Goal: Task Accomplishment & Management: Complete application form

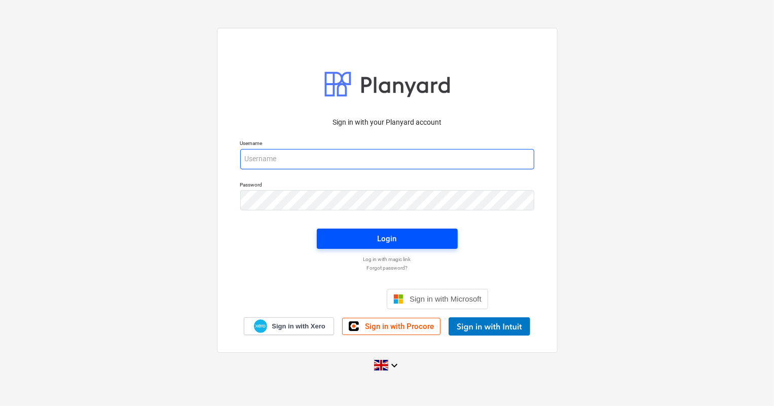
type input "[EMAIL_ADDRESS][DOMAIN_NAME]"
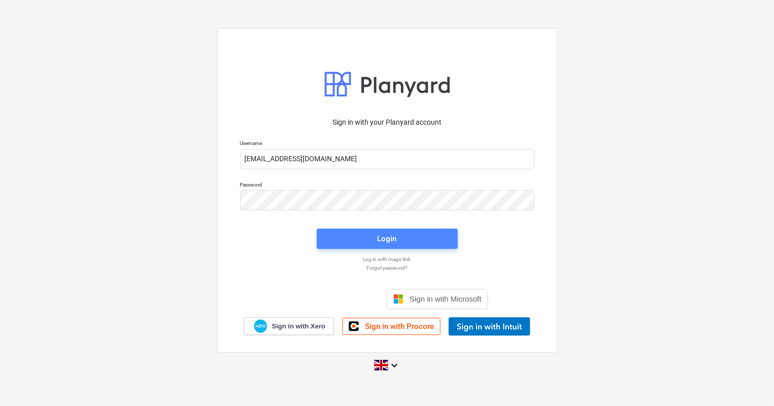
click at [392, 236] on div "Login" at bounding box center [387, 238] width 19 height 13
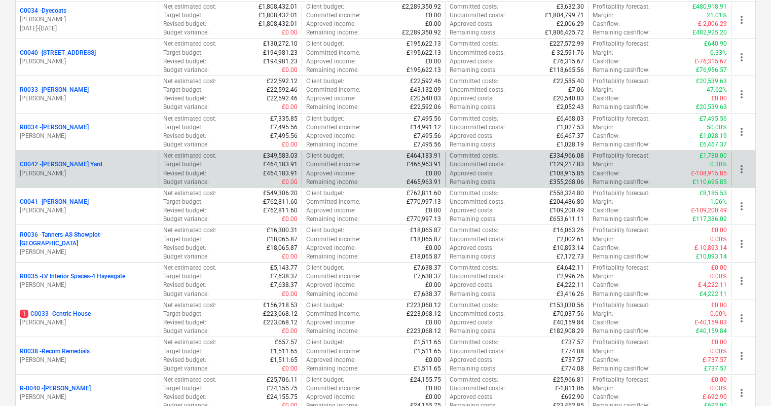
scroll to position [230, 0]
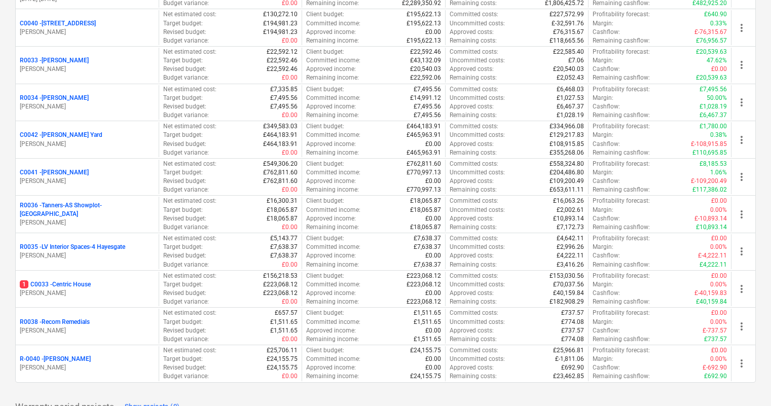
click at [71, 21] on p "C0040 - [STREET_ADDRESS]" at bounding box center [58, 23] width 76 height 9
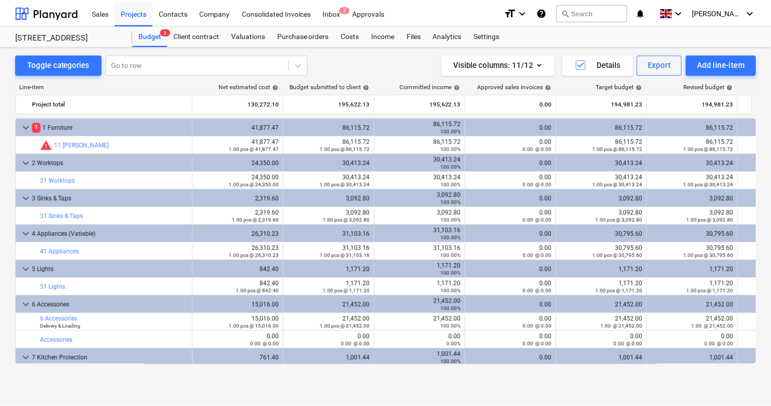
scroll to position [21, 0]
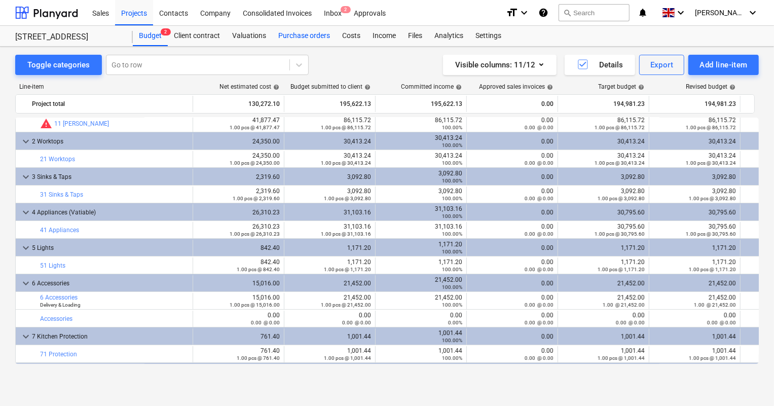
click at [313, 37] on div "Purchase orders" at bounding box center [304, 36] width 64 height 20
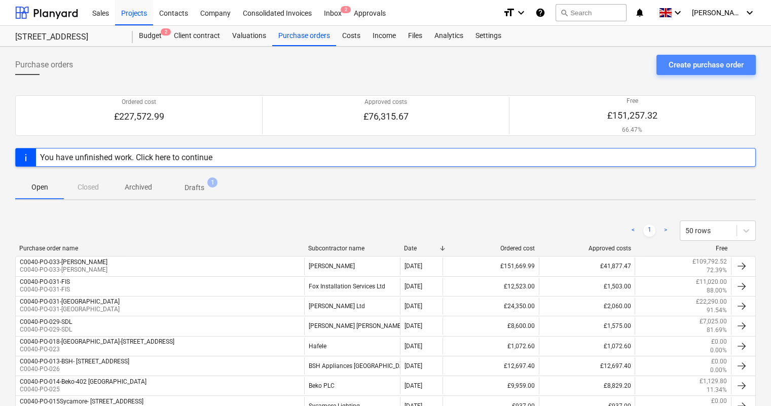
click at [707, 69] on div "Create purchase order" at bounding box center [706, 64] width 75 height 13
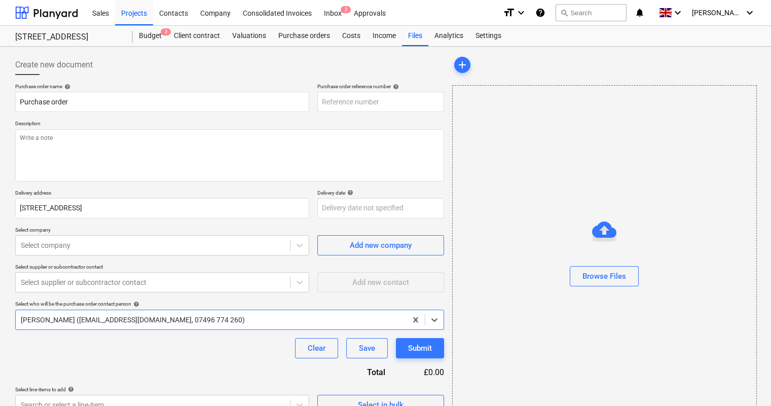
type textarea "x"
type input "C0040-PO-034"
click at [385, 101] on input "C0040-PO-034" at bounding box center [380, 102] width 127 height 20
type textarea "x"
type input "C0040-PO-034-"
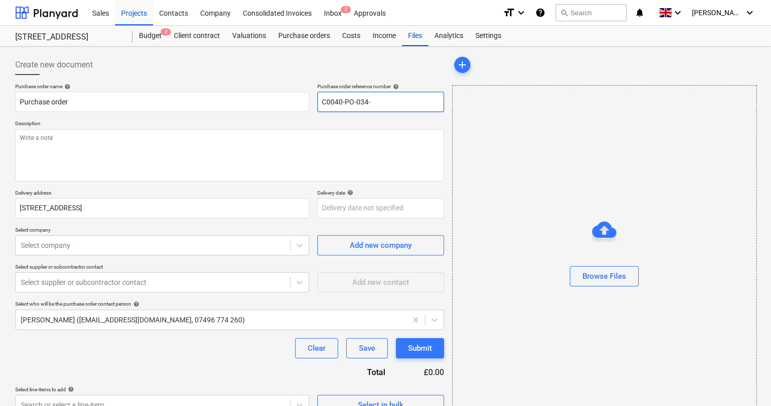
type textarea "x"
type input "C0040-PO-034-P"
type textarea "x"
type input "C0040-PO-034-Pl"
type textarea "x"
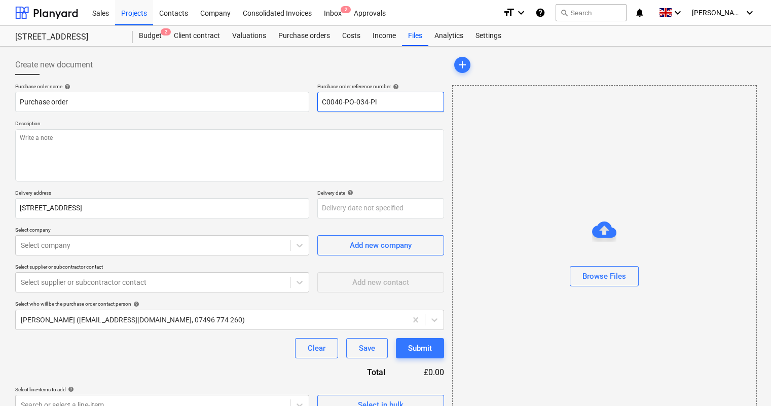
type input "C0040-PO-034-Plo"
type textarea "x"
type input "C0040-PO-034-Plot"
type textarea "x"
type input "C0040-PO-034-Plot"
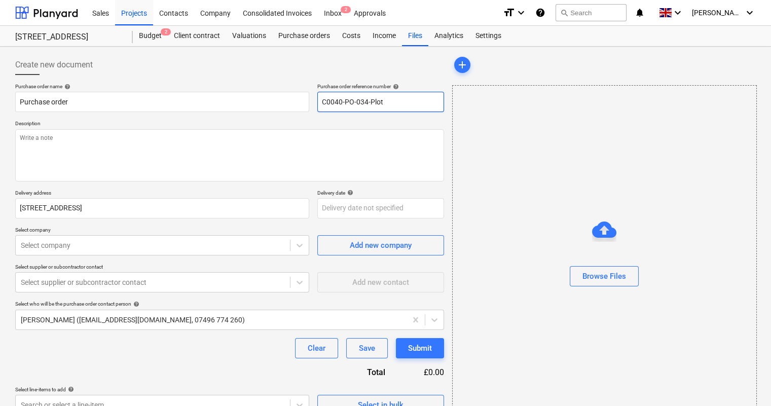
type textarea "x"
type input "C0040-PO-034-Plot 3"
type textarea "x"
type input "C0040-PO-034-Plot 3"
type textarea "x"
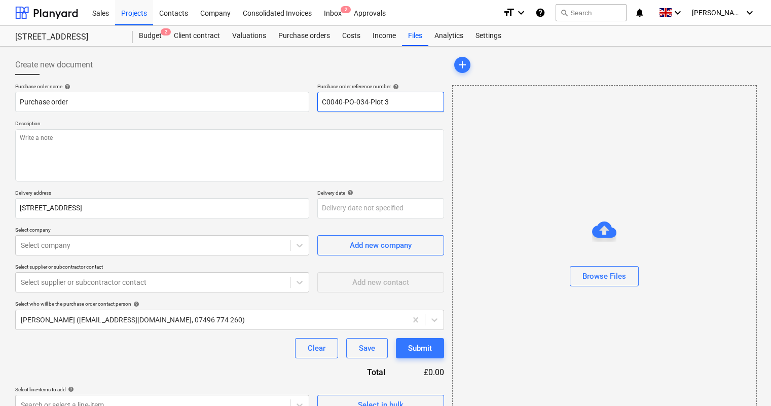
type input "C0040-PO-034-Plot 3 W"
type textarea "x"
type input "C0040-PO-034-Plot 3 WD"
type textarea "x"
type input "C0040-PO-034-Plot 3 WD0"
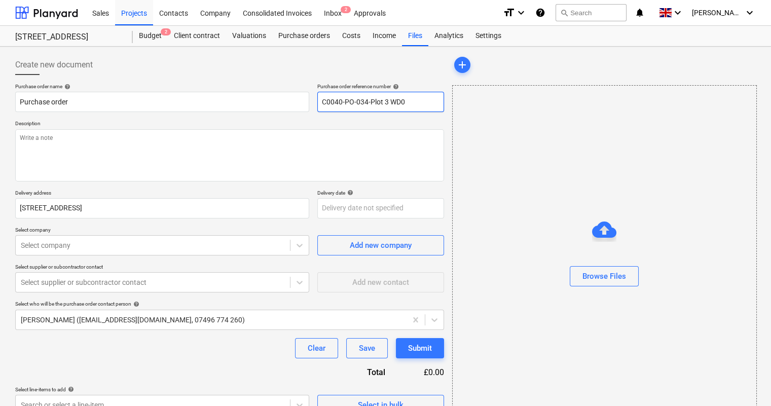
type textarea "x"
type input "C0040-PO-034-Plot 3 WD"
type textarea "x"
type input "C0040-PO-034-Plot 3 WD-"
type textarea "x"
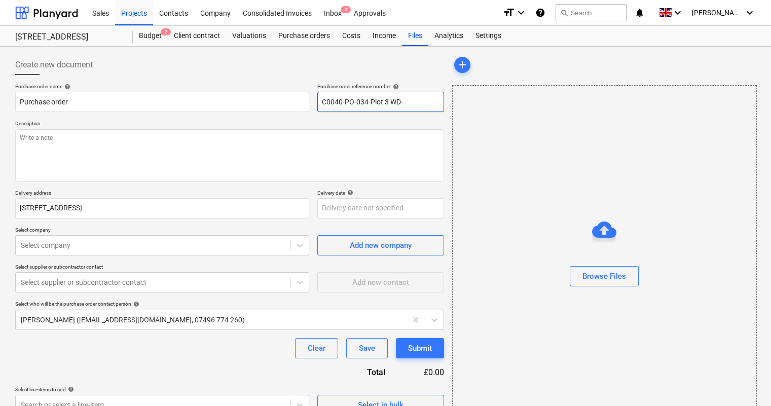
type input "C0040-PO-034-Plot 3 WD-B"
type textarea "x"
type input "C0040-PO-034-Plot 3 [PERSON_NAME]"
type textarea "x"
drag, startPoint x: 432, startPoint y: 98, endPoint x: 303, endPoint y: 102, distance: 128.8
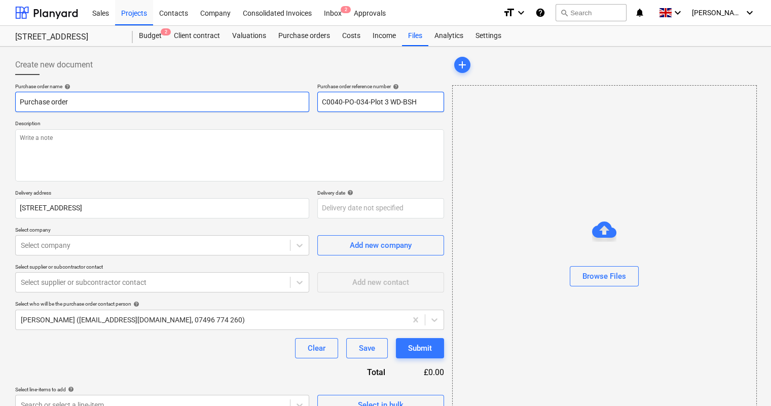
click at [303, 102] on div "Purchase order name help Purchase order Purchase order reference number help C0…" at bounding box center [229, 97] width 429 height 29
type input "C0040-PO-034-Plot 3 WD-BSH"
paste input "C0040-PO-034-Plot 3 WD-BSH"
drag, startPoint x: 150, startPoint y: 97, endPoint x: 23, endPoint y: 94, distance: 126.8
click at [16, 90] on div "Purchase order name help Purchase order" at bounding box center [162, 97] width 294 height 29
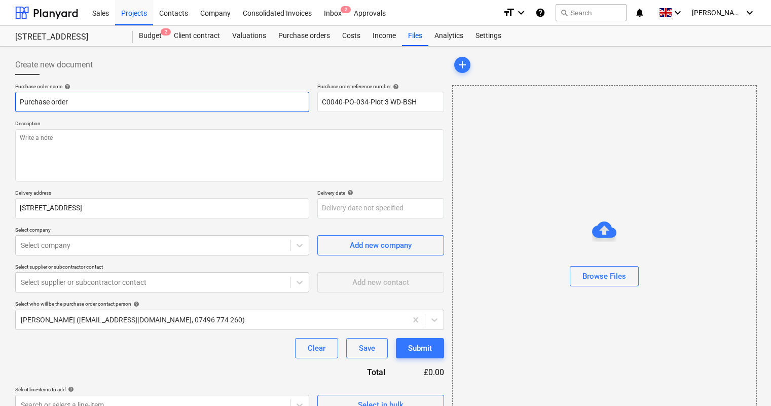
type textarea "x"
type input "C0040-PO-034-Plot 3 WD-BSH"
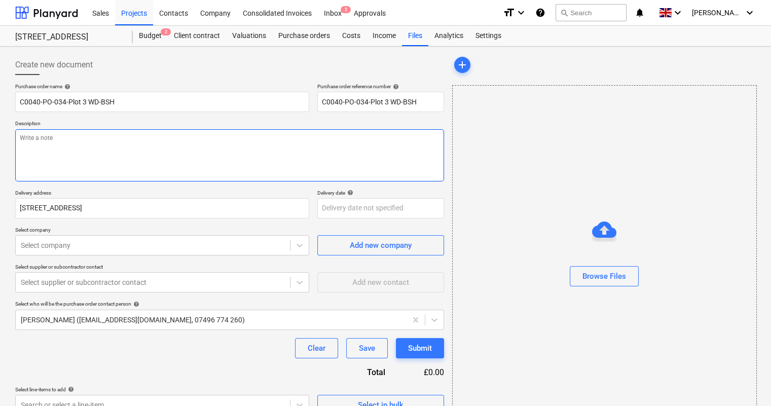
click at [81, 131] on textarea at bounding box center [229, 155] width 429 height 52
paste textarea "C0040-PO-034-Plot 3 WD-BSH"
type textarea "x"
type textarea "C0040-PO-034-Plot 3 WD-BSH"
type textarea "x"
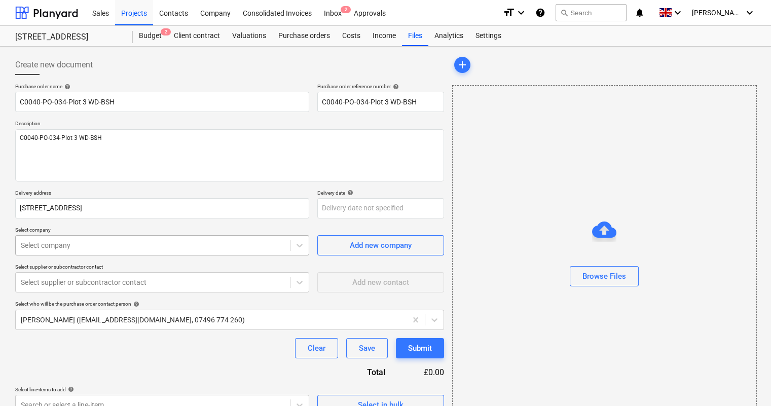
click at [142, 243] on div "Select company" at bounding box center [162, 245] width 294 height 20
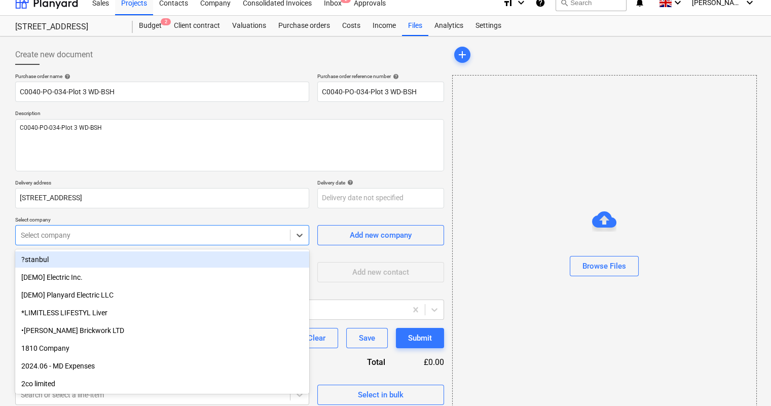
scroll to position [11, 0]
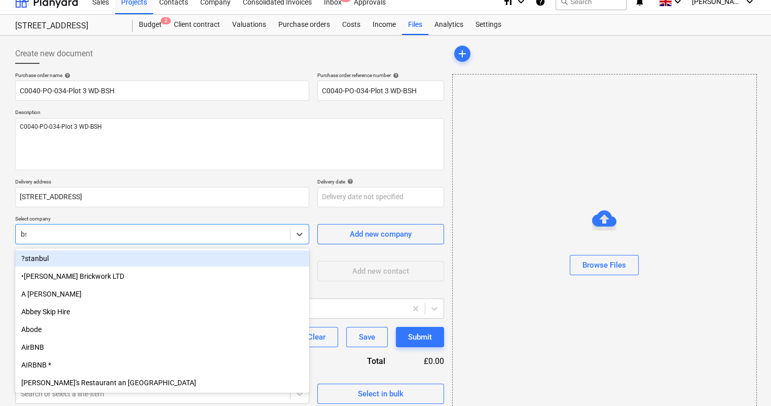
type input "bsh"
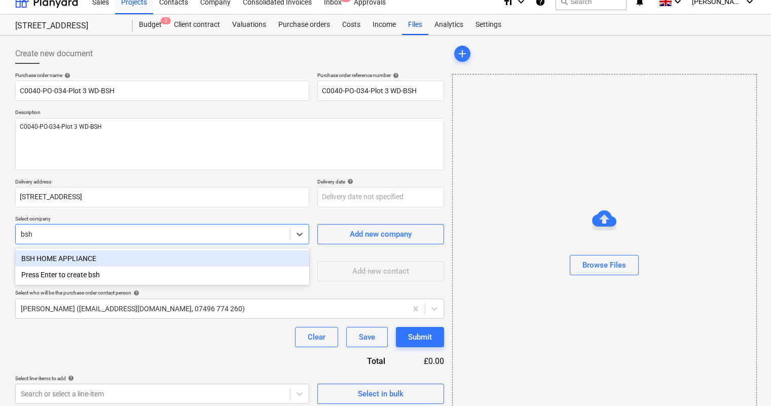
click at [144, 258] on div "BSH HOME APPLIANCE" at bounding box center [162, 258] width 294 height 16
type textarea "x"
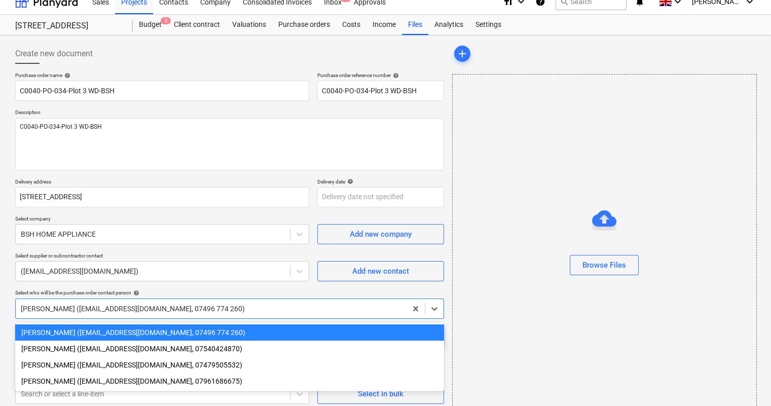
click at [152, 309] on div at bounding box center [211, 309] width 381 height 10
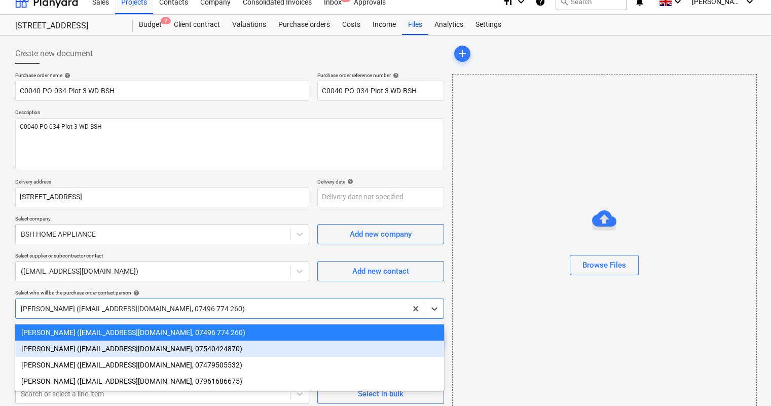
click at [135, 350] on div "[PERSON_NAME] ([EMAIL_ADDRESS][DOMAIN_NAME], 07540424870)" at bounding box center [229, 349] width 429 height 16
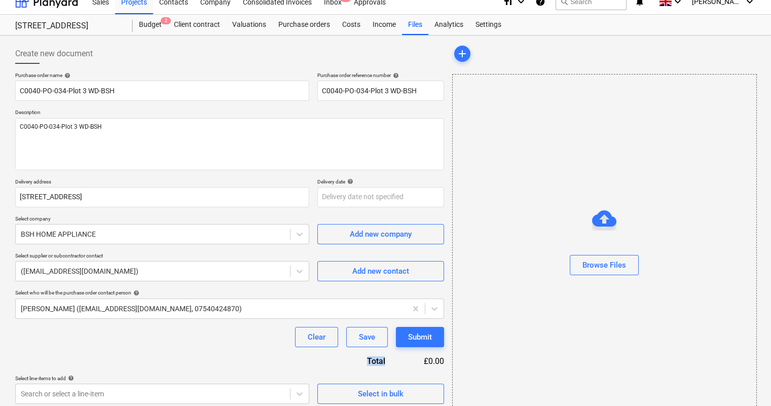
click at [135, 350] on div "Purchase order name help C0040-PO-034-Plot 3 WD-BSH Purchase order reference nu…" at bounding box center [229, 238] width 429 height 332
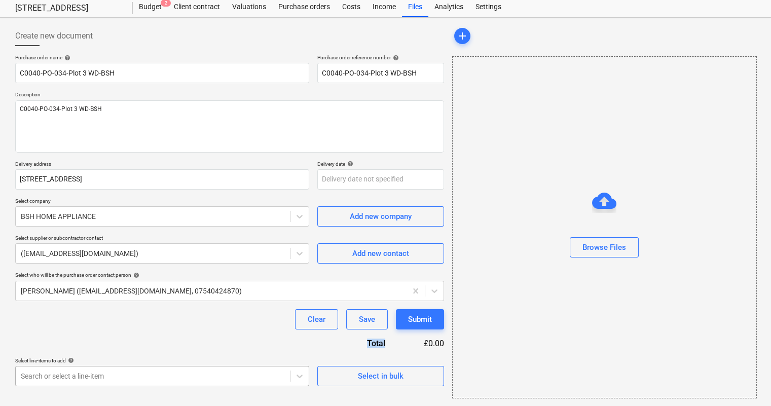
scroll to position [167, 0]
click at [288, 369] on body "Sales Projects Contacts Company Consolidated Invoices Inbox 2 Approvals format_…" at bounding box center [385, 174] width 771 height 406
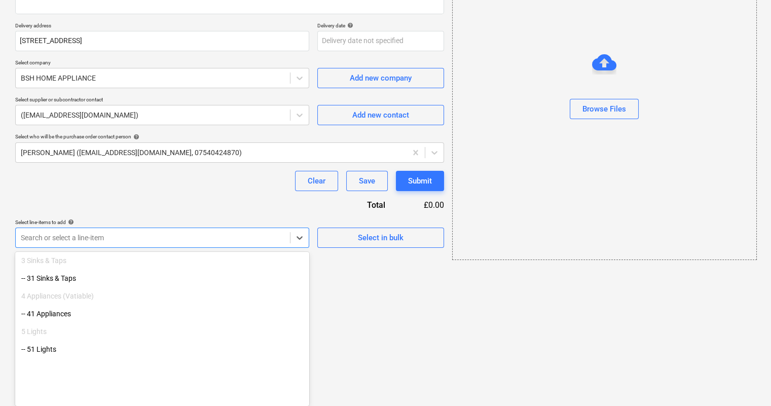
scroll to position [138, 0]
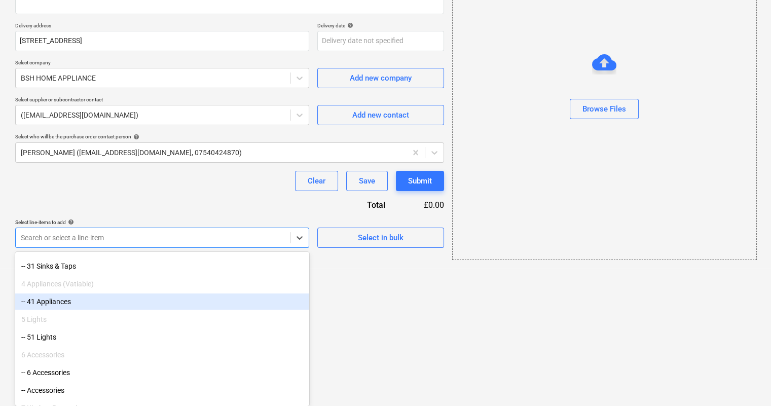
click at [103, 304] on div "-- 41 Appliances" at bounding box center [162, 302] width 294 height 16
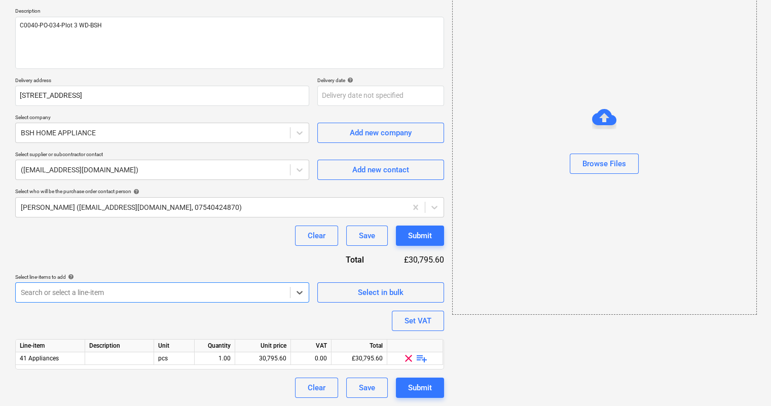
scroll to position [112, 0]
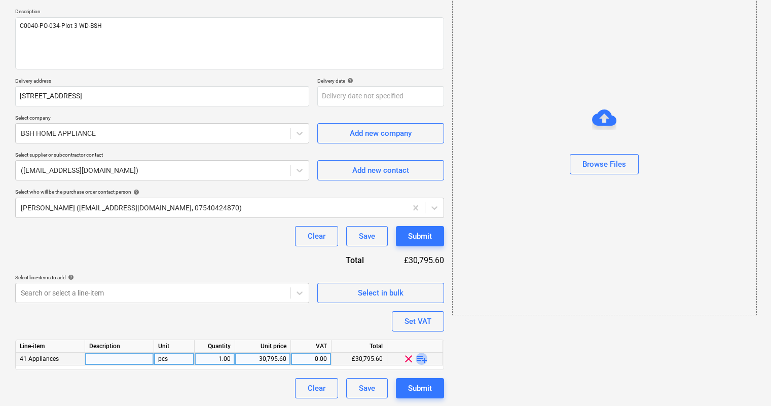
click at [421, 360] on span "playlist_add" at bounding box center [422, 359] width 12 height 12
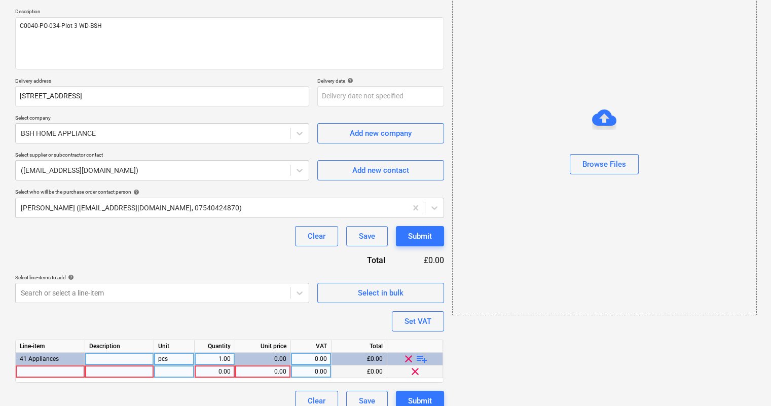
click at [66, 370] on div at bounding box center [50, 371] width 69 height 13
type textarea "x"
drag, startPoint x: 83, startPoint y: 369, endPoint x: 32, endPoint y: 375, distance: 51.0
click at [32, 374] on input "Beko Integrated Washer Dryer- WDIK854411F" at bounding box center [50, 371] width 69 height 12
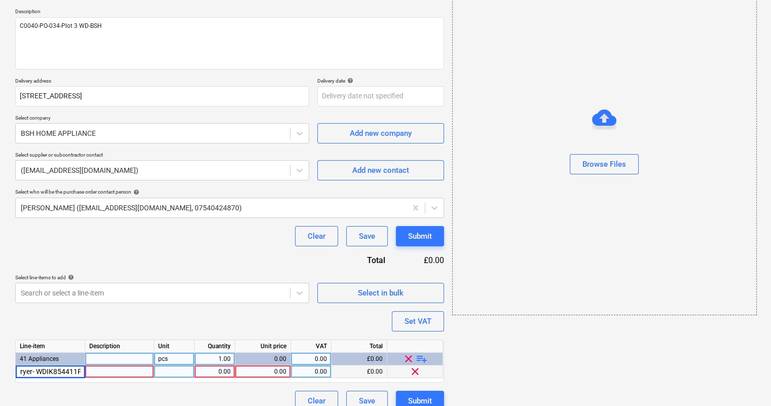
type input "Beko Integrated Washer Dryer"
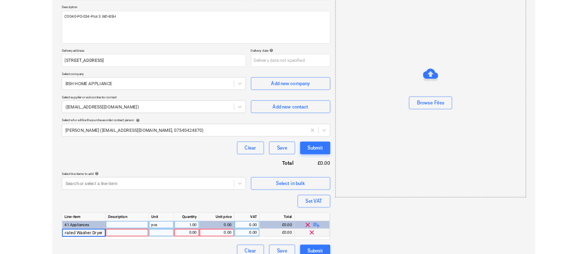
scroll to position [0, 32]
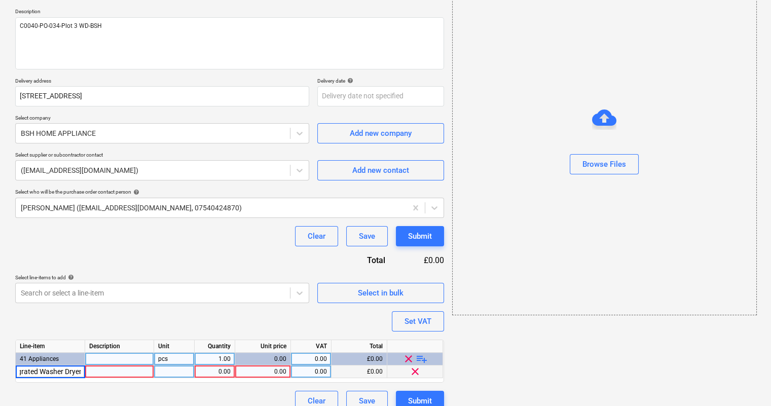
type textarea "x"
click at [118, 369] on div at bounding box center [119, 371] width 69 height 13
drag, startPoint x: 93, startPoint y: 374, endPoint x: 80, endPoint y: 375, distance: 13.8
click at [0, 0] on div "Beko Integrated Washer Dryer - WDIK854411F pcs 1.00 0.00 0.00 £0.00 clear" at bounding box center [0, 0] width 0 height 0
type input "WDIK854411F"
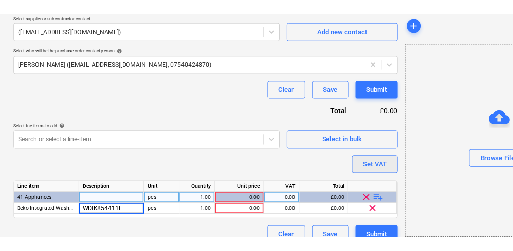
scroll to position [276, 0]
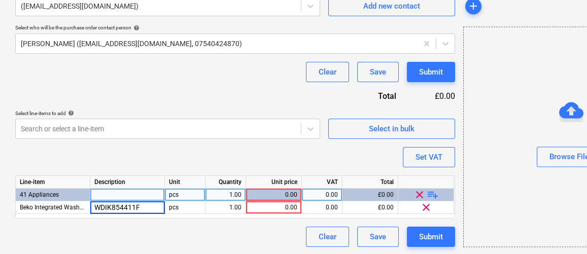
click at [79, 227] on div "Clear Save Submit" at bounding box center [234, 237] width 439 height 20
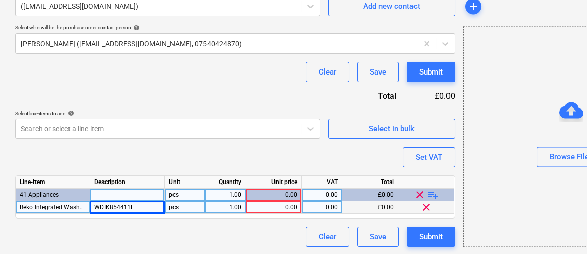
click at [305, 203] on div "0.00" at bounding box center [322, 207] width 41 height 13
type textarea "x"
click at [291, 207] on div "0.00" at bounding box center [273, 207] width 47 height 13
type input "347.22"
type textarea "x"
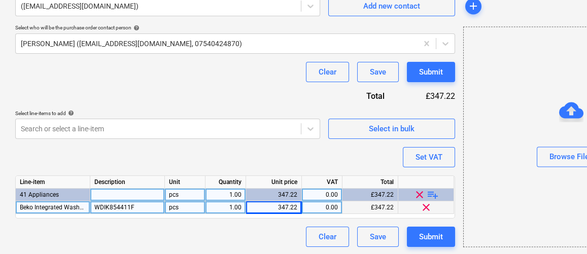
click at [326, 205] on div "0.00" at bounding box center [322, 207] width 32 height 13
type input "20"
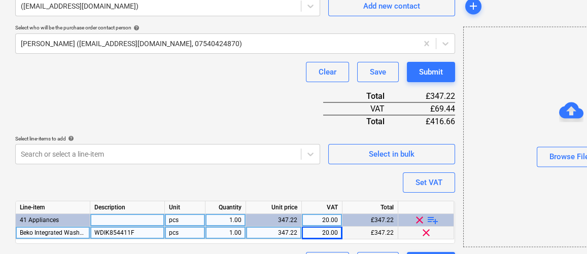
click at [286, 239] on div "Purchase order name help C0040-PO-034-Plot 3 WD-BSH Purchase order reference nu…" at bounding box center [234, 39] width 439 height 465
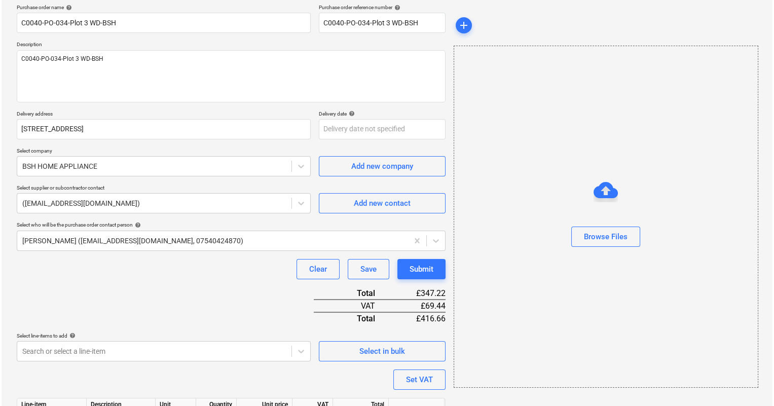
scroll to position [150, 0]
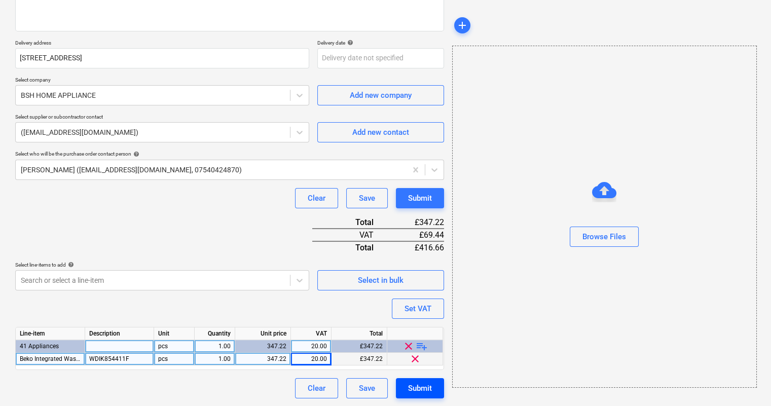
click at [421, 385] on div "Submit" at bounding box center [420, 388] width 24 height 13
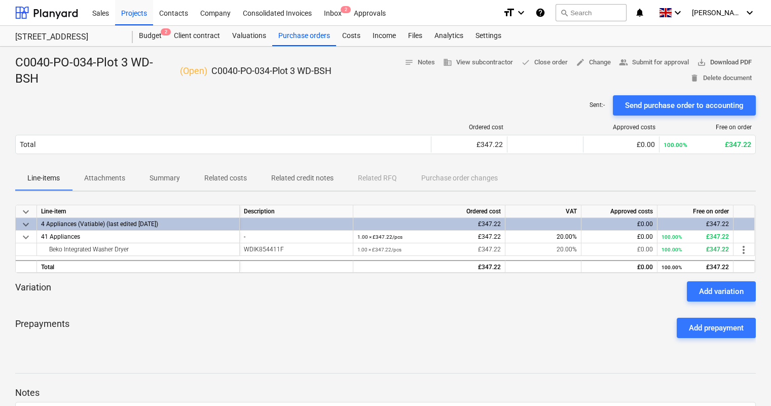
click at [723, 60] on span "save_alt Download PDF" at bounding box center [724, 63] width 55 height 12
click at [583, 57] on span "edit Change" at bounding box center [593, 63] width 35 height 12
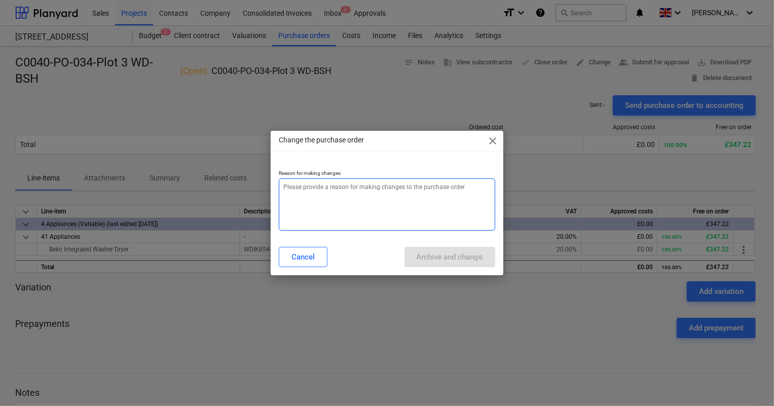
click at [409, 208] on textarea at bounding box center [387, 204] width 216 height 52
type textarea "x"
type textarea "a"
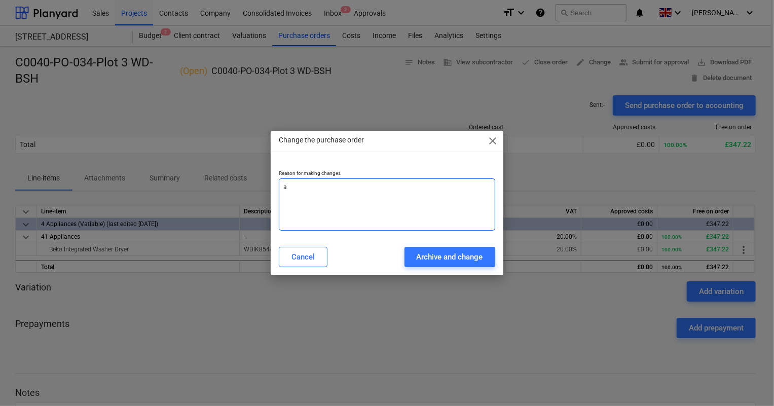
type textarea "x"
type textarea "am"
type textarea "x"
type textarea "ame"
type textarea "x"
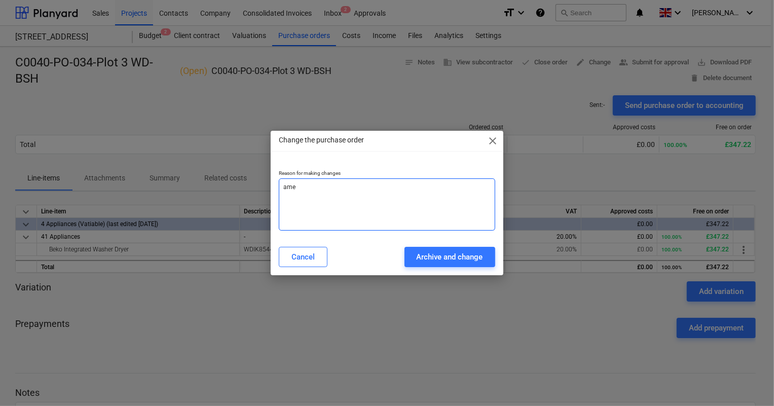
type textarea "[MEDICAL_DATA]"
type textarea "x"
type textarea "amend"
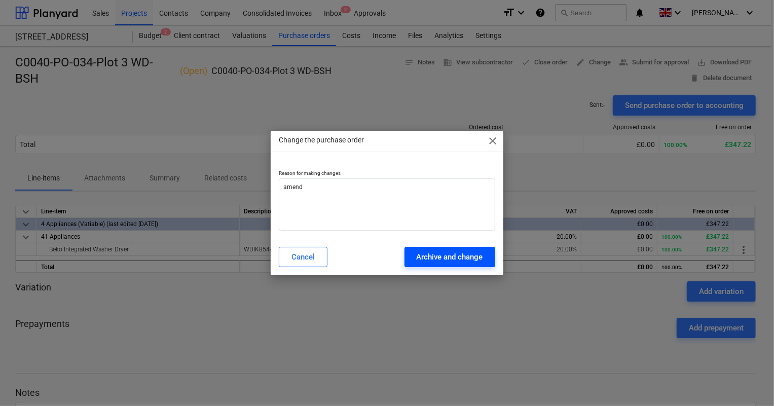
click at [439, 257] on div "Archive and change" at bounding box center [450, 256] width 66 height 13
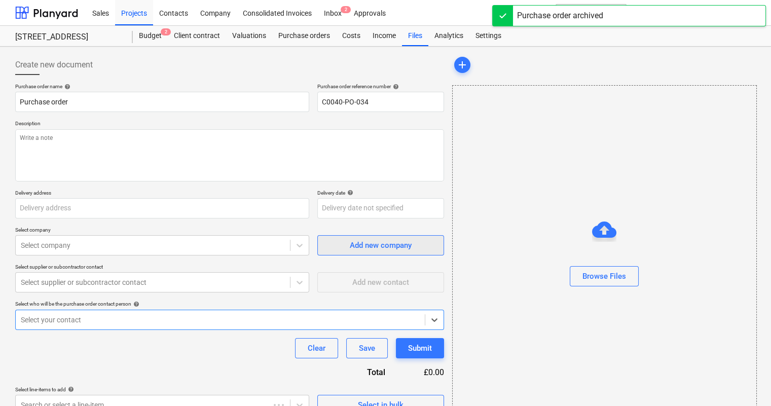
type textarea "x"
type input "C0040-PO-034-Plot 3 WD-BSH"
type textarea "C0040-PO-034-Plot 3 WD-BSH"
type input "[STREET_ADDRESS]"
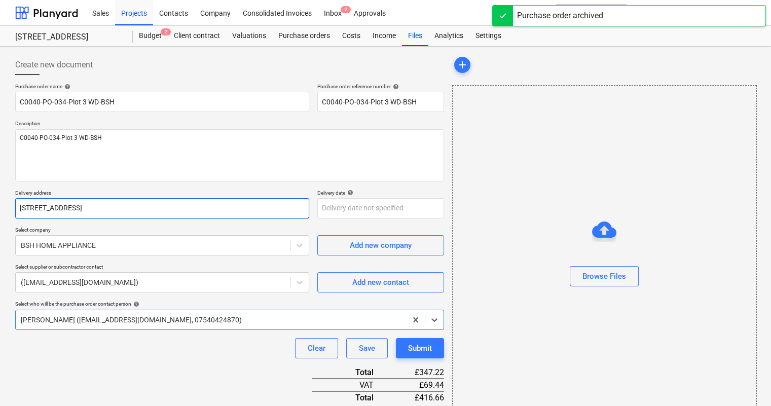
click at [218, 215] on input "[STREET_ADDRESS]" at bounding box center [162, 208] width 294 height 20
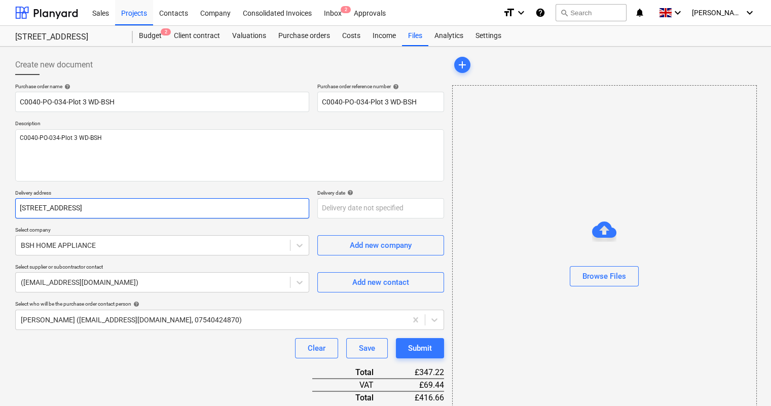
drag, startPoint x: 94, startPoint y: 206, endPoint x: 29, endPoint y: 204, distance: 64.4
click at [0, 201] on div "Create new document Purchase order name help C0040-PO-034-Plot 3 WD-BSH Purchas…" at bounding box center [385, 302] width 771 height 510
paste input "[PERSON_NAME] & Sons LTD [STREET_ADDRESS][PERSON_NAME]"
type textarea "x"
type input "[PERSON_NAME] & Sons LTD [STREET_ADDRESS][PERSON_NAME]"
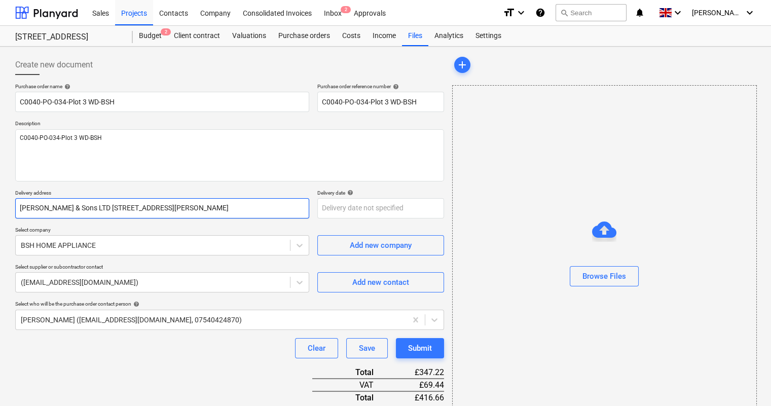
scroll to position [0, 27]
type textarea "x"
type input "[PERSON_NAME] & Sons LTD [STREET_ADDRESS][PERSON_NAME]"
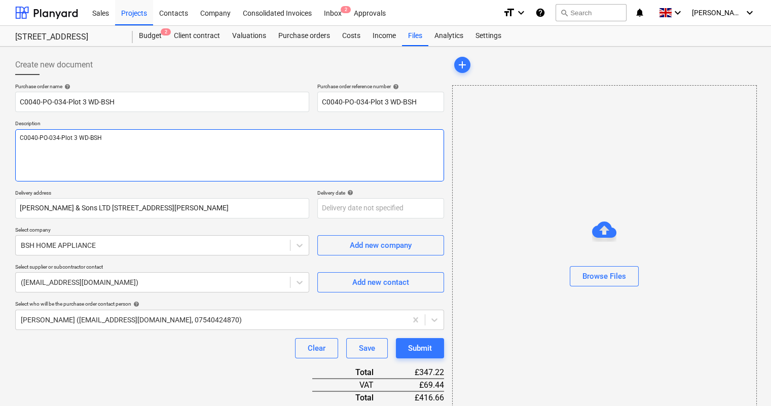
scroll to position [0, 0]
drag, startPoint x: 107, startPoint y: 137, endPoint x: 93, endPoint y: 136, distance: 14.2
click at [93, 136] on textarea "C0040-PO-034-Plot 3 WD-BSH" at bounding box center [229, 155] width 429 height 52
type textarea "x"
type textarea "C0040-PO-034-Plot 3 WD-Be"
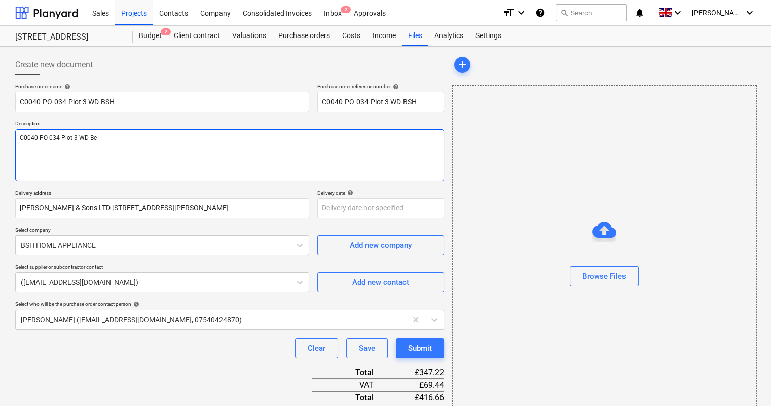
type textarea "x"
type textarea "C0040-PO-034-Plot 3 WD-Bek"
type textarea "x"
type textarea "C0040-PO-034-Plot 3 WD-Beko"
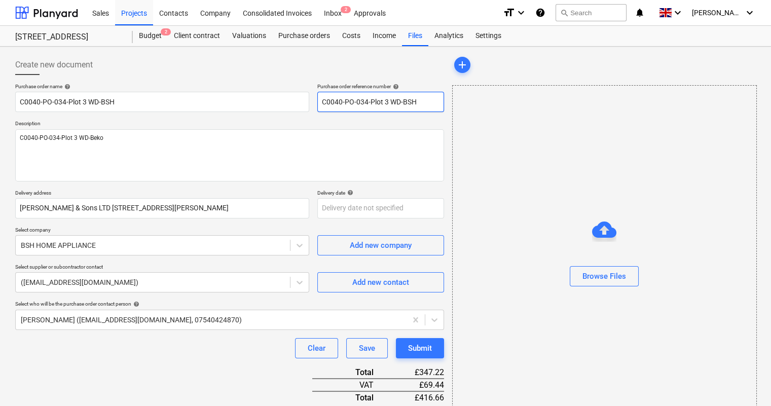
drag, startPoint x: 415, startPoint y: 95, endPoint x: 406, endPoint y: 96, distance: 9.7
click at [406, 96] on input "C0040-PO-034-Plot 3 WD-BSH" at bounding box center [380, 102] width 127 height 20
type textarea "x"
type input "C0040-PO-034-Plot 3 WD-Be"
type textarea "x"
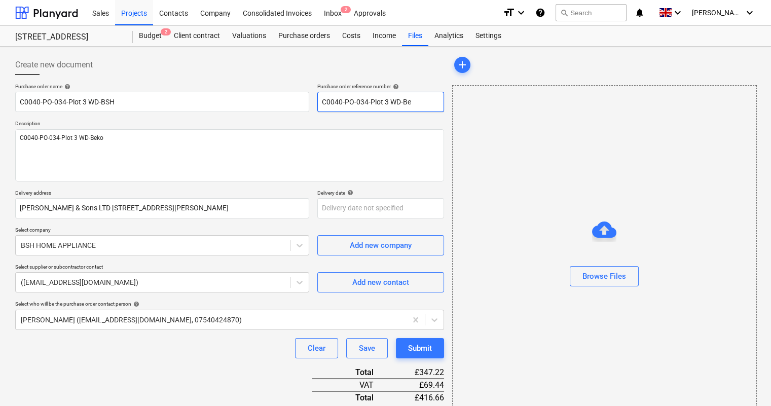
type input "C0040-PO-034-Plot 3 WD-Bek"
type textarea "x"
type input "C0040-PO-034-Plot 3 WD-Beko"
drag, startPoint x: 131, startPoint y: 106, endPoint x: 104, endPoint y: 102, distance: 27.6
click at [104, 102] on input "C0040-PO-034-Plot 3 WD-BSH" at bounding box center [162, 102] width 294 height 20
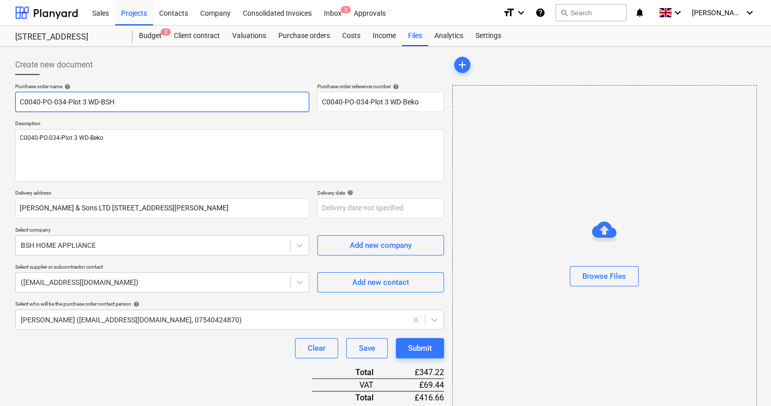
type textarea "x"
type input "C0040-PO-034-Plot 3 WD-Be"
type textarea "x"
type input "C0040-PO-034-Plot 3 WD-Bek"
type textarea "x"
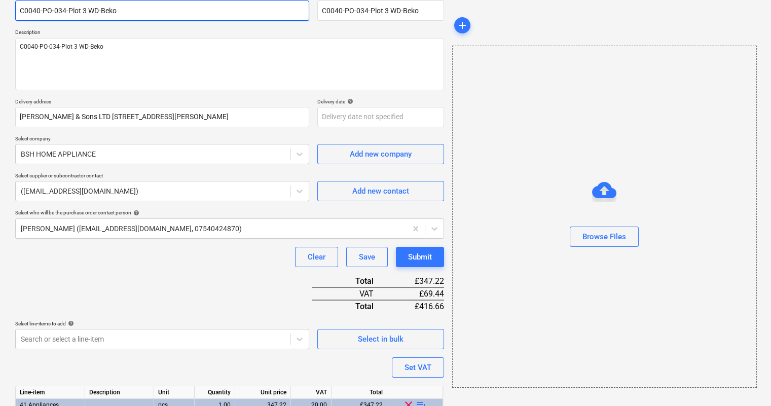
scroll to position [92, 0]
type input "C0040-PO-034-Plot 3 WD-Beko"
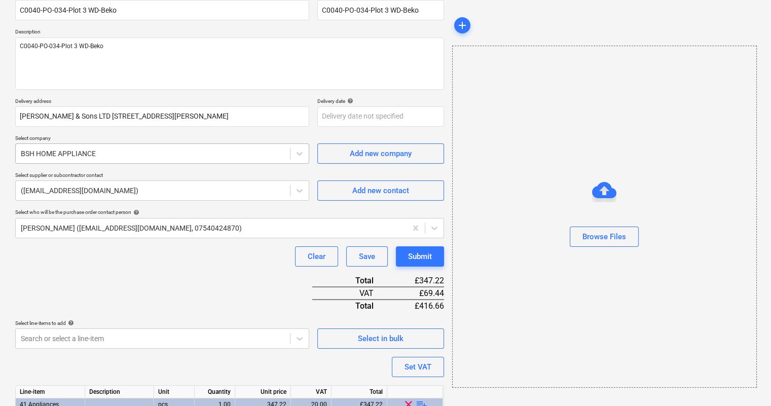
type textarea "x"
click at [196, 155] on div at bounding box center [153, 154] width 264 height 10
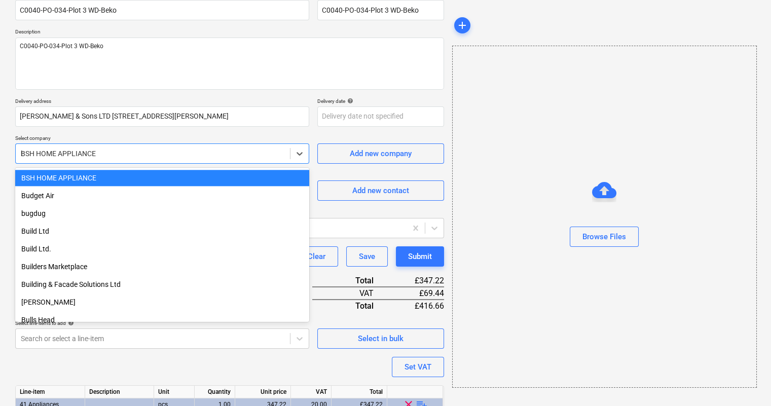
scroll to position [416, 0]
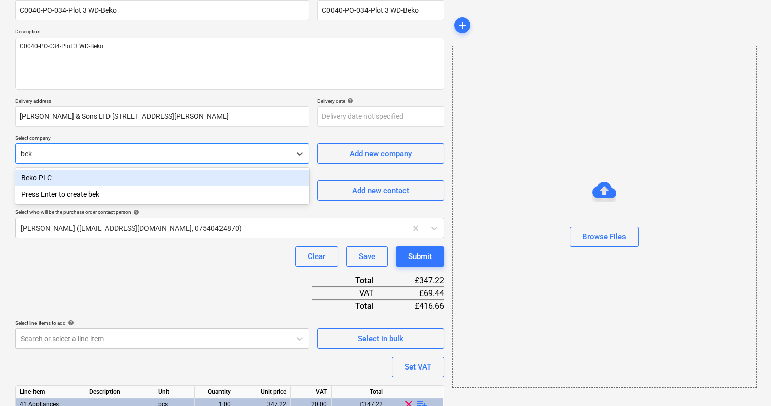
type input "beko"
click at [181, 178] on div "Beko PLC" at bounding box center [162, 178] width 294 height 16
type textarea "x"
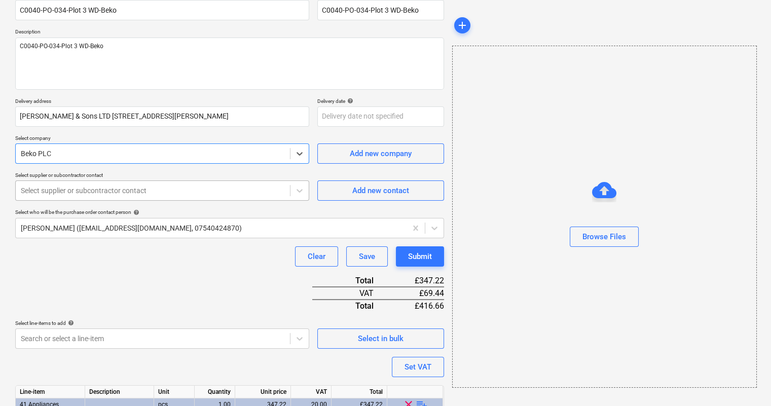
click at [234, 195] on div at bounding box center [153, 191] width 264 height 10
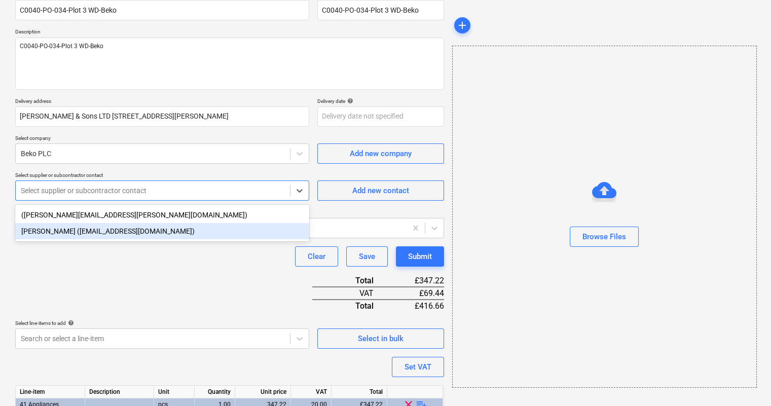
click at [161, 227] on div "[PERSON_NAME] ([EMAIL_ADDRESS][DOMAIN_NAME])" at bounding box center [162, 231] width 294 height 16
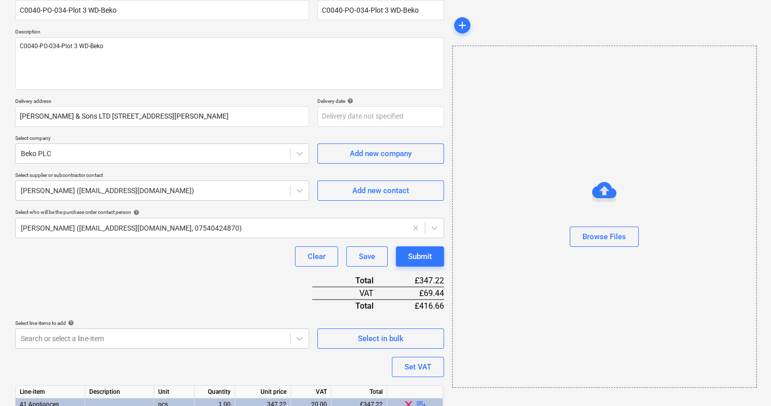
click at [168, 267] on div "Purchase order name help C0040-PO-034-Plot 3 WD-Beko Purchase order reference n…" at bounding box center [229, 223] width 429 height 465
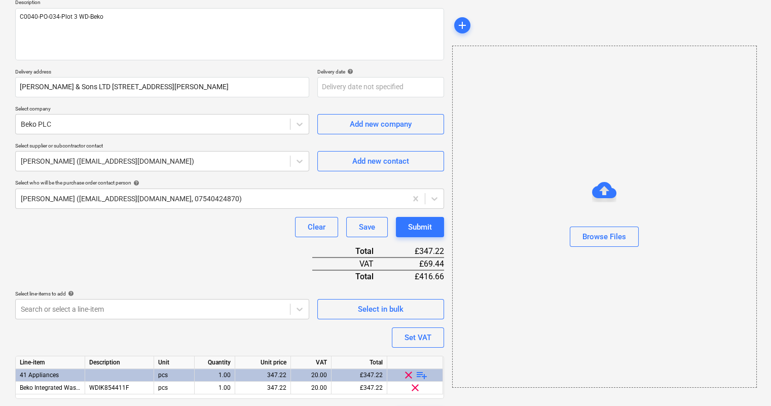
scroll to position [150, 0]
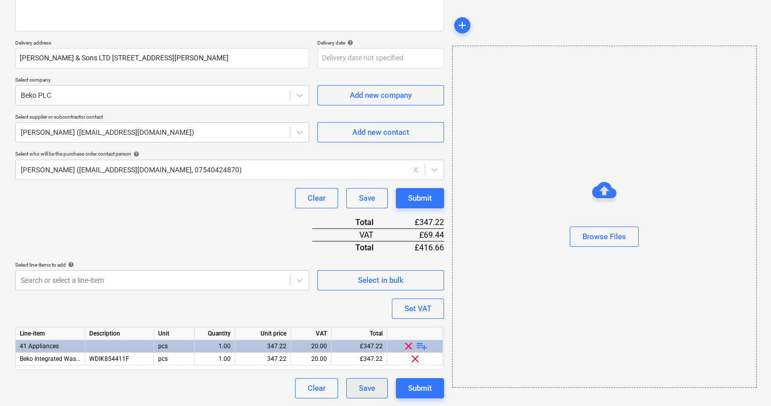
click at [376, 387] on button "Save" at bounding box center [367, 388] width 42 height 20
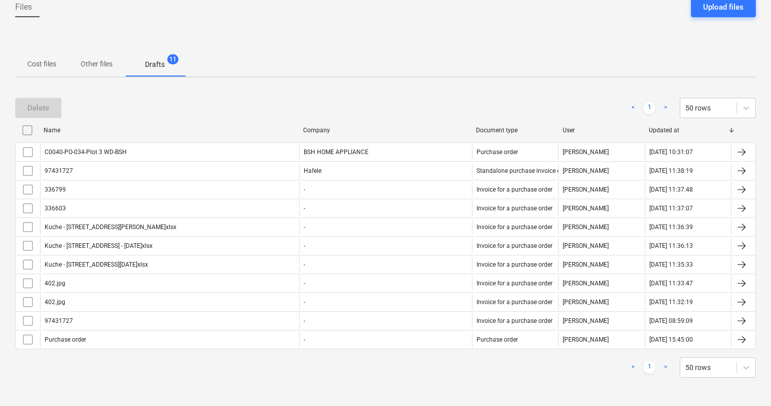
scroll to position [103, 0]
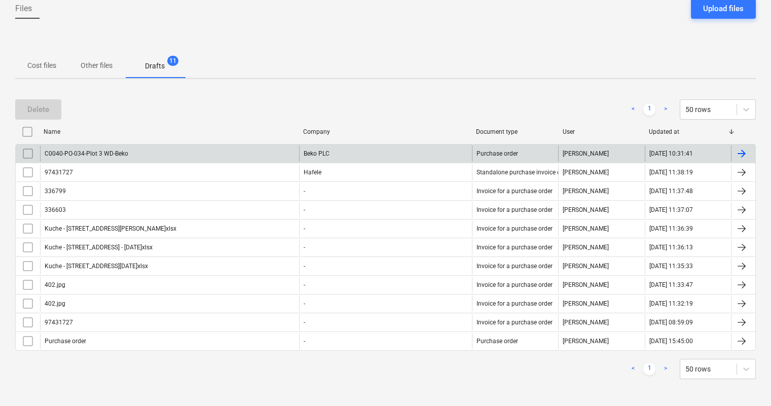
click at [269, 152] on div "C0040-PO-034-Plot 3 WD-Beko" at bounding box center [169, 153] width 259 height 16
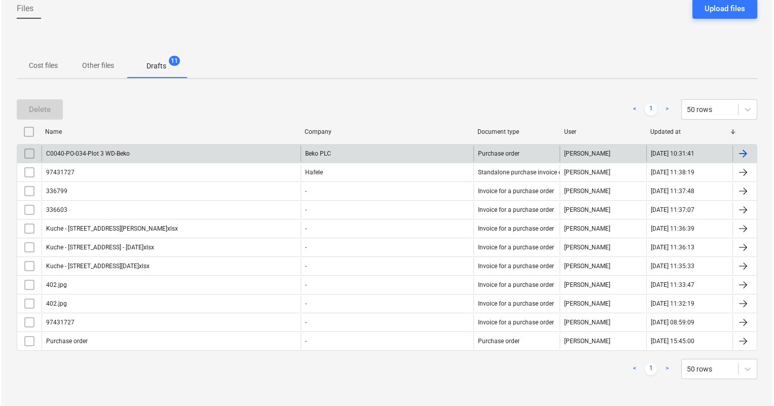
scroll to position [29, 0]
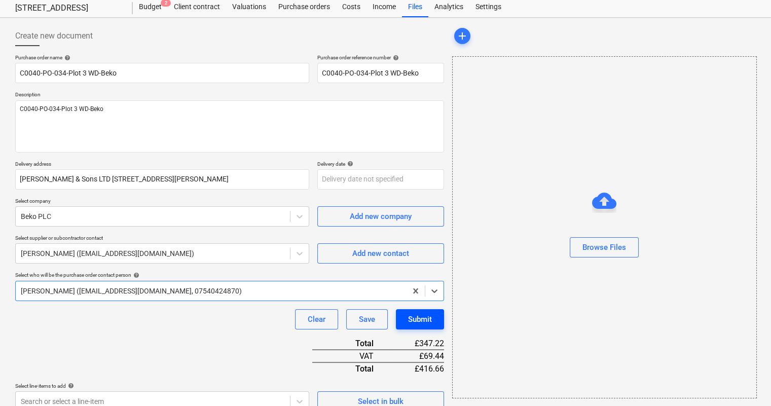
click at [422, 316] on div "Submit" at bounding box center [420, 319] width 24 height 13
type textarea "x"
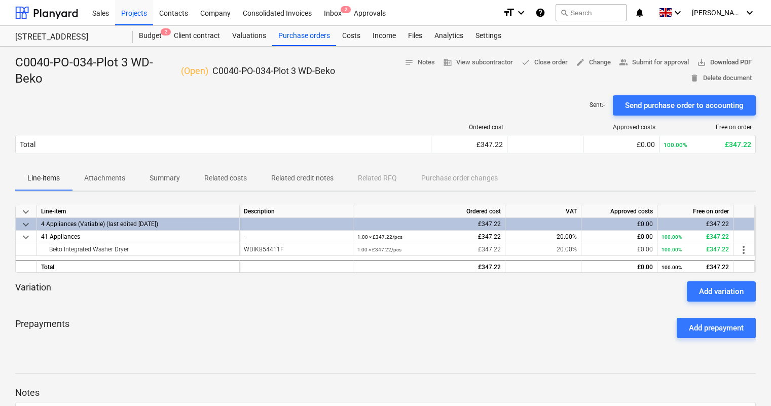
click at [717, 62] on span "save_alt Download PDF" at bounding box center [724, 63] width 55 height 12
click at [135, 10] on div "Projects" at bounding box center [134, 12] width 38 height 26
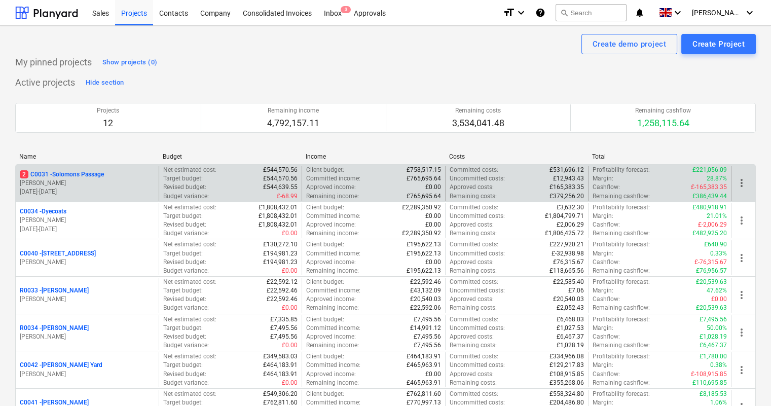
click at [61, 172] on p "2 C0031 - Solomons Passage" at bounding box center [62, 174] width 84 height 9
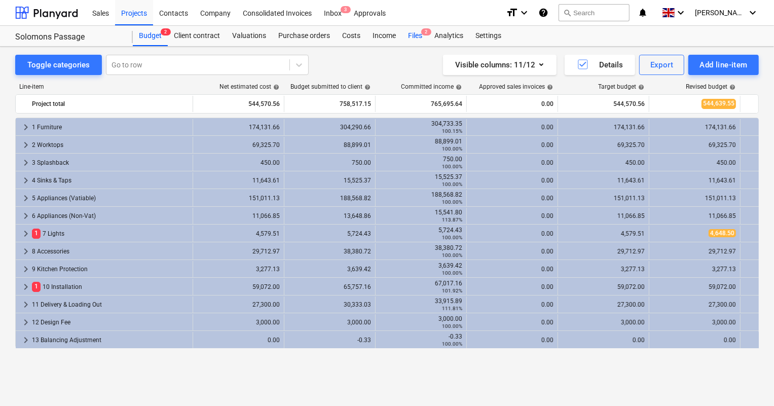
click at [406, 34] on div "Files 2" at bounding box center [415, 36] width 26 height 20
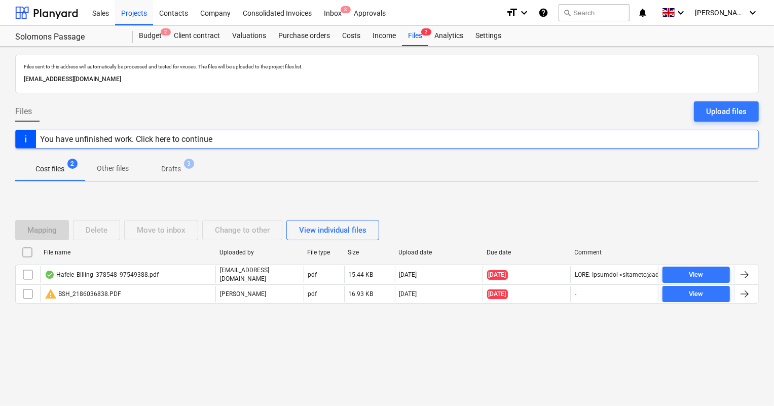
click at [126, 264] on div "File name Uploaded by File type Size Upload date Due date Comment" at bounding box center [387, 254] width 744 height 20
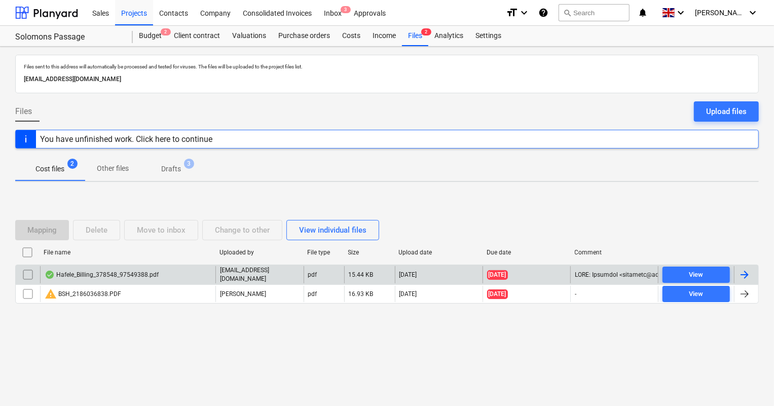
click at [125, 274] on div "Hafele_Billing_378548_97549388.pdf" at bounding box center [102, 275] width 114 height 8
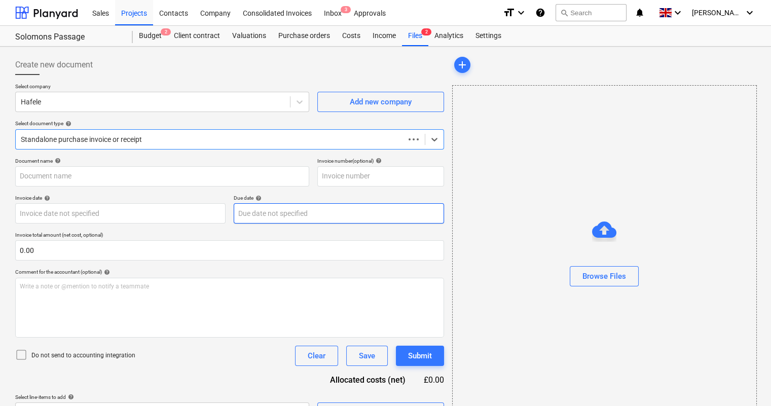
type input "97549388"
type input "[DATE]"
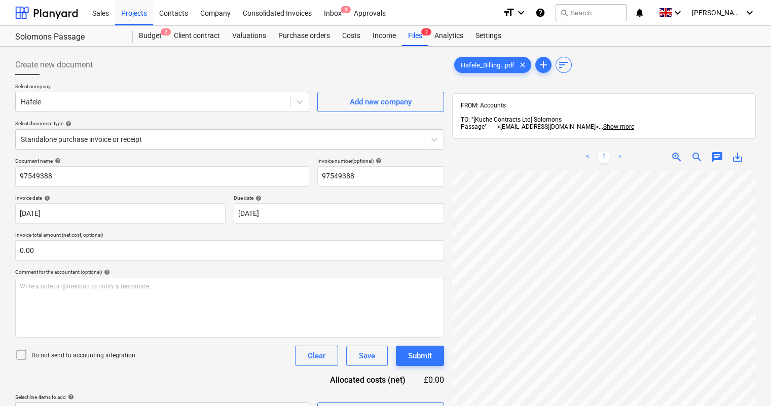
click at [569, 160] on div "< 1 > zoom_in zoom_out chat 0 save_alt" at bounding box center [604, 346] width 304 height 406
click at [429, 137] on icon at bounding box center [434, 139] width 10 height 10
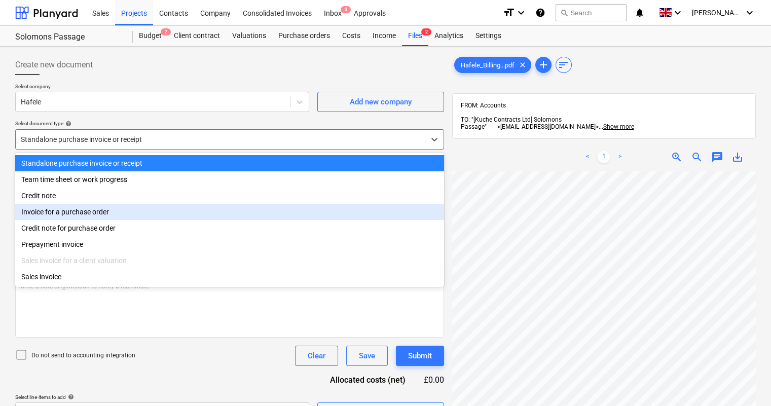
click at [93, 217] on div "Invoice for a purchase order" at bounding box center [229, 212] width 429 height 16
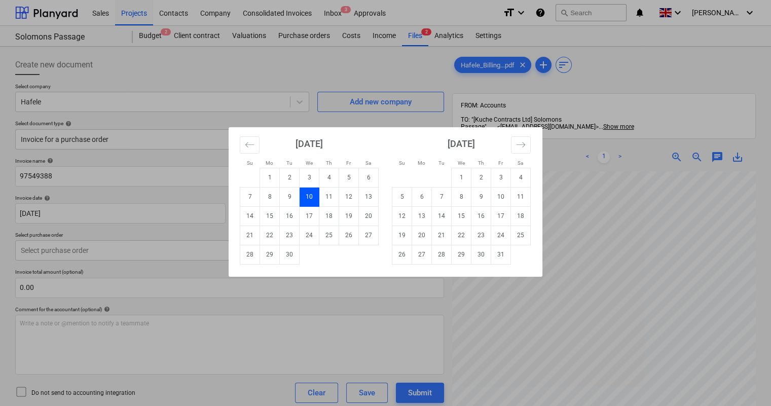
click at [282, 216] on body "Sales Projects Contacts Company Consolidated Invoices Inbox 3 Approvals format_…" at bounding box center [385, 203] width 771 height 406
click at [500, 253] on td "31" at bounding box center [501, 254] width 20 height 19
type input "[DATE]"
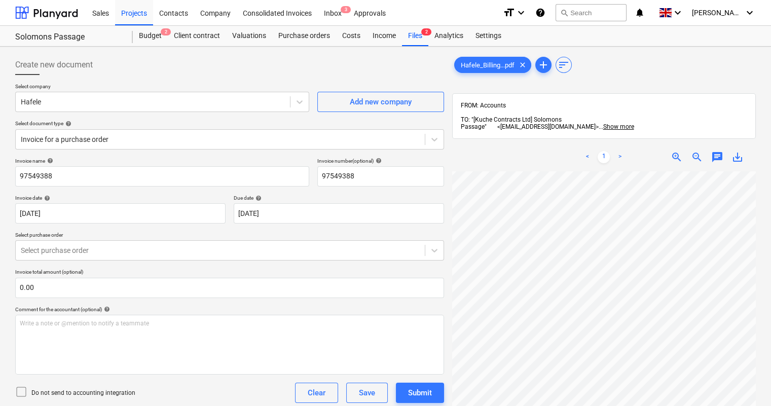
click at [180, 229] on div "Invoice name help 97549388 Invoice number (optional) help 97549388 Invoice date…" at bounding box center [229, 290] width 429 height 265
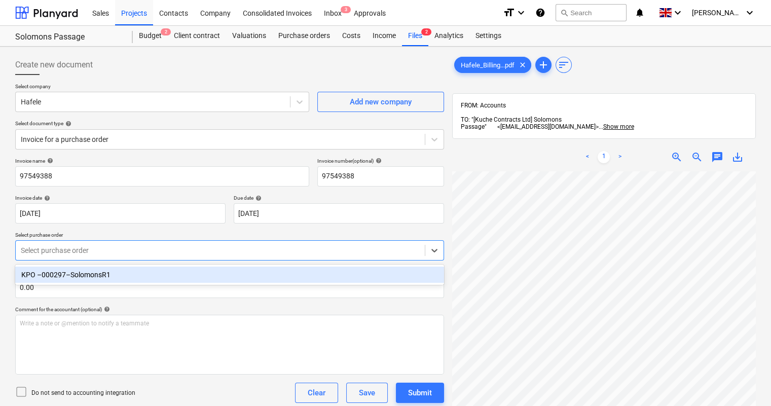
click at [132, 249] on div at bounding box center [220, 250] width 399 height 10
click at [121, 277] on div "KPO –000297–SolomonsR1" at bounding box center [229, 275] width 429 height 16
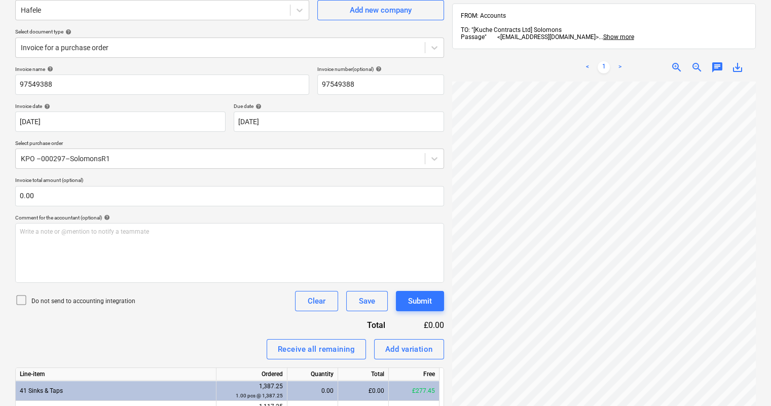
scroll to position [163, 79]
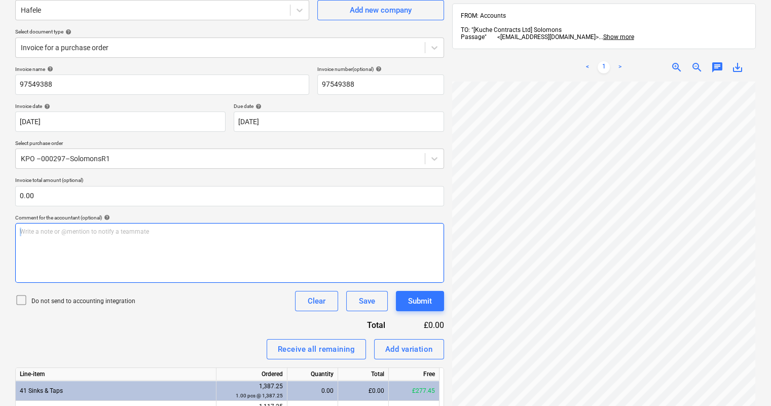
drag, startPoint x: 251, startPoint y: 320, endPoint x: 340, endPoint y: 368, distance: 100.5
click at [261, 268] on div "Invoice name help 97549388 Invoice number (optional) help 97549388 Invoice date…" at bounding box center [229, 393] width 429 height 655
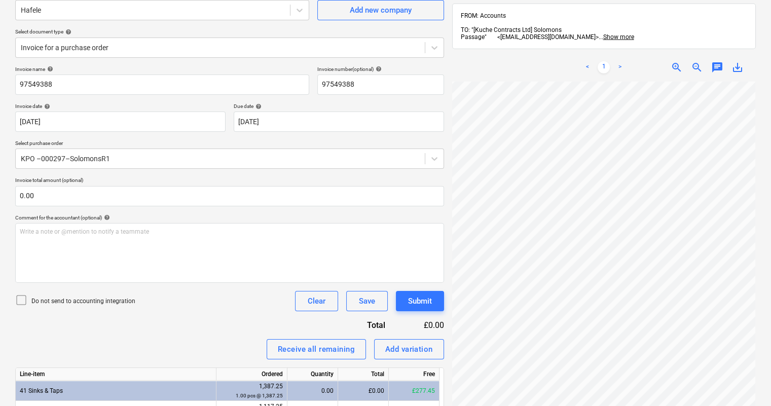
click at [360, 391] on div "£0.00" at bounding box center [363, 391] width 51 height 20
click at [353, 387] on div "£0.00" at bounding box center [363, 391] width 51 height 20
click at [365, 393] on div "£0.00" at bounding box center [363, 391] width 51 height 20
click at [315, 388] on div "0.00" at bounding box center [312, 391] width 42 height 20
click at [321, 389] on div "0.00" at bounding box center [312, 391] width 42 height 20
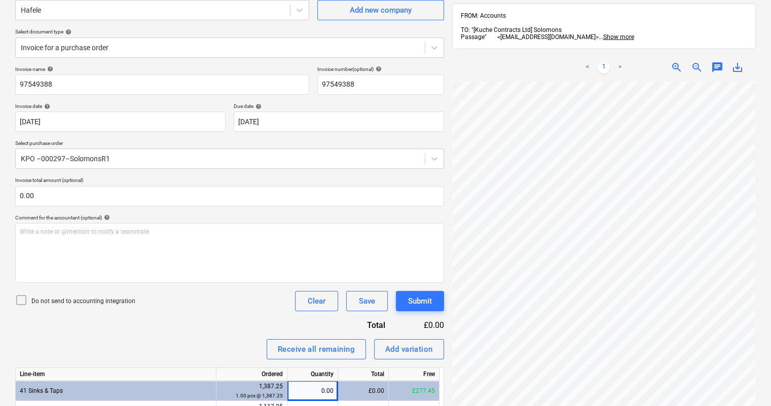
click at [326, 391] on div "0.00" at bounding box center [312, 391] width 42 height 20
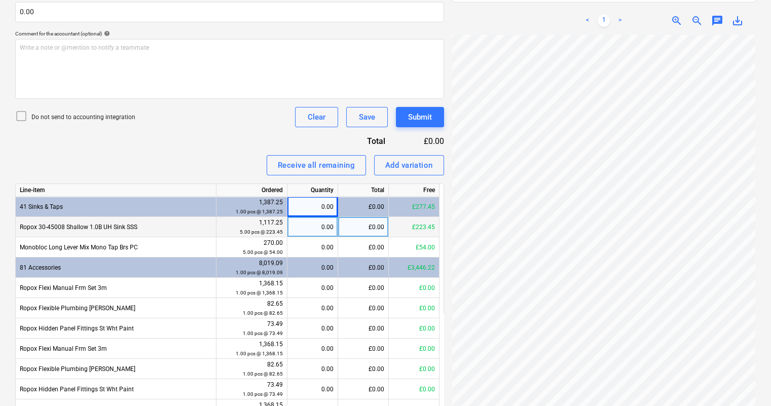
scroll to position [276, 0]
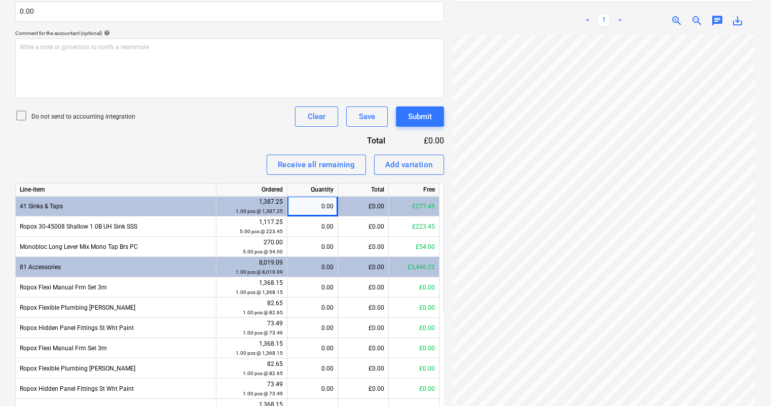
click at [324, 208] on div "0.00" at bounding box center [312, 206] width 42 height 20
click at [329, 228] on div "0.00" at bounding box center [312, 226] width 42 height 20
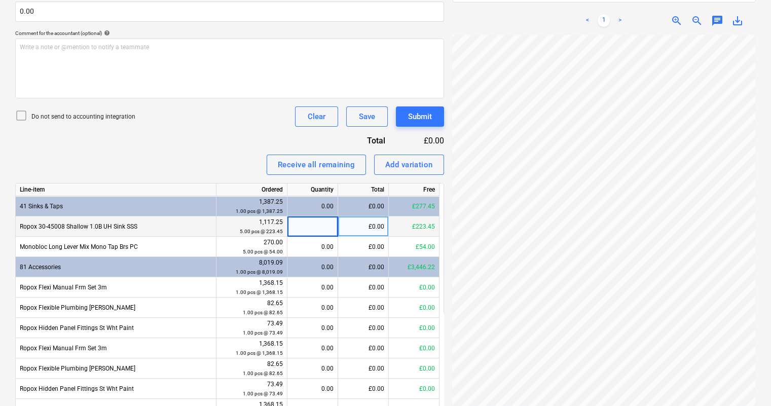
type input "1"
click at [365, 233] on div "£223.45" at bounding box center [363, 226] width 51 height 20
click at [325, 228] on div "1.00" at bounding box center [312, 226] width 42 height 20
type input "0"
click at [218, 162] on div "Receive all remaining Add variation" at bounding box center [229, 165] width 429 height 20
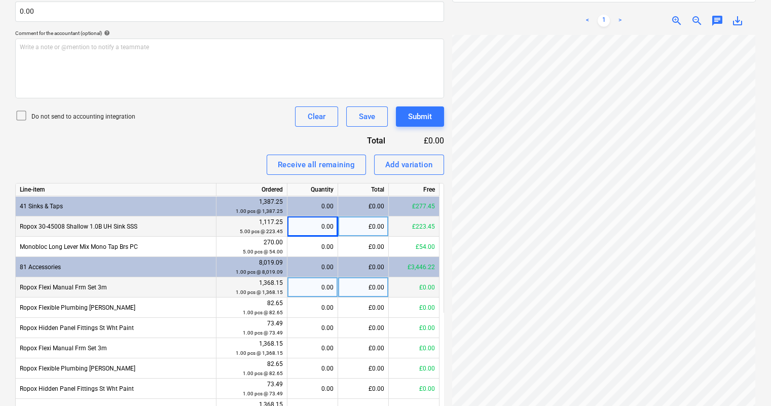
click at [307, 289] on div "0.00" at bounding box center [312, 287] width 42 height 20
type input "1"
click at [233, 155] on div "Receive all remaining Add variation" at bounding box center [229, 165] width 429 height 20
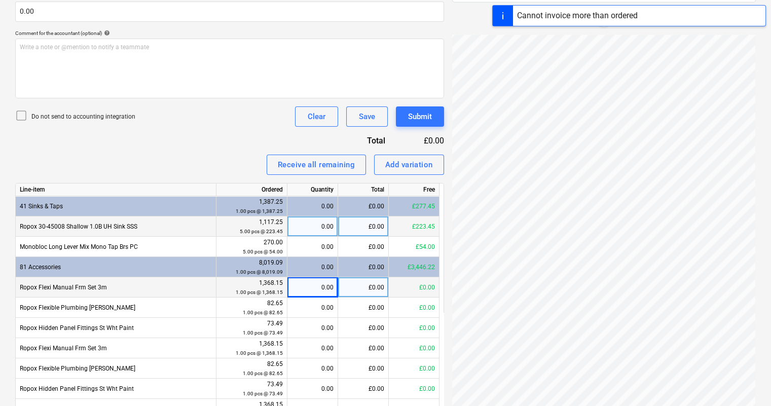
click at [321, 289] on div "0.00" at bounding box center [312, 287] width 42 height 20
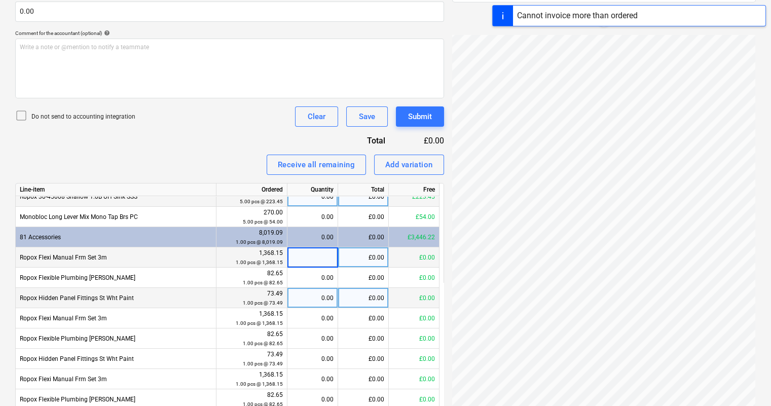
scroll to position [46, 0]
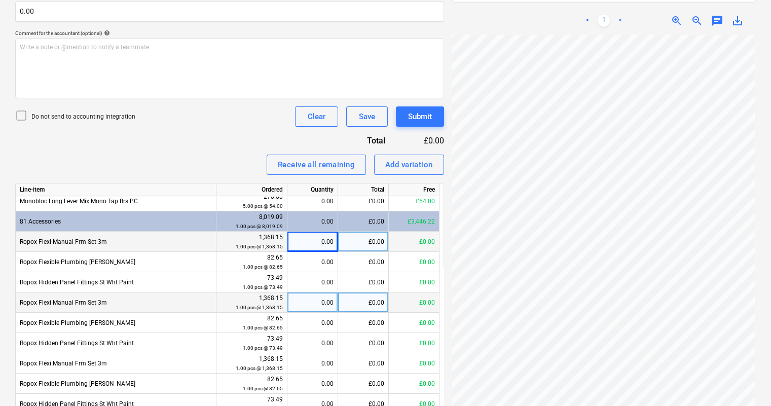
click at [319, 306] on div "0.00" at bounding box center [312, 302] width 42 height 20
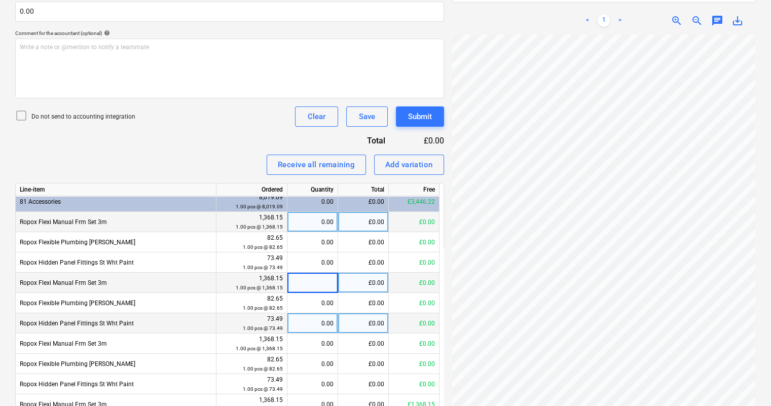
scroll to position [74, 0]
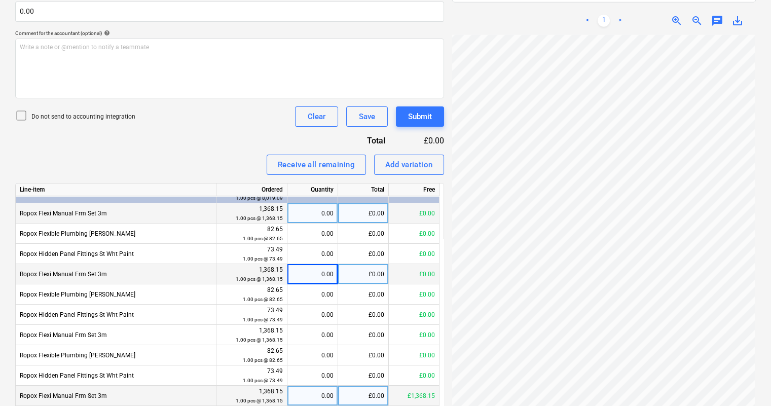
click at [317, 393] on div "0.00" at bounding box center [312, 396] width 42 height 20
type input "1"
click at [232, 155] on div "Receive all remaining Add variation" at bounding box center [229, 165] width 429 height 20
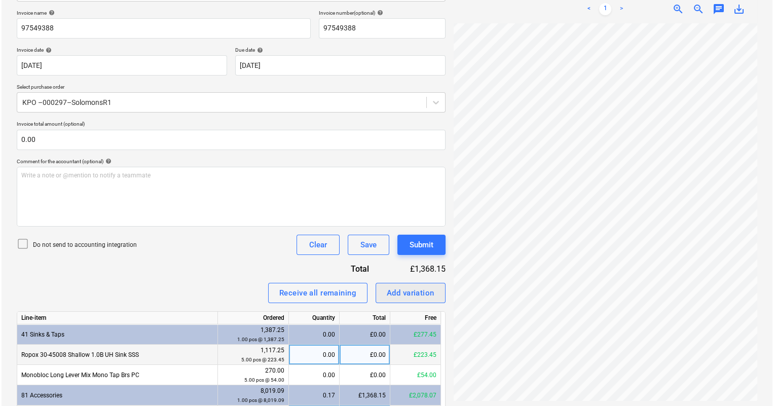
scroll to position [184, 0]
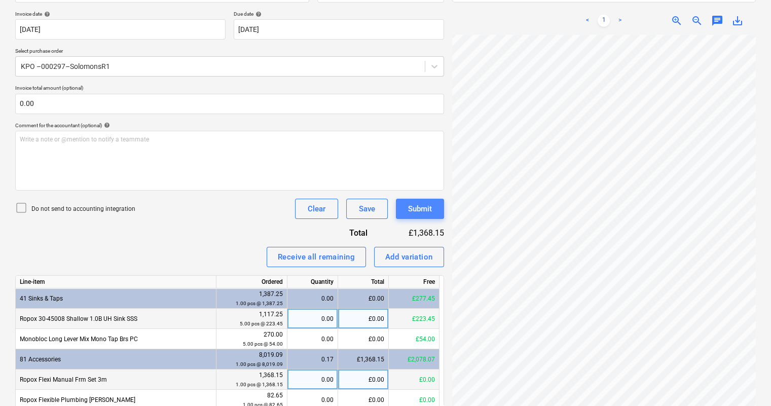
click at [417, 213] on div "Submit" at bounding box center [420, 208] width 24 height 13
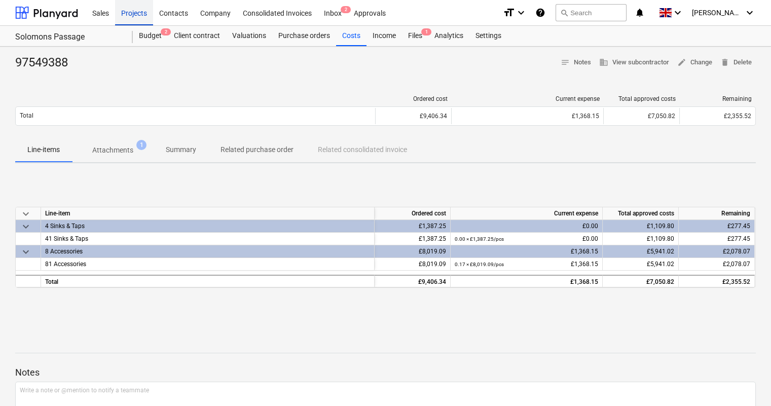
click at [149, 13] on div "Projects" at bounding box center [134, 12] width 38 height 26
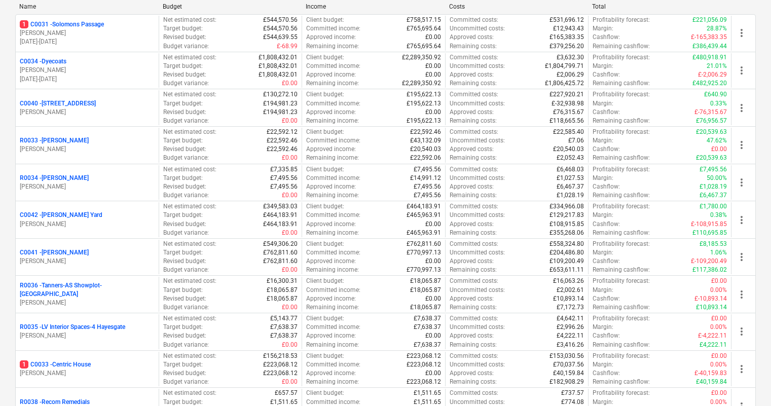
scroll to position [276, 0]
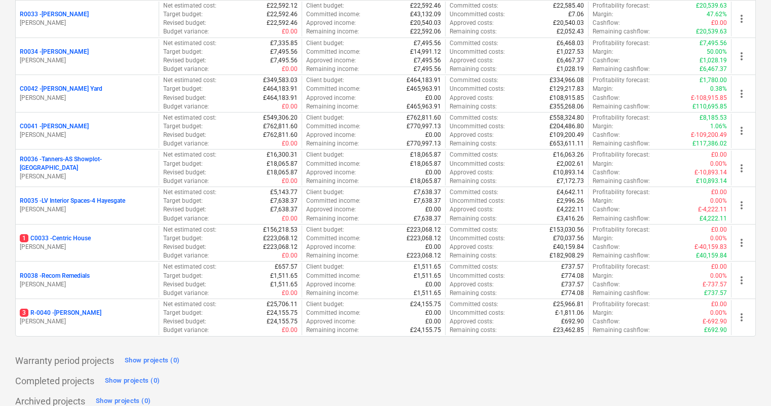
click at [80, 309] on p "3 R-0040 - [PERSON_NAME]" at bounding box center [61, 313] width 82 height 9
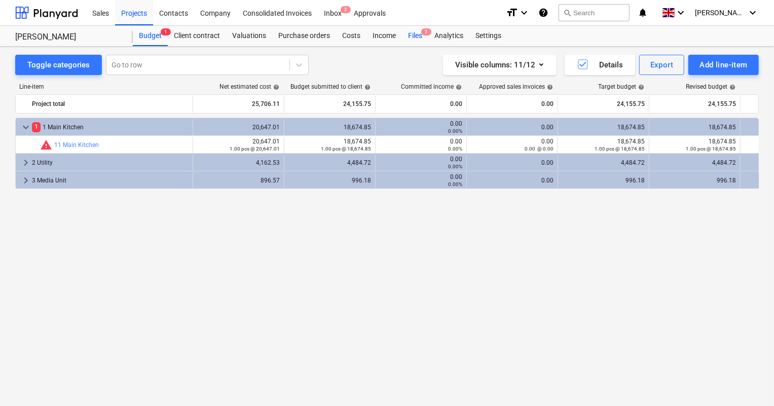
click at [423, 35] on span "3" at bounding box center [426, 31] width 10 height 7
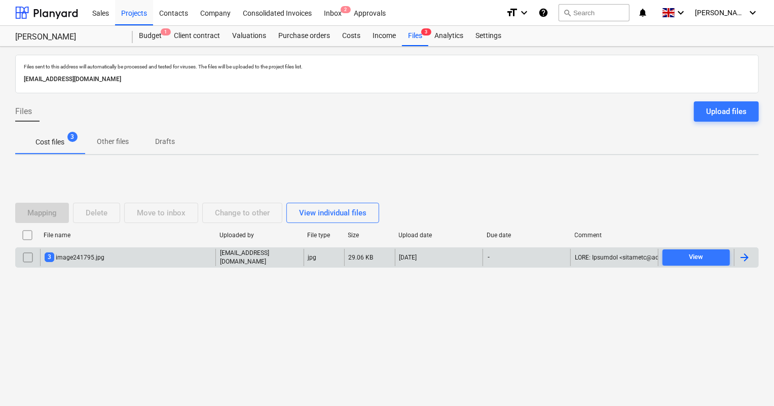
click at [152, 266] on div "3 image241795.jpg [EMAIL_ADDRESS][DOMAIN_NAME] jpg 29.06 KB [DATE] - View" at bounding box center [387, 257] width 744 height 20
click at [182, 260] on div "3 image241795.jpg" at bounding box center [127, 257] width 175 height 17
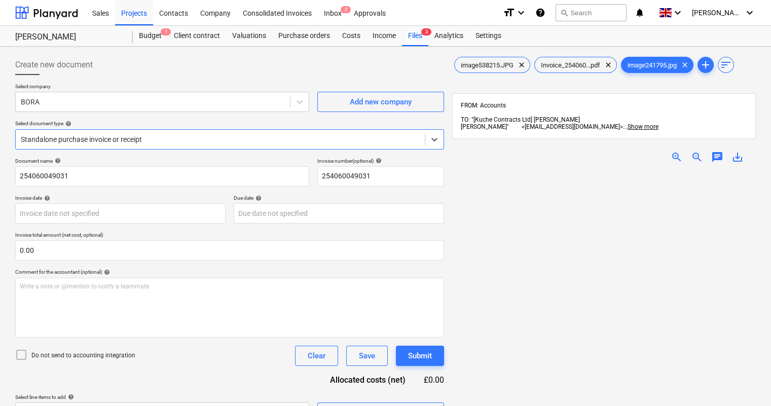
type input "254060049031"
click at [567, 67] on span "Invoice_254060...pdf" at bounding box center [570, 65] width 71 height 8
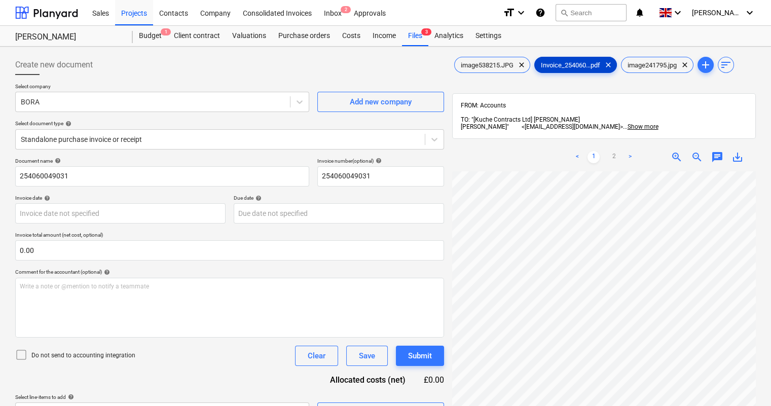
scroll to position [46, 0]
click at [552, 155] on div "< 1 2 > zoom_in zoom_out chat 0 save_alt" at bounding box center [604, 346] width 304 height 406
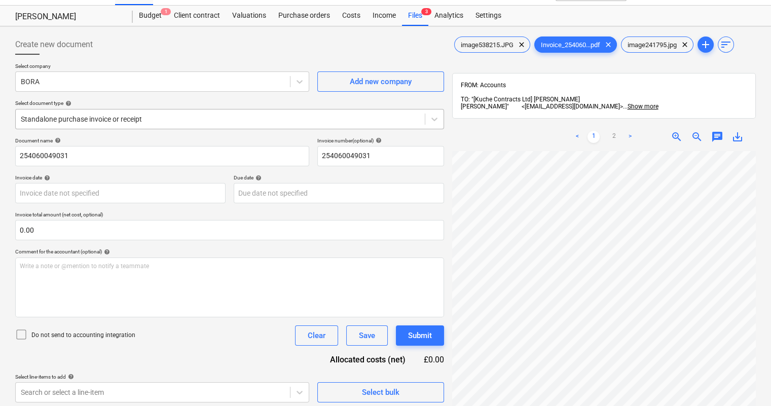
scroll to position [0, 0]
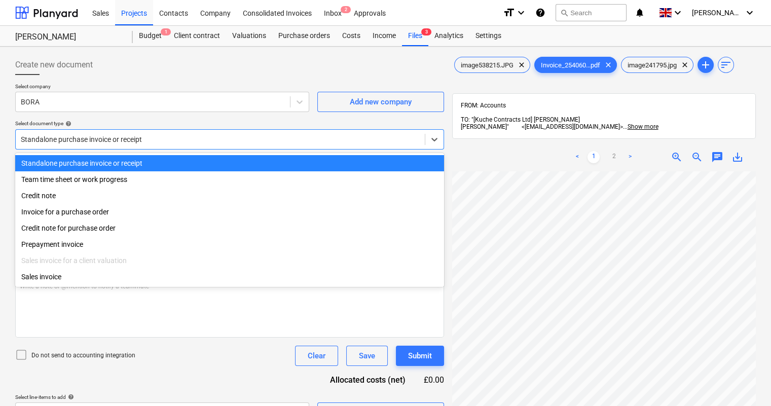
click at [176, 141] on div at bounding box center [220, 139] width 399 height 10
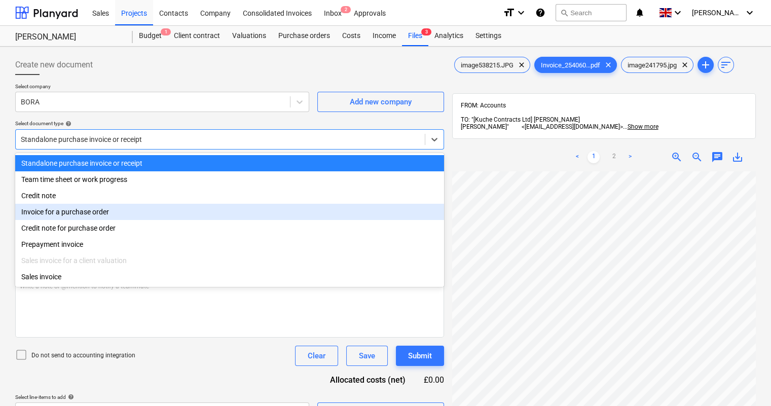
click at [119, 211] on div "Invoice for a purchase order" at bounding box center [229, 212] width 429 height 16
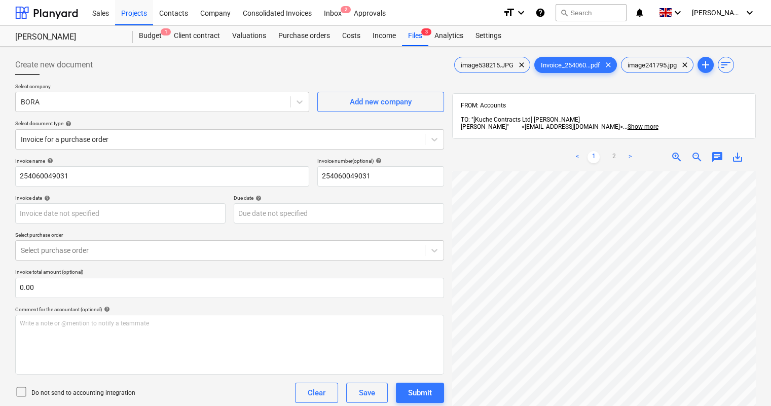
scroll to position [114, 70]
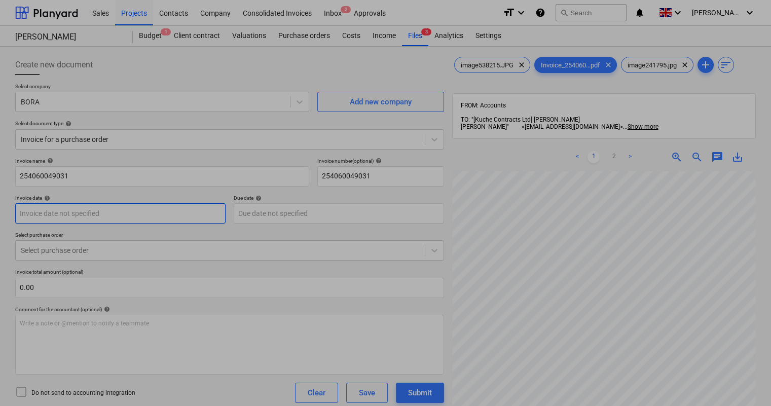
click at [115, 212] on body "Sales Projects Contacts Company Consolidated Invoices Inbox 2 Approvals format_…" at bounding box center [385, 203] width 771 height 406
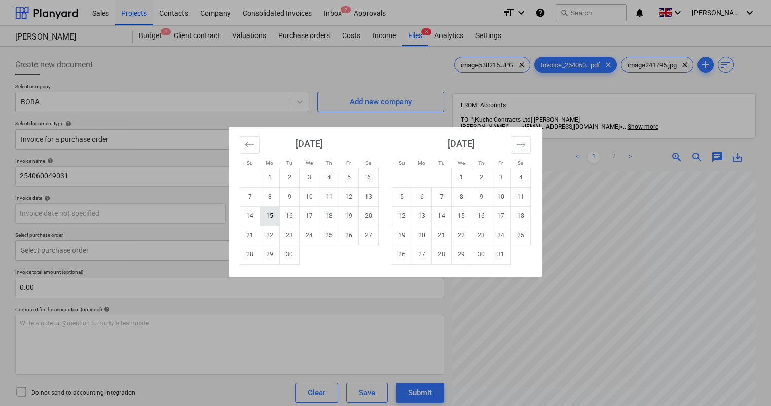
click at [269, 221] on td "15" at bounding box center [270, 215] width 20 height 19
type input "[DATE]"
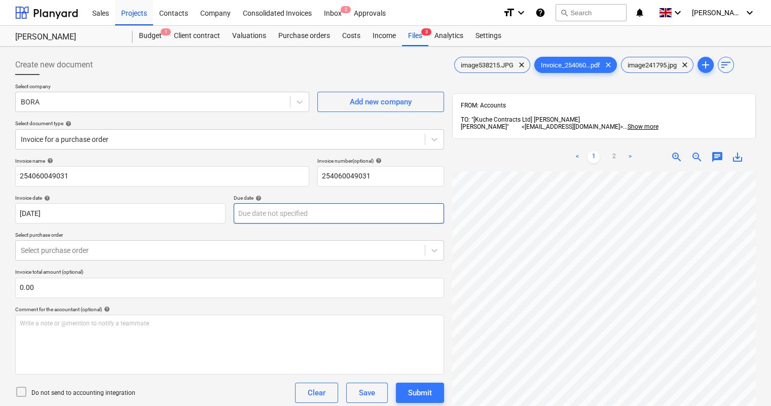
click at [346, 204] on body "Sales Projects Contacts Company Consolidated Invoices Inbox 2 Approvals format_…" at bounding box center [385, 203] width 771 height 406
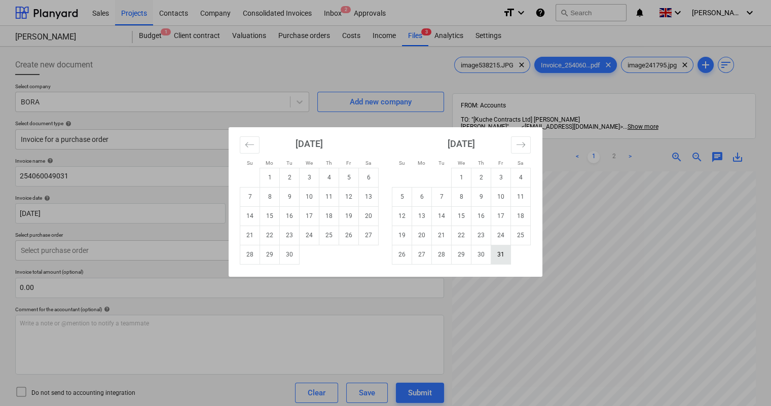
click at [495, 250] on td "31" at bounding box center [501, 254] width 20 height 19
type input "[DATE]"
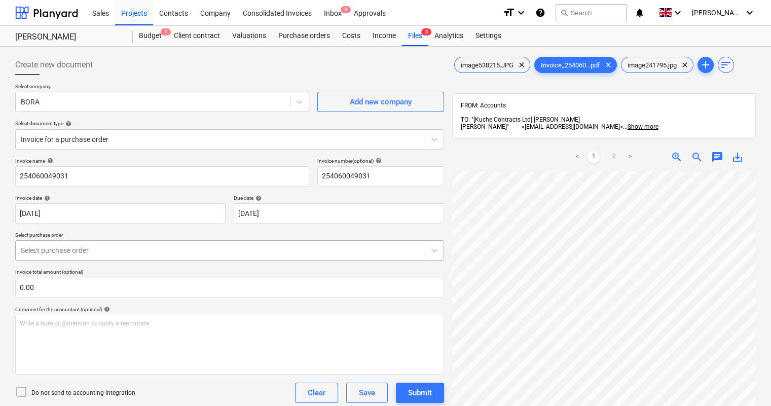
click at [189, 251] on div at bounding box center [220, 250] width 399 height 10
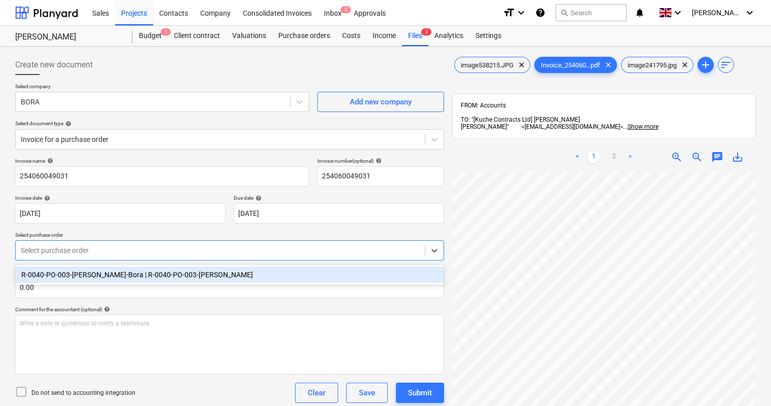
click at [138, 277] on div "R-0040-PO-003-[PERSON_NAME]-Bora | R-0040-PO-003-[PERSON_NAME]" at bounding box center [229, 275] width 429 height 16
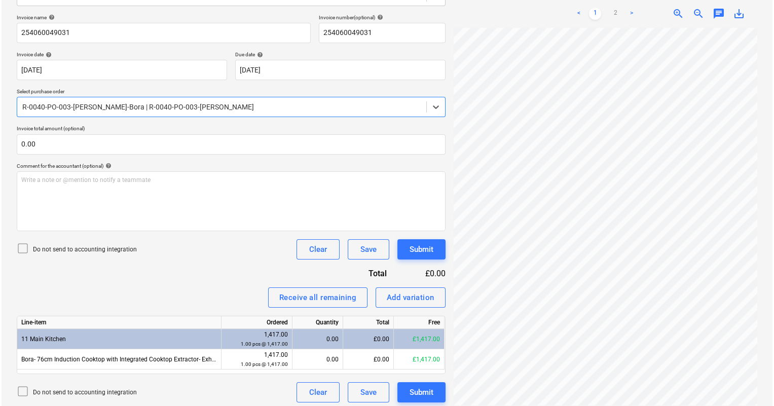
scroll to position [148, 0]
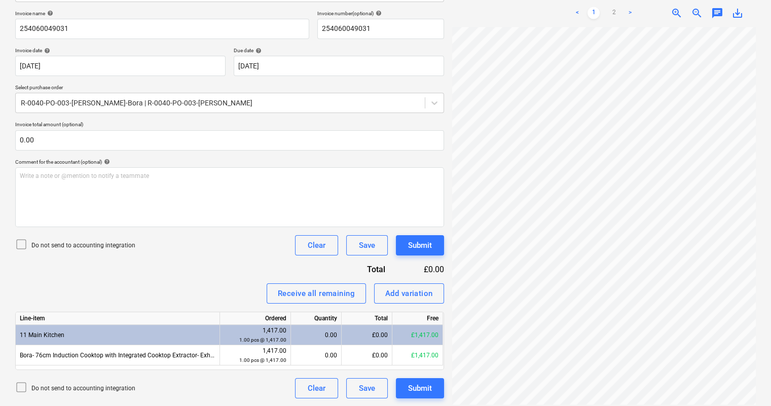
click at [372, 334] on div "£0.00" at bounding box center [367, 335] width 51 height 20
click at [386, 335] on div "£0.00" at bounding box center [367, 335] width 51 height 20
click at [375, 335] on div "£0.00" at bounding box center [367, 335] width 51 height 20
click at [328, 339] on div "0.00" at bounding box center [316, 335] width 42 height 20
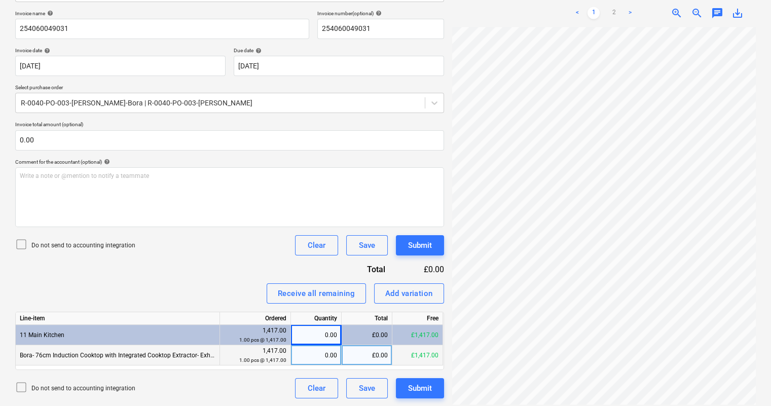
click at [361, 355] on div "£0.00" at bounding box center [367, 355] width 51 height 20
click at [329, 352] on div "0.00" at bounding box center [316, 355] width 42 height 20
type input "1"
click at [278, 379] on div "Do not send to accounting integration Clear Save Submit" at bounding box center [229, 388] width 429 height 20
click at [404, 390] on button "Submit" at bounding box center [420, 388] width 48 height 20
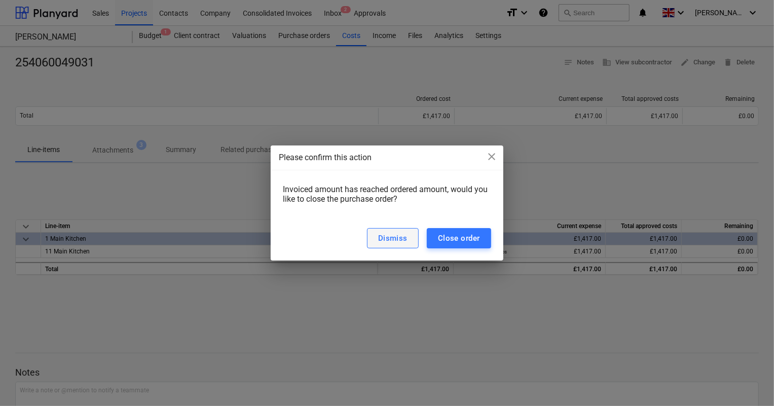
click at [412, 238] on button "Dismiss" at bounding box center [393, 238] width 52 height 20
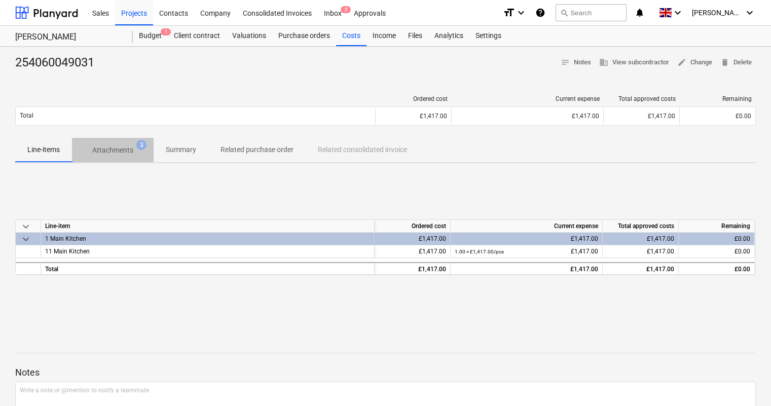
click at [118, 158] on span "Attachments 3" at bounding box center [113, 150] width 82 height 18
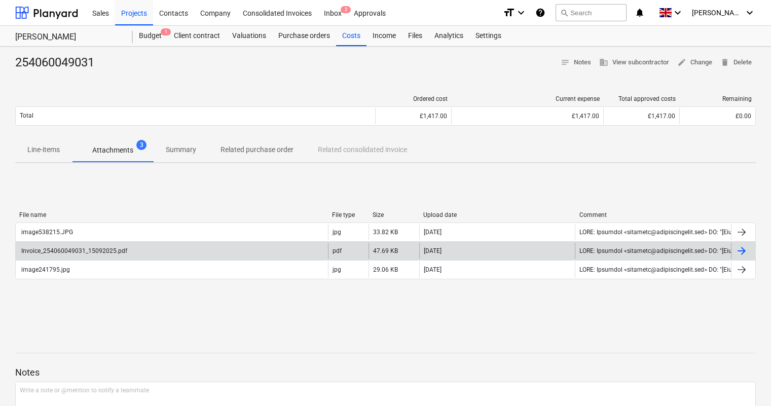
click at [111, 250] on div "Invoice_254060049031_15092025.pdf" at bounding box center [73, 250] width 107 height 7
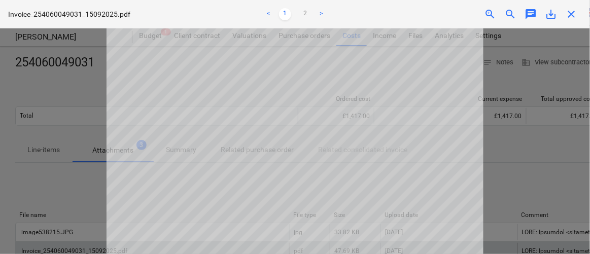
click at [569, 14] on span "close" at bounding box center [571, 14] width 12 height 12
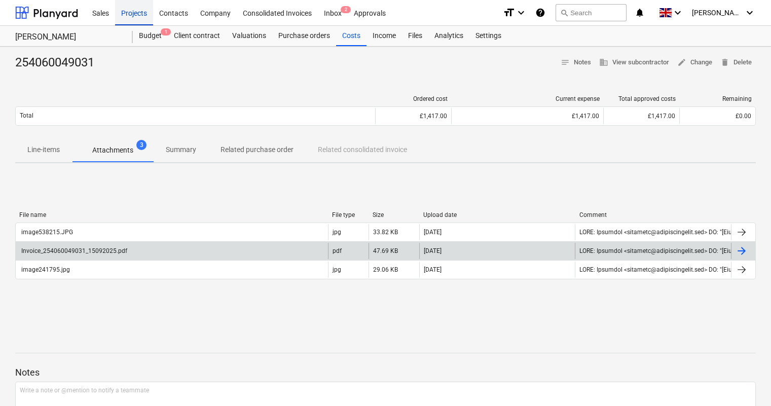
click at [141, 0] on div "Projects" at bounding box center [134, 12] width 38 height 26
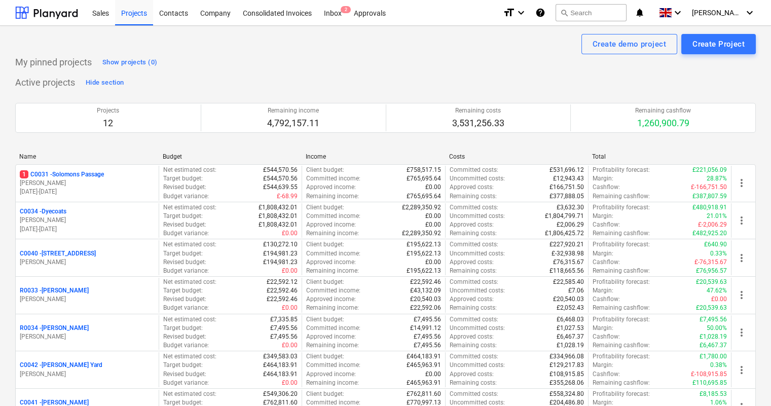
click at [80, 173] on p "1 C0031 - Solomons Passage" at bounding box center [62, 174] width 84 height 9
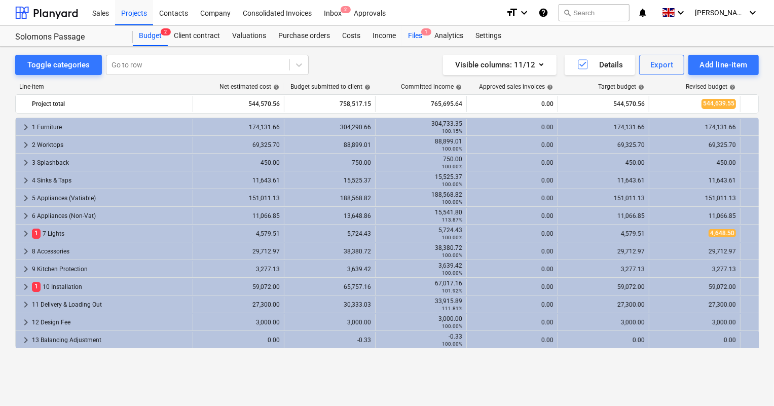
click at [413, 35] on div "Files 1" at bounding box center [415, 36] width 26 height 20
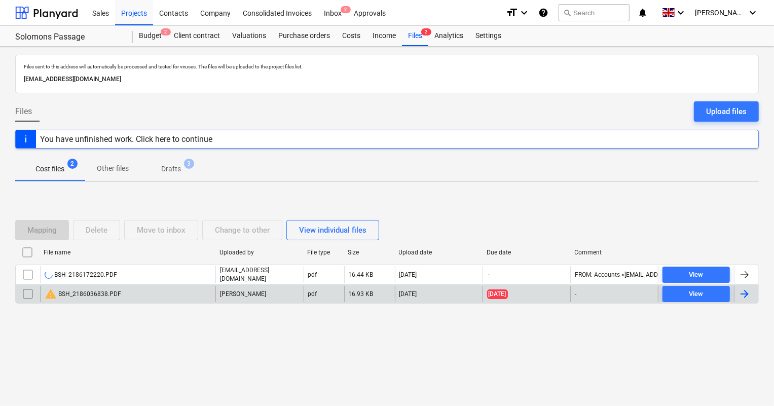
click at [132, 292] on div "warning BSH_2186036838.PDF" at bounding box center [127, 294] width 175 height 16
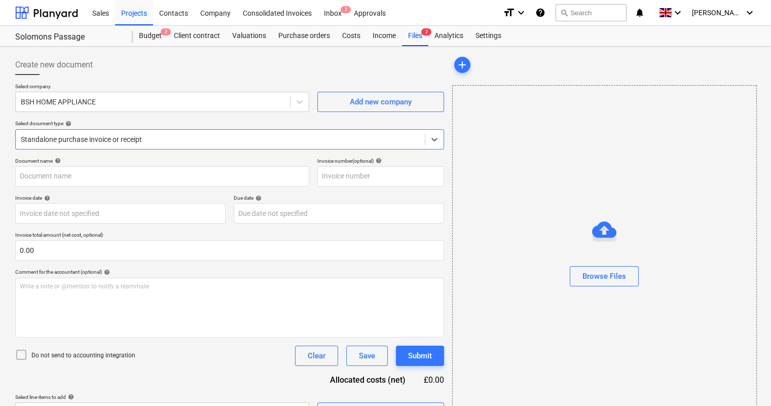
type input "2186036838"
type input "[DATE]"
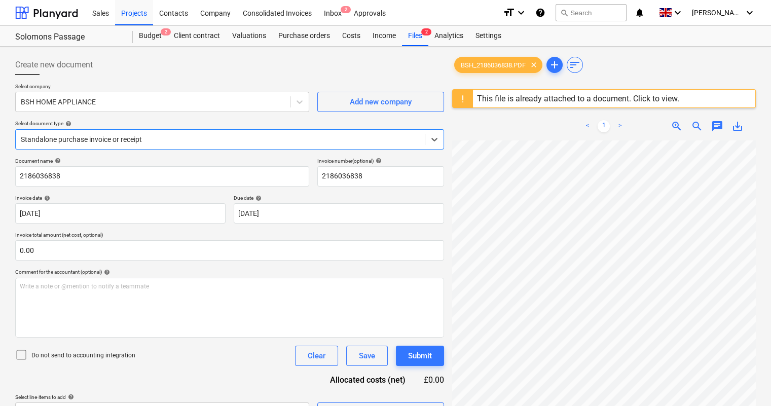
click at [661, 96] on div "This file is already attached to a document. Click to view." at bounding box center [578, 99] width 202 height 10
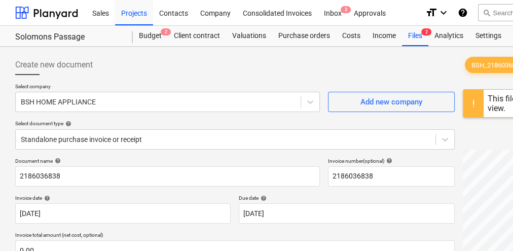
scroll to position [162, 24]
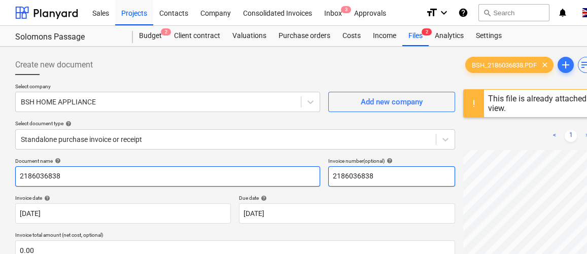
drag, startPoint x: 386, startPoint y: 182, endPoint x: 307, endPoint y: 175, distance: 79.9
click at [307, 175] on div "Document name help 2186036838 Invoice number (optional) help 2186036838" at bounding box center [234, 172] width 439 height 29
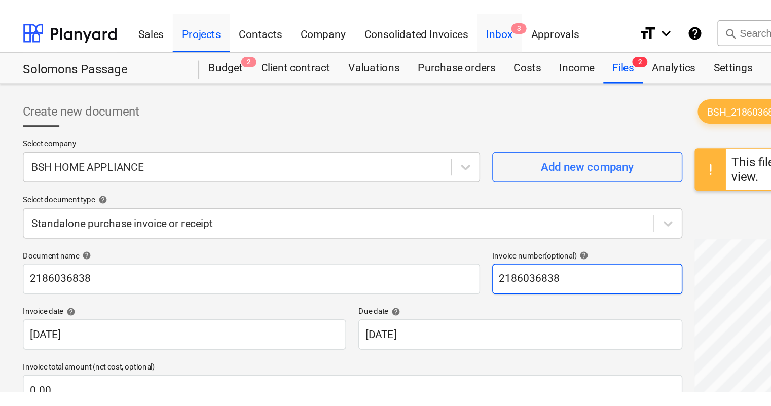
scroll to position [162, 24]
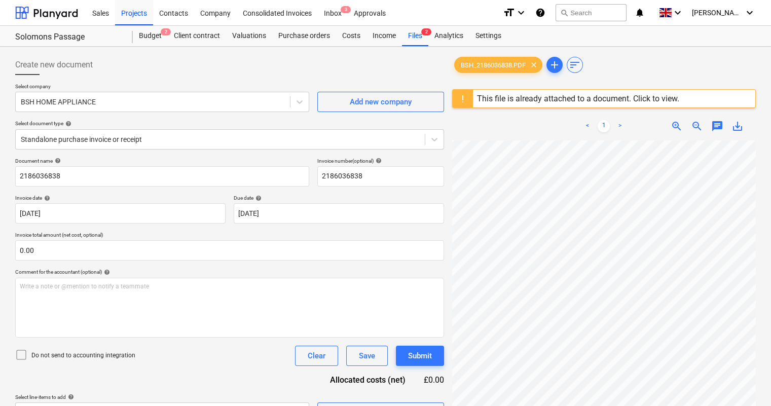
click at [446, 295] on div "Create new document Select company BSH HOME APPLIANCE Add new company Select do…" at bounding box center [229, 286] width 437 height 471
click at [125, 139] on div at bounding box center [220, 139] width 399 height 10
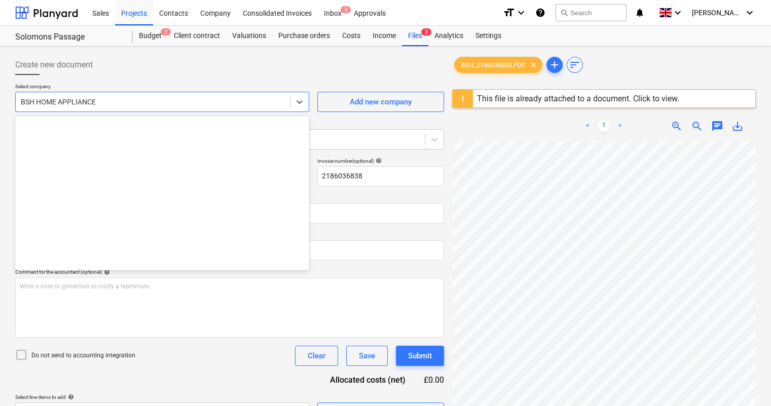
scroll to position [2715, 0]
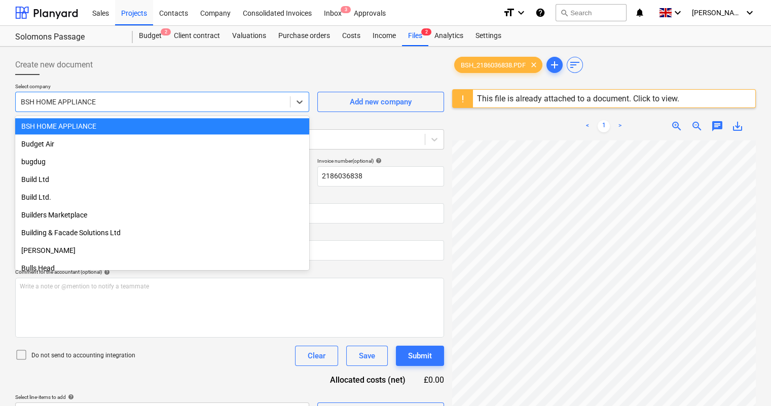
click at [75, 101] on div at bounding box center [153, 102] width 264 height 10
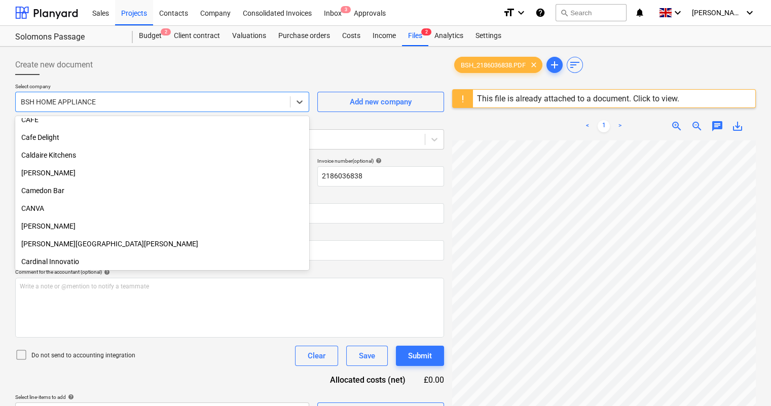
scroll to position [2991, 0]
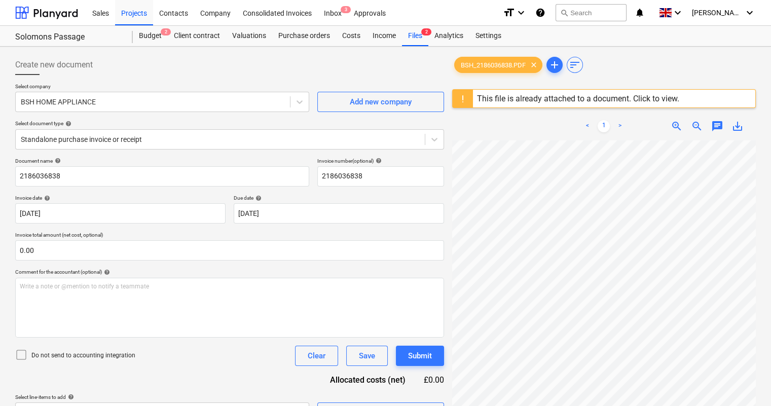
click at [182, 64] on div "Create new document" at bounding box center [229, 65] width 429 height 20
click at [416, 31] on div "Files 2" at bounding box center [415, 36] width 26 height 20
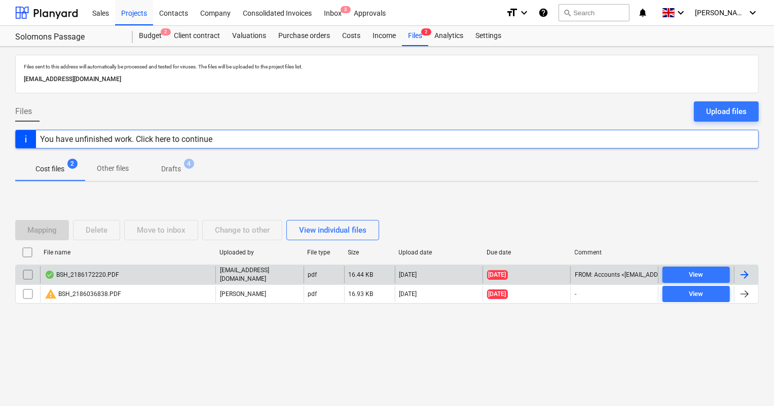
click at [120, 272] on div "BSH_2186172220.PDF" at bounding box center [127, 274] width 175 height 17
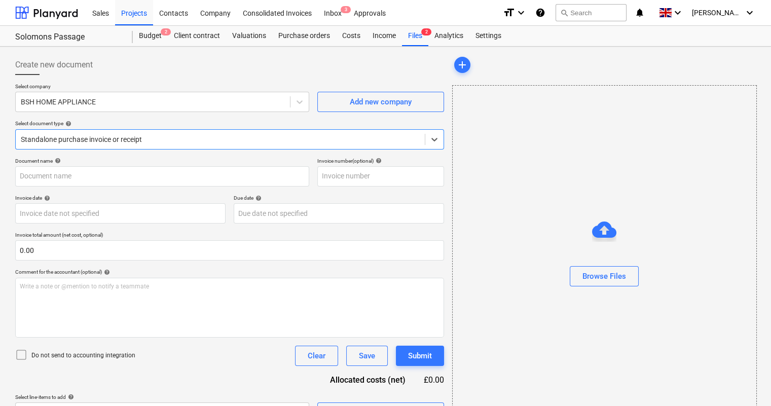
type input "2186172220"
type input "[DATE]"
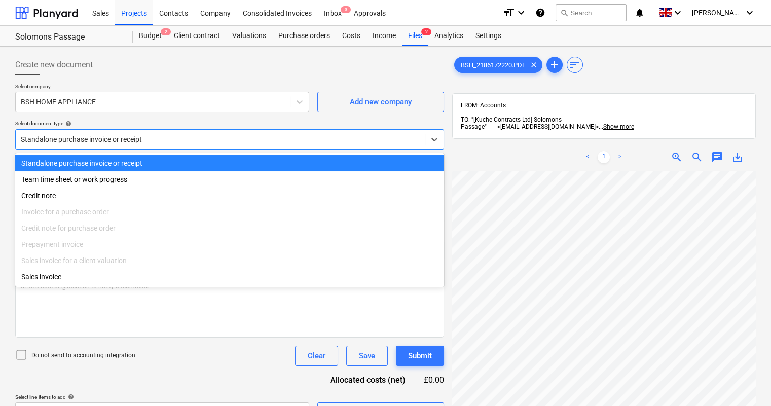
click at [130, 140] on div at bounding box center [220, 139] width 399 height 10
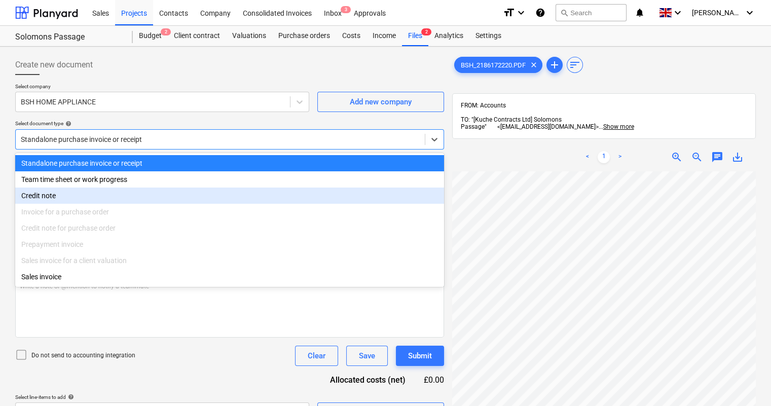
click at [111, 214] on div "Invoice for a purchase order" at bounding box center [229, 212] width 429 height 16
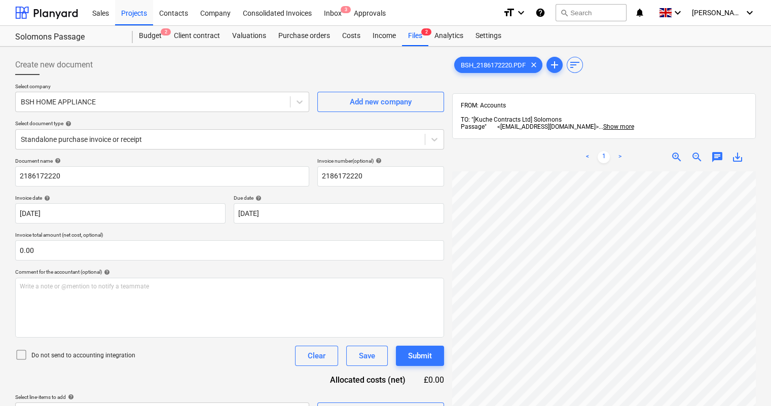
click at [219, 370] on div "Document name help 2186172220 Invoice number (optional) help 2186172220 Invoice…" at bounding box center [229, 290] width 429 height 265
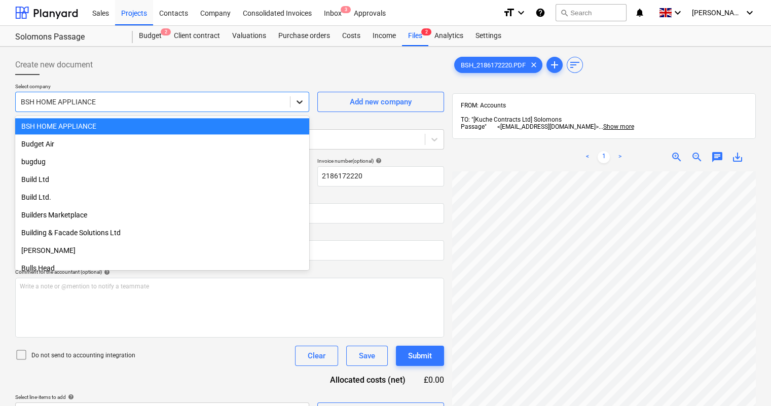
click at [304, 101] on icon at bounding box center [300, 102] width 10 height 10
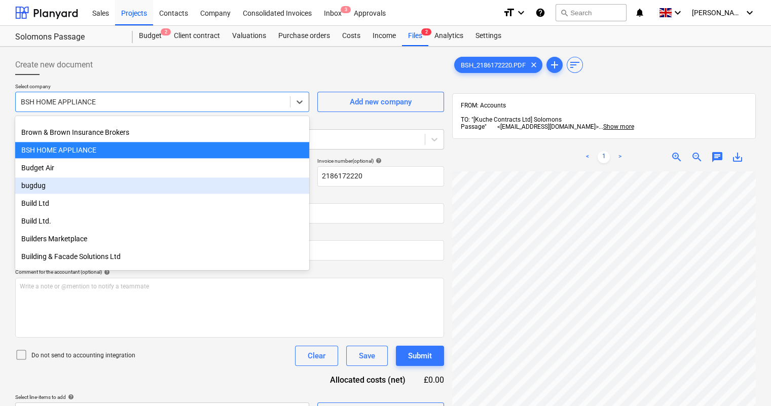
scroll to position [2668, 0]
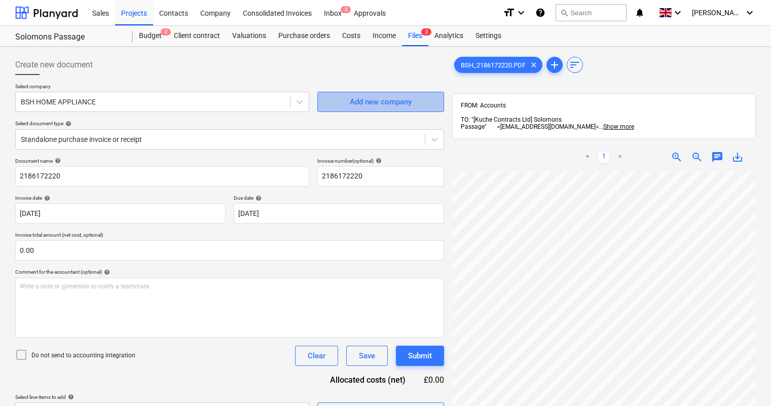
click at [354, 107] on div "Add new company" at bounding box center [381, 101] width 62 height 13
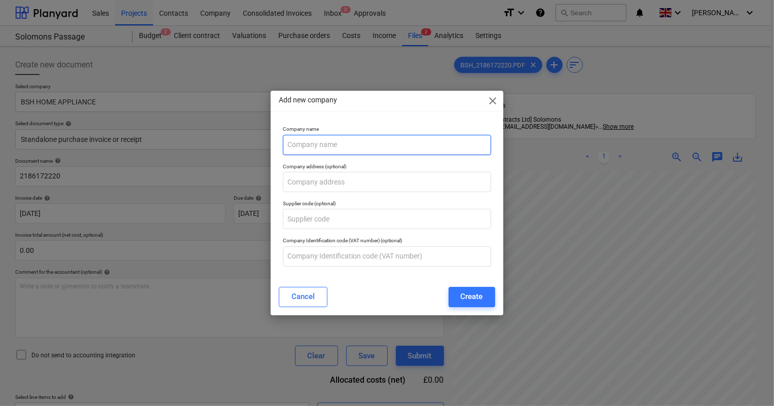
click at [364, 151] on input "text" at bounding box center [387, 145] width 208 height 20
type input "BSH HOME APPLIANCE LTD"
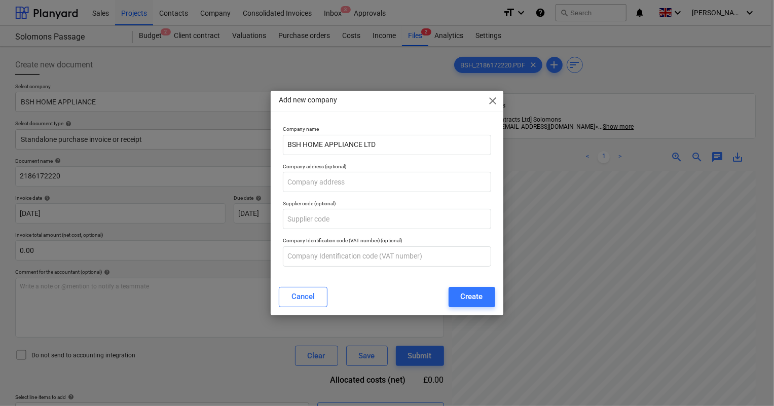
drag, startPoint x: 397, startPoint y: 297, endPoint x: 439, endPoint y: 296, distance: 41.6
click at [397, 297] on div "Cancel Create" at bounding box center [387, 297] width 216 height 20
click at [471, 296] on div "Create" at bounding box center [472, 296] width 22 height 13
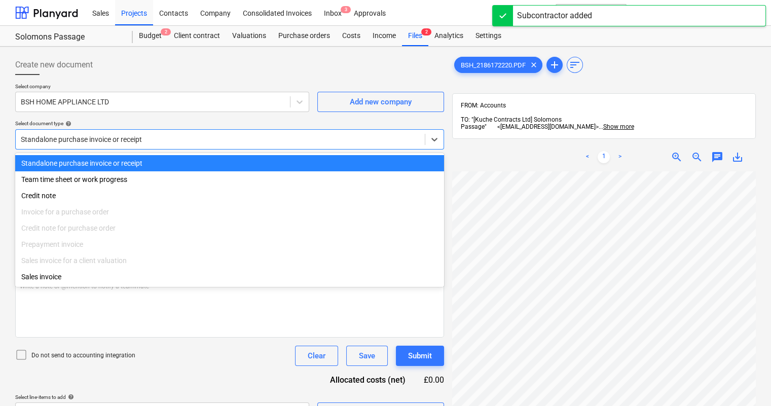
drag, startPoint x: 155, startPoint y: 130, endPoint x: 156, endPoint y: 138, distance: 7.7
click at [155, 133] on div "Standalone purchase invoice or receipt" at bounding box center [229, 139] width 429 height 20
click at [112, 104] on div at bounding box center [153, 102] width 264 height 10
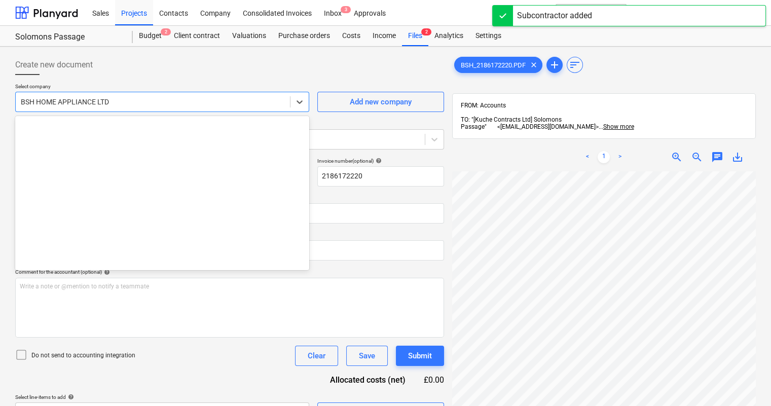
scroll to position [2732, 0]
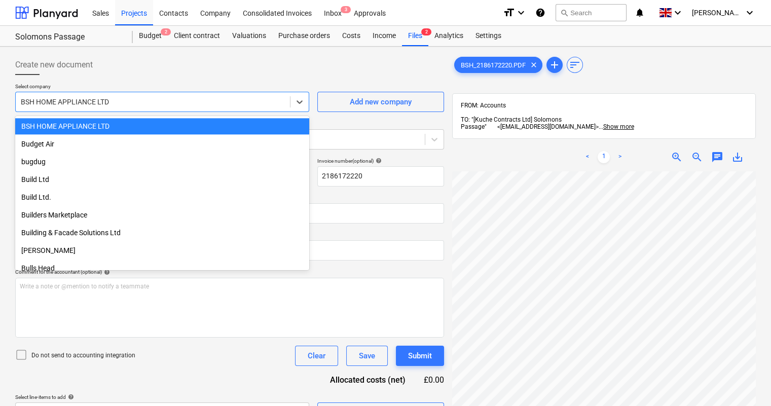
click at [120, 126] on div "BSH HOME APPLIANCE LTD" at bounding box center [162, 126] width 294 height 16
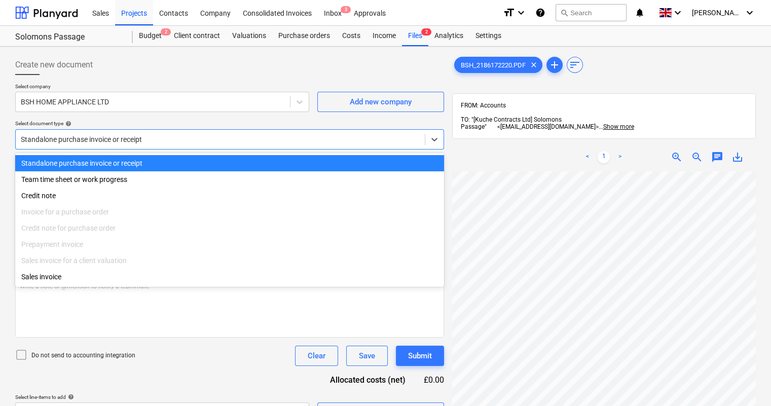
click at [123, 141] on div at bounding box center [220, 139] width 399 height 10
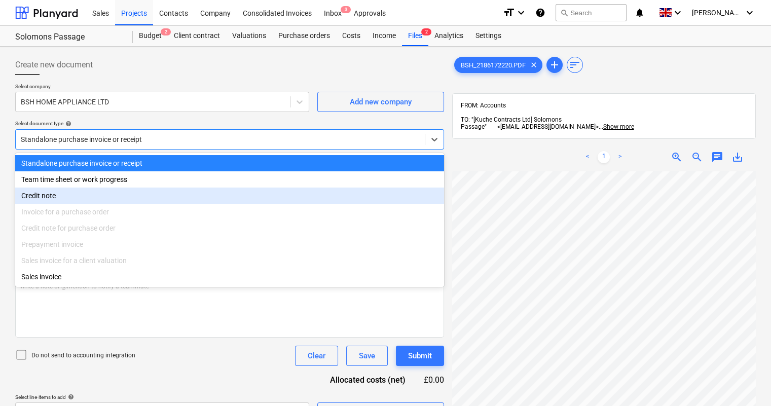
drag, startPoint x: 122, startPoint y: 209, endPoint x: 123, endPoint y: 218, distance: 9.2
click at [122, 217] on div "Invoice for a purchase order" at bounding box center [229, 212] width 429 height 16
click at [123, 218] on div "Invoice for a purchase order" at bounding box center [229, 212] width 429 height 16
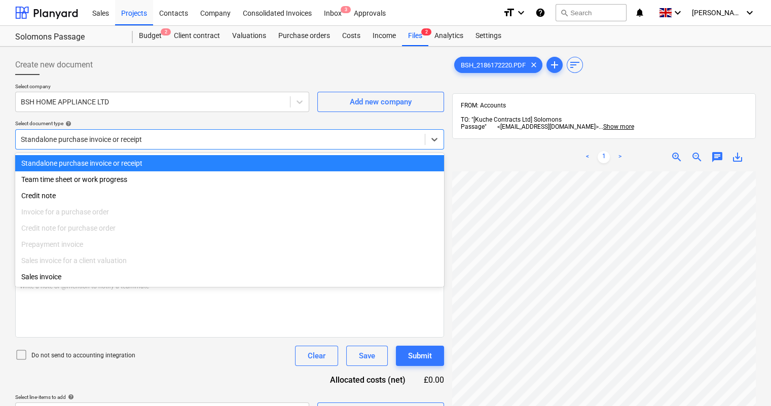
click at [223, 120] on div "Select document type help" at bounding box center [229, 123] width 429 height 7
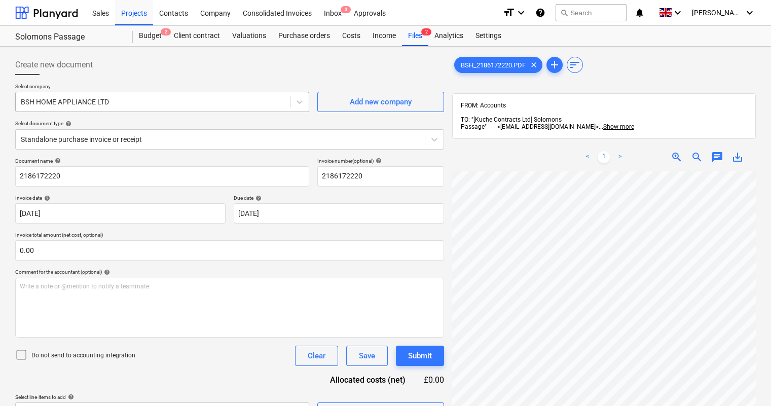
click at [201, 106] on div at bounding box center [153, 102] width 264 height 10
click at [289, 36] on div "Purchase orders" at bounding box center [304, 36] width 64 height 20
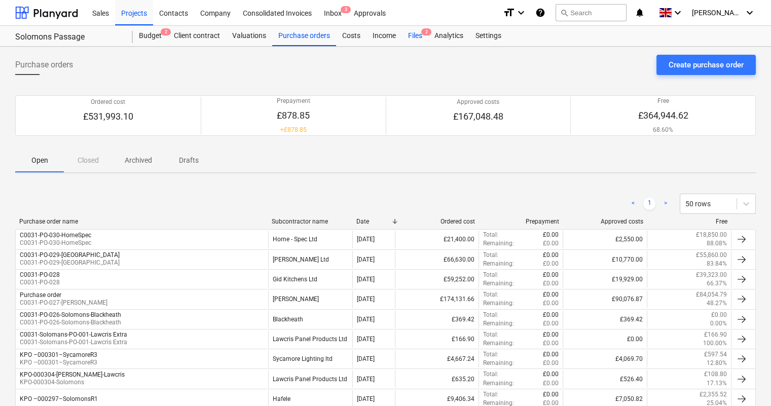
click at [411, 26] on div "Files 2" at bounding box center [415, 36] width 26 height 20
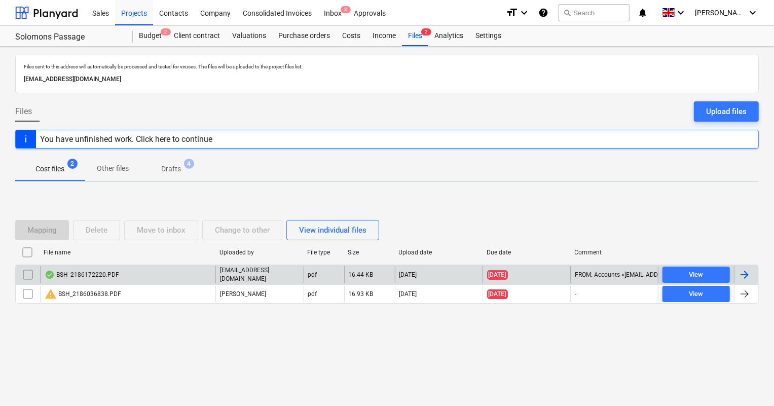
click at [88, 279] on div "BSH_2186172220.PDF" at bounding box center [127, 274] width 175 height 17
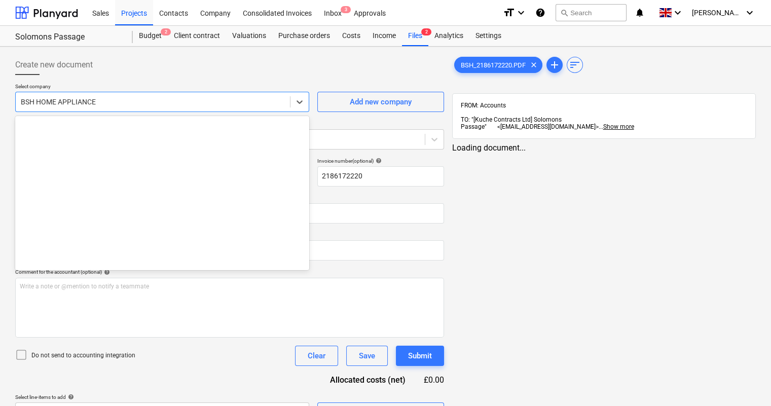
click at [165, 106] on div at bounding box center [153, 102] width 264 height 10
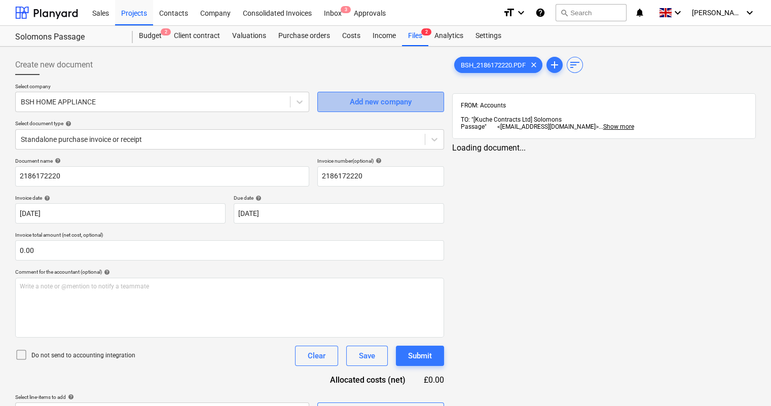
click at [393, 97] on div "Add new company" at bounding box center [381, 101] width 62 height 13
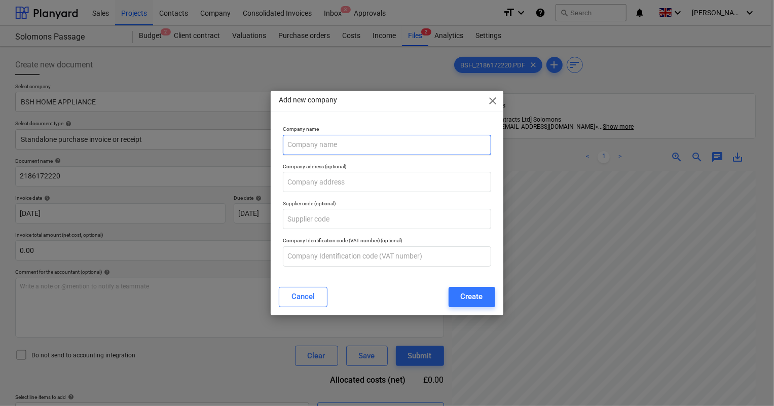
click at [371, 138] on input "text" at bounding box center [387, 145] width 208 height 20
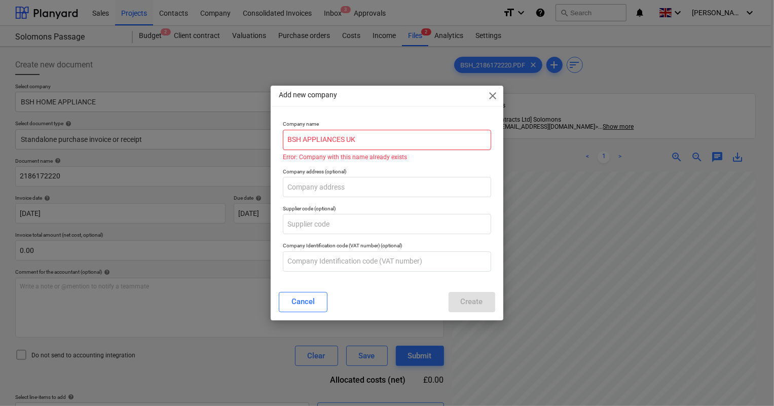
click at [373, 137] on input "BSH APPLIANCES UK" at bounding box center [387, 140] width 208 height 20
click at [413, 160] on p "Error: Company with this name already exists" at bounding box center [387, 157] width 208 height 6
click at [386, 142] on input "BSH APPLIANCES UK" at bounding box center [387, 140] width 208 height 20
click at [383, 142] on input "BSH APPLIANCES UK" at bounding box center [387, 140] width 208 height 20
type input "BSH APPLIANCES UK"
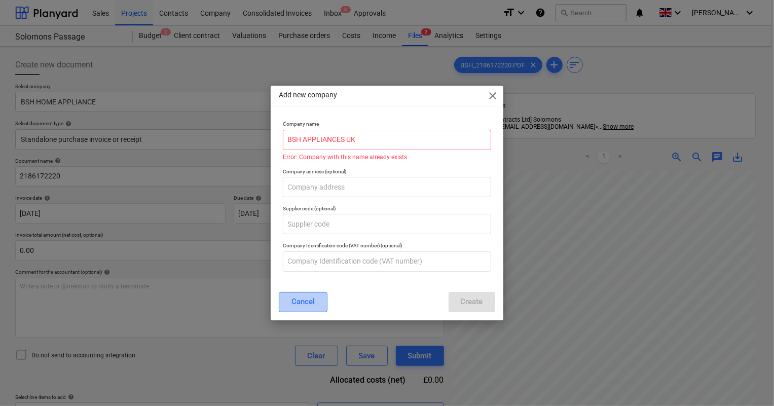
click at [305, 307] on div "Cancel" at bounding box center [302, 301] width 23 height 13
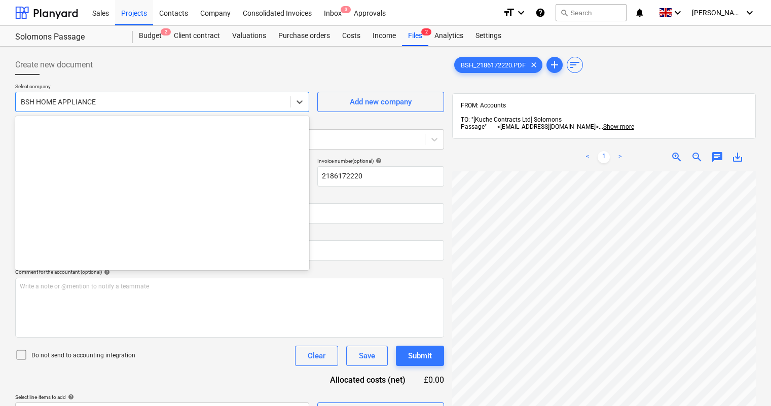
click at [138, 101] on div at bounding box center [153, 102] width 264 height 10
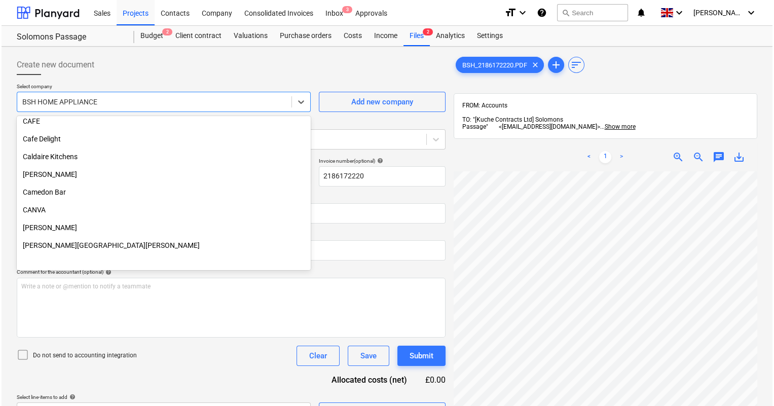
scroll to position [2991, 0]
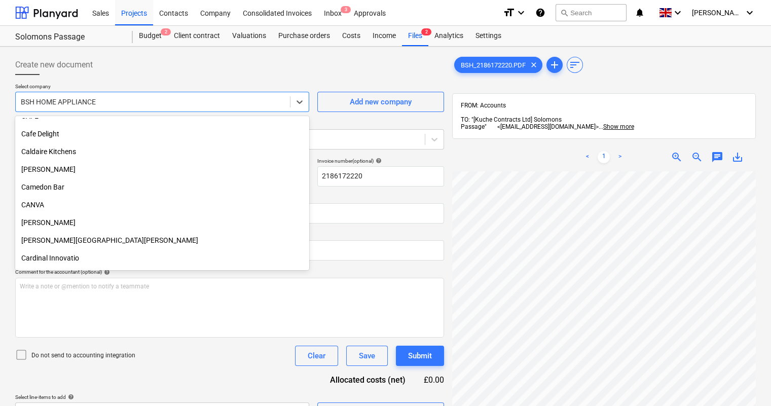
click at [151, 67] on div "Create new document" at bounding box center [229, 65] width 429 height 20
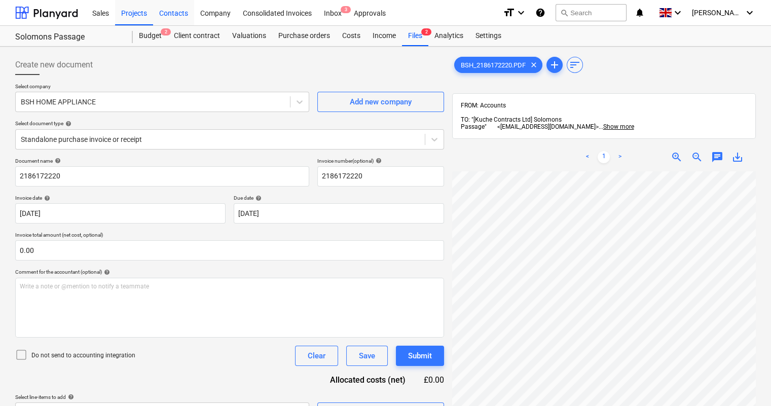
click at [180, 7] on div "Contacts" at bounding box center [173, 12] width 41 height 26
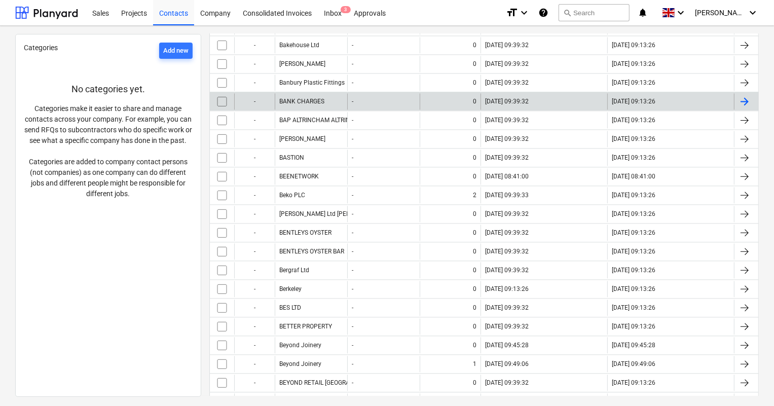
scroll to position [1707, 0]
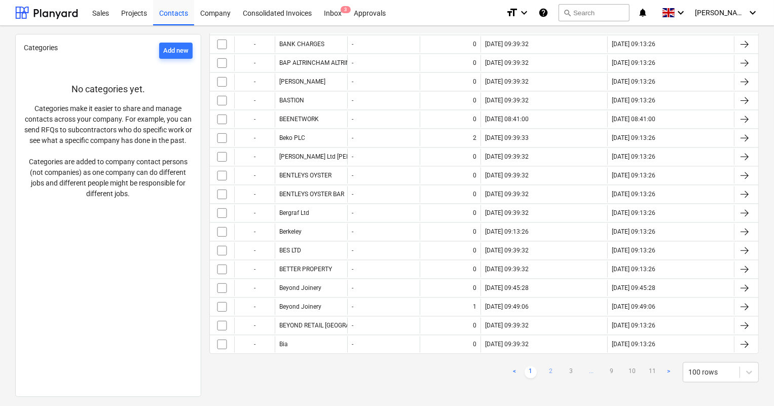
click at [545, 366] on link "2" at bounding box center [551, 372] width 12 height 12
checkbox input "false"
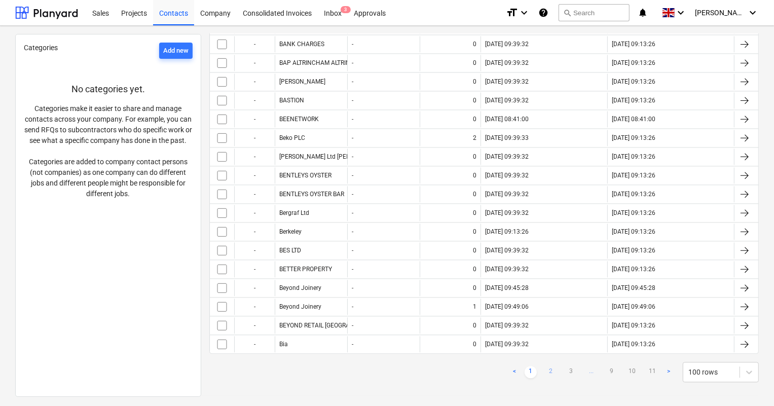
checkbox input "false"
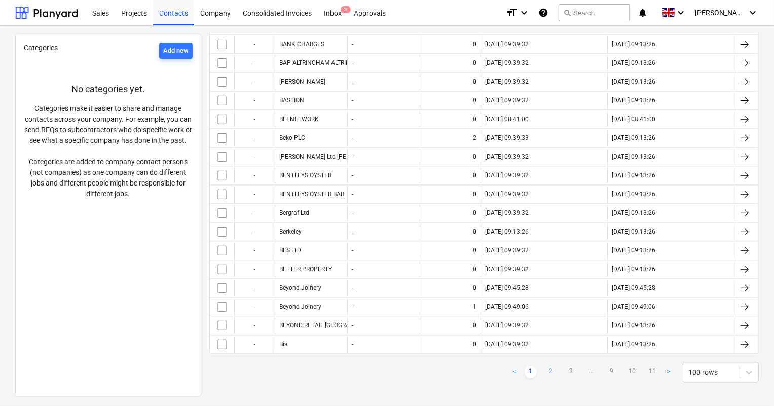
checkbox input "false"
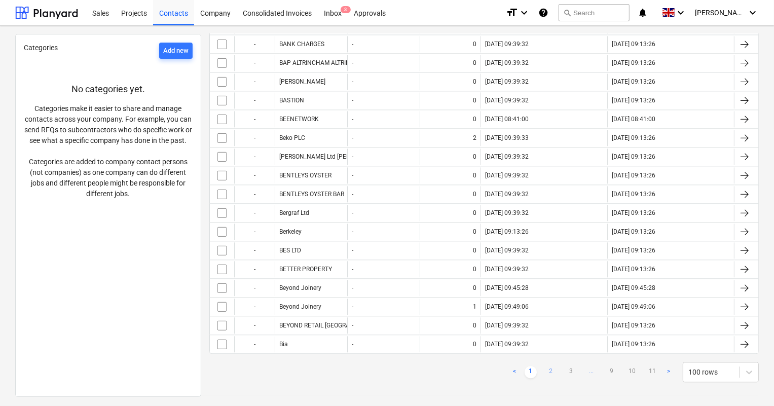
checkbox input "false"
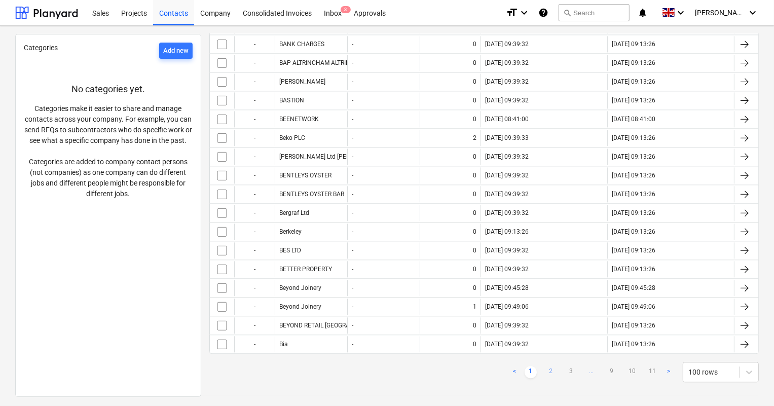
checkbox input "false"
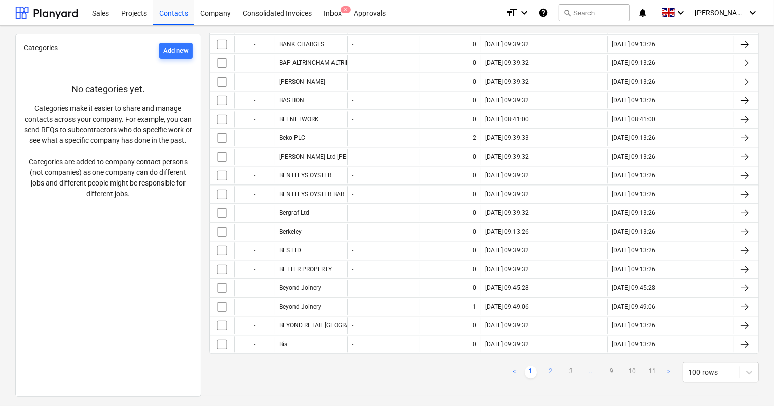
checkbox input "false"
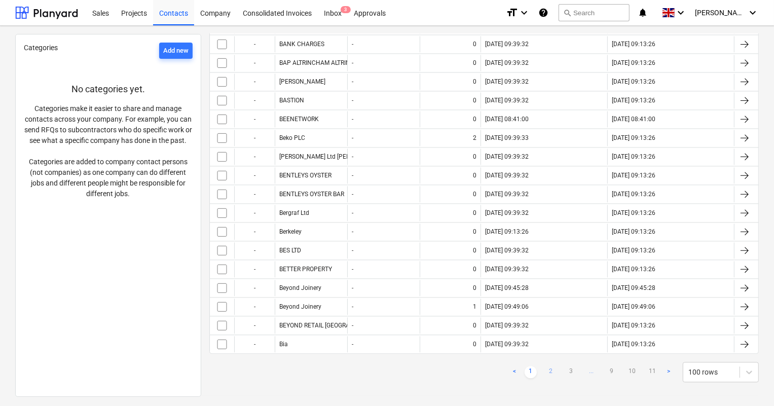
checkbox input "false"
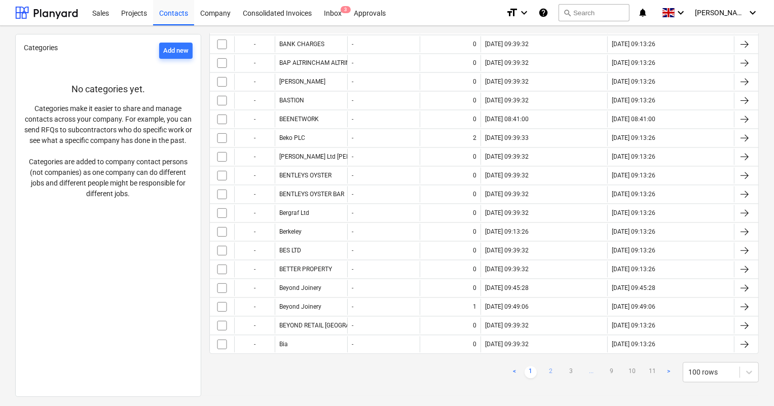
checkbox input "false"
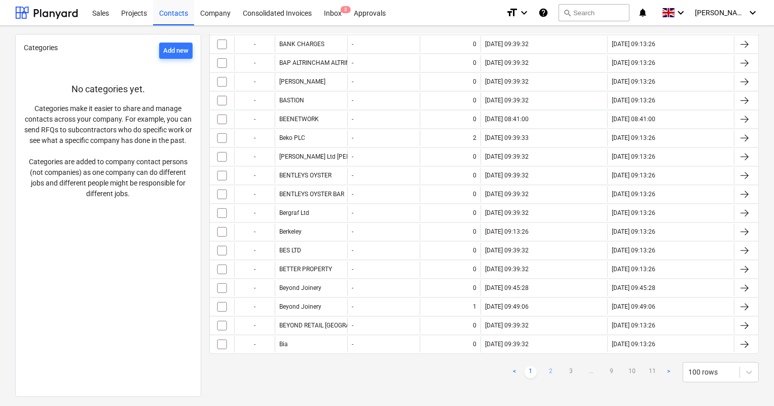
checkbox input "false"
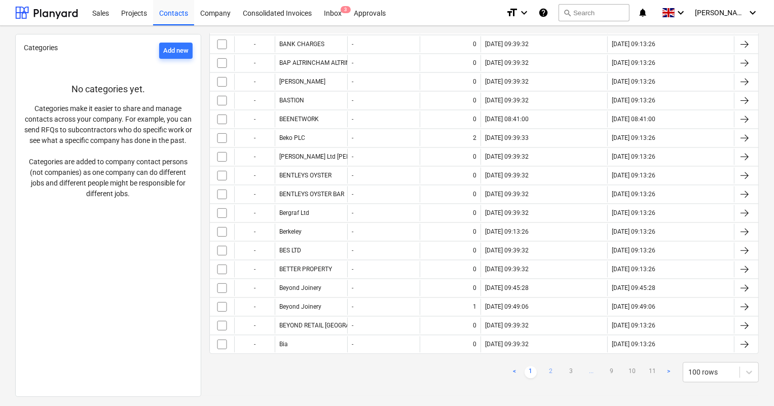
checkbox input "false"
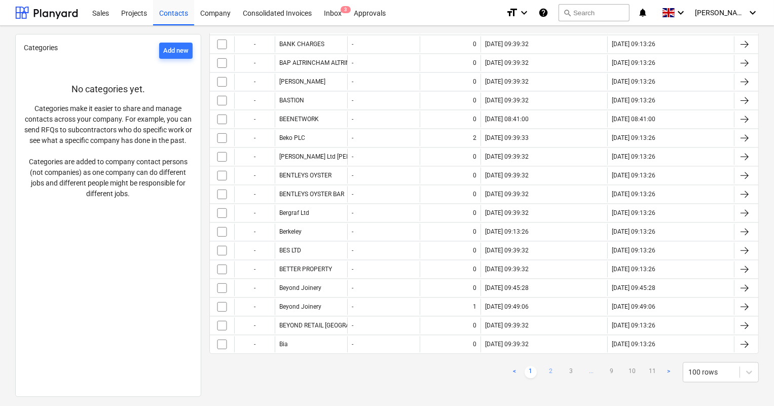
checkbox input "false"
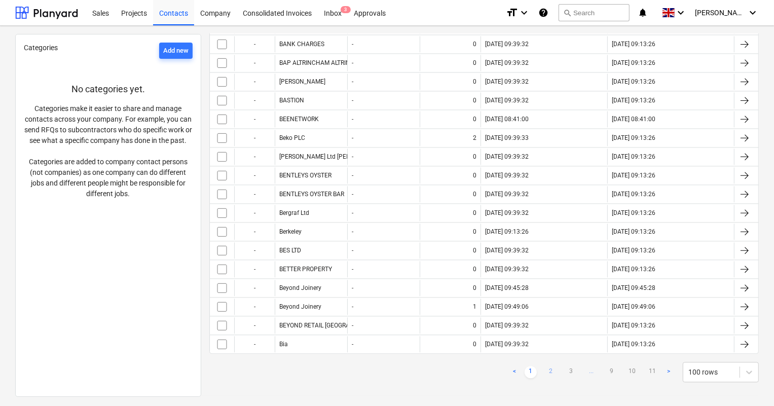
checkbox input "false"
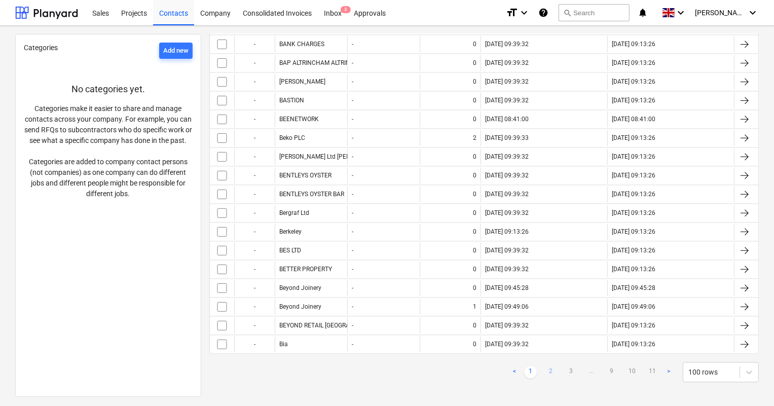
checkbox input "false"
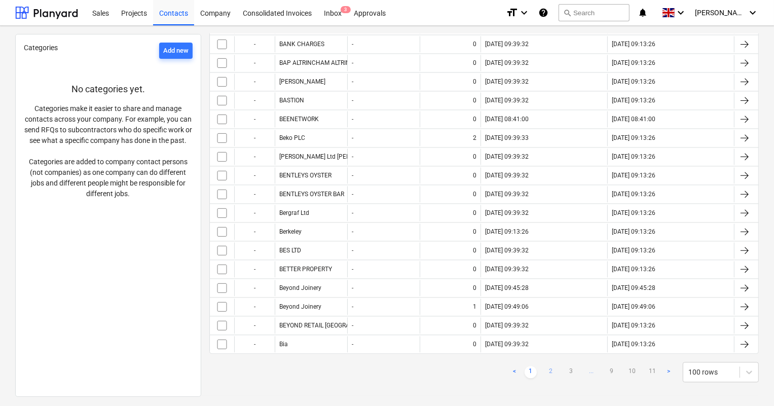
checkbox input "false"
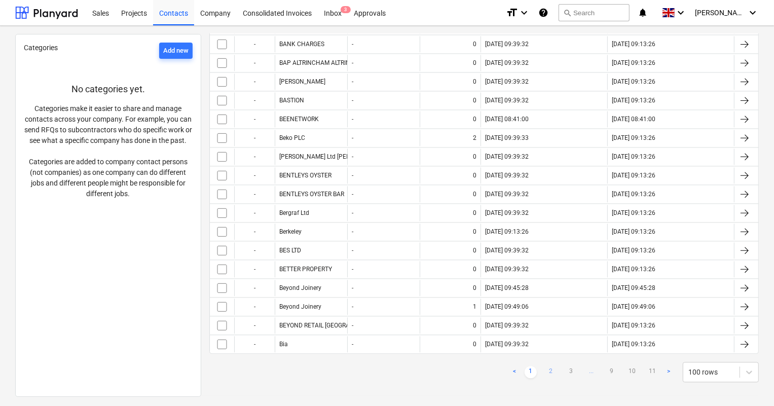
checkbox input "false"
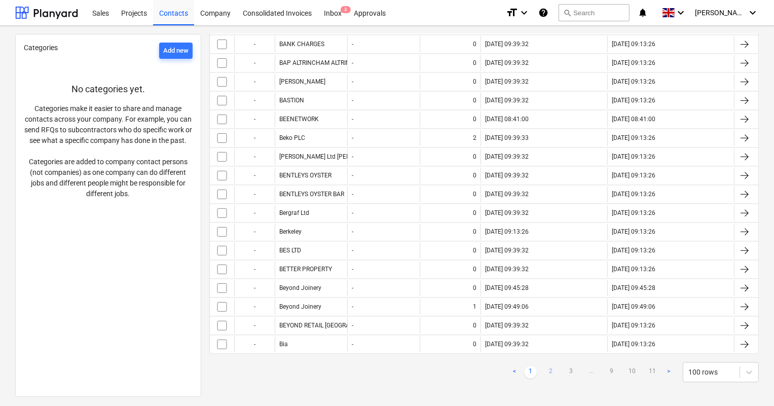
checkbox input "false"
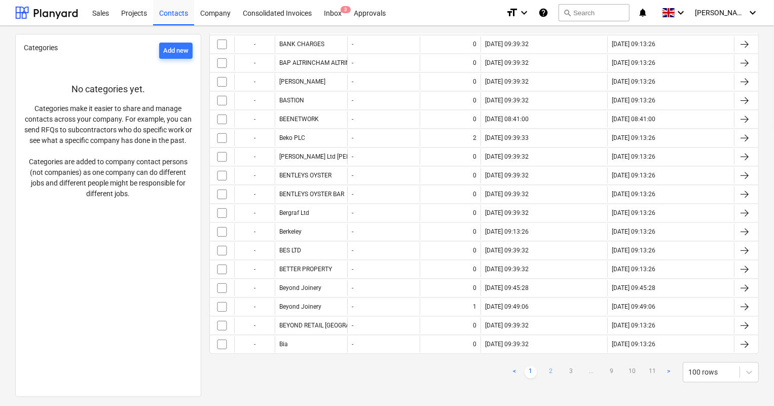
checkbox input "false"
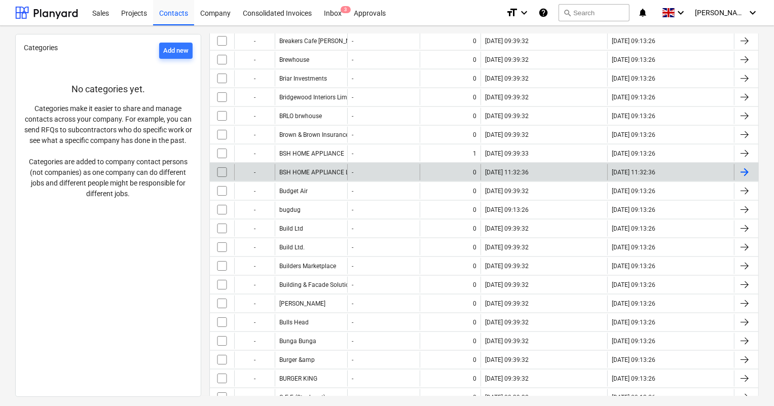
scroll to position [1016, 0]
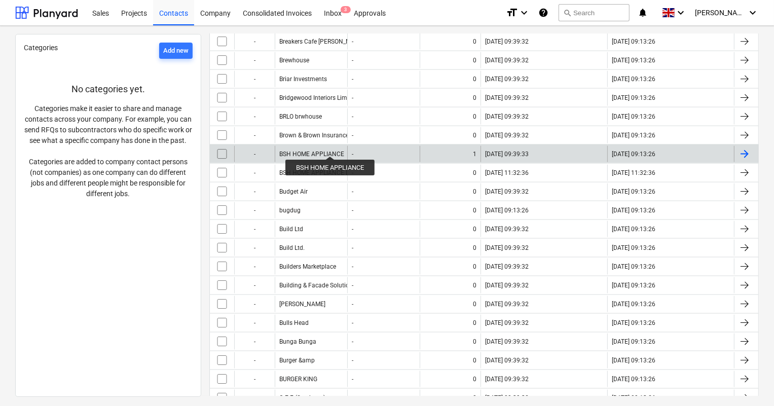
click at [331, 151] on div "BSH HOME APPLIANCE" at bounding box center [311, 154] width 65 height 7
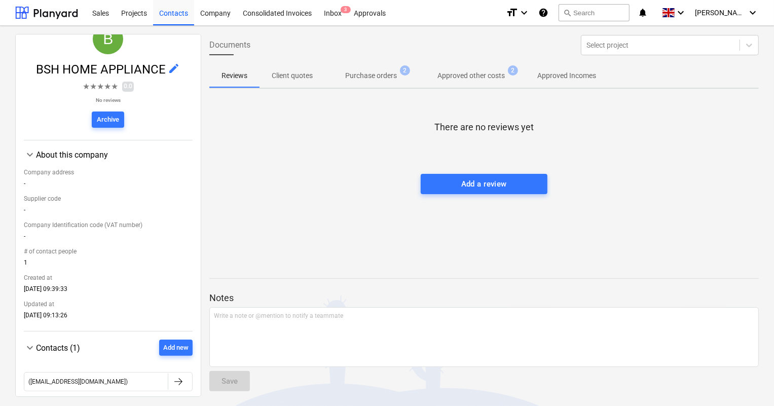
scroll to position [92, 0]
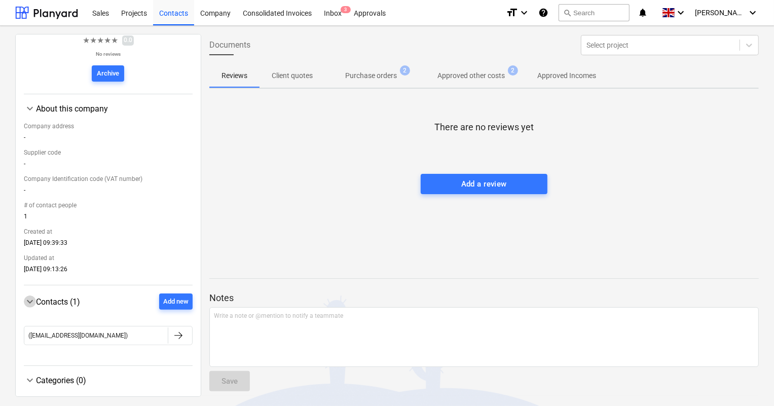
click at [33, 303] on span "keyboard_arrow_down" at bounding box center [30, 302] width 12 height 12
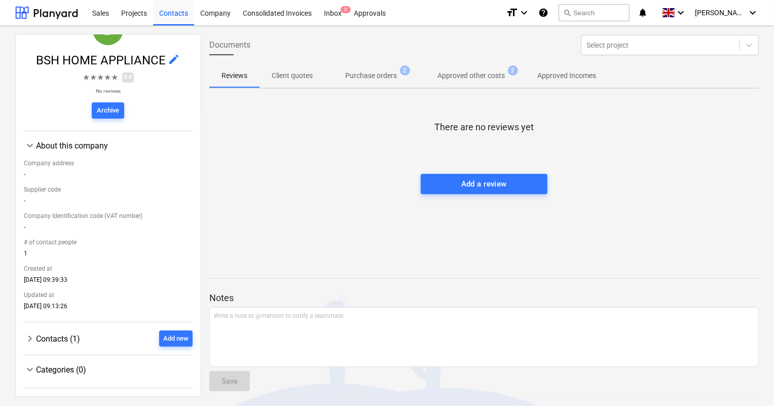
scroll to position [58, 0]
click at [35, 340] on span "keyboard_arrow_right" at bounding box center [30, 339] width 12 height 12
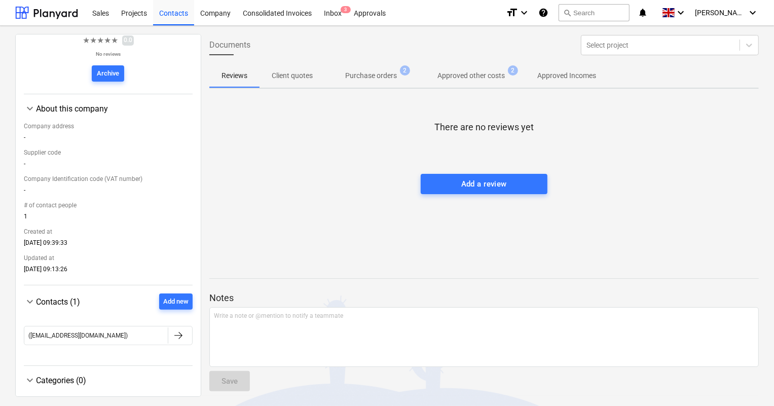
scroll to position [106, 0]
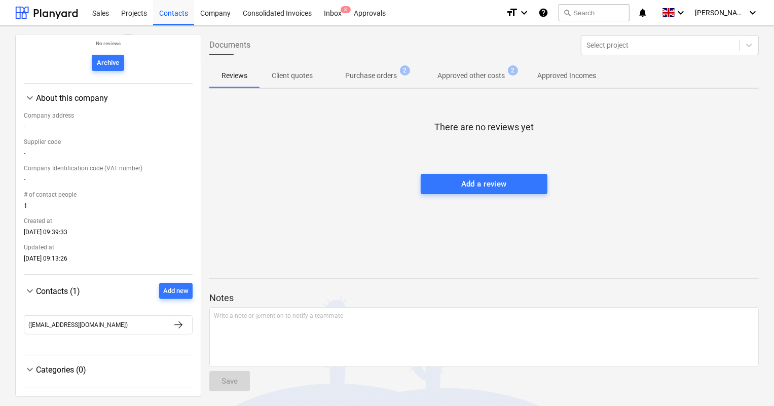
click at [399, 71] on span "Purchase orders 2" at bounding box center [371, 75] width 68 height 11
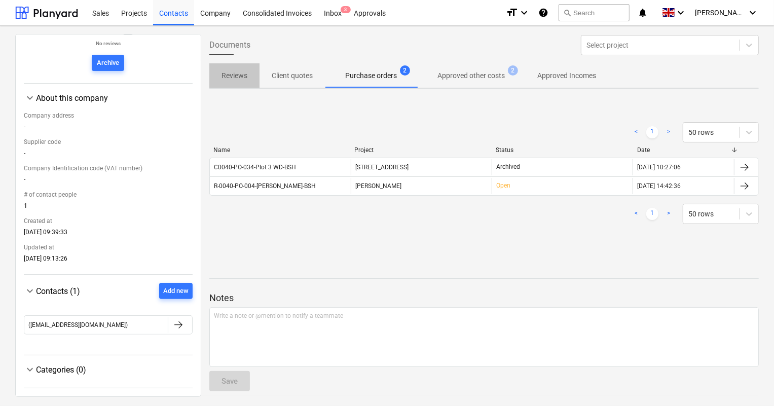
click at [236, 76] on p "Reviews" at bounding box center [235, 75] width 26 height 11
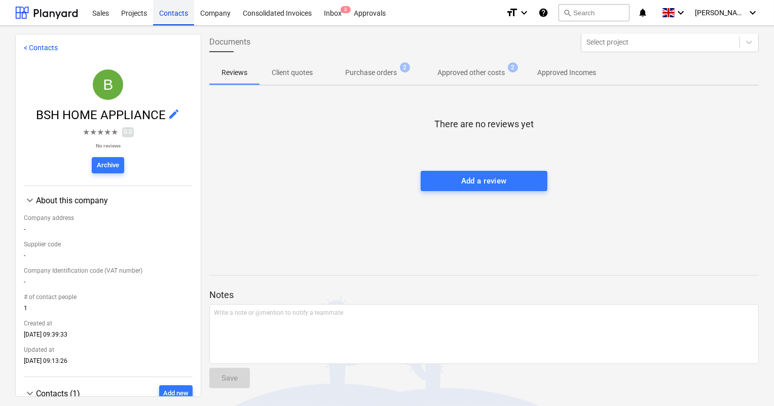
click at [168, 14] on div "Contacts" at bounding box center [173, 12] width 41 height 26
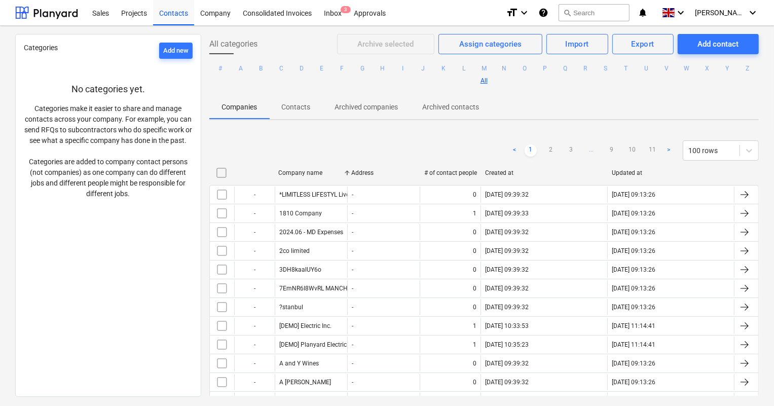
click at [457, 106] on p "Archived contacts" at bounding box center [450, 107] width 57 height 11
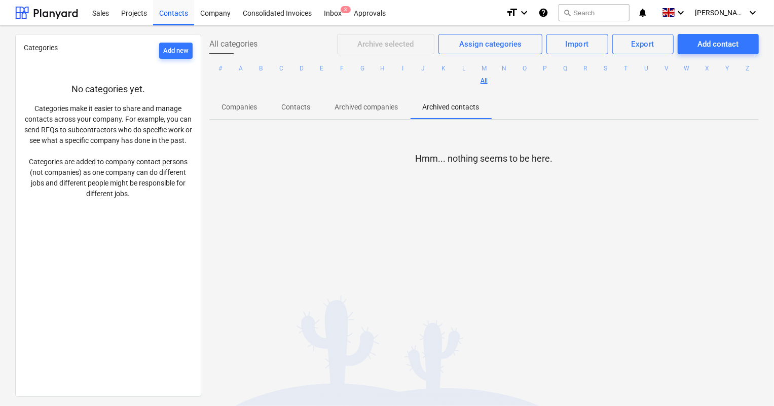
click at [385, 110] on p "Archived companies" at bounding box center [366, 107] width 63 height 11
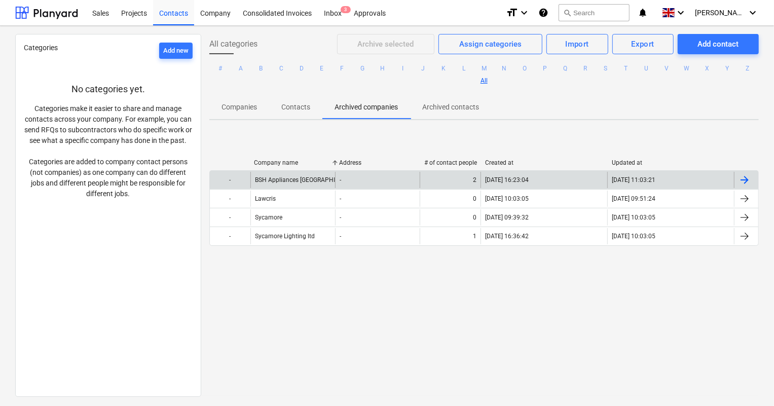
click at [744, 177] on div at bounding box center [745, 180] width 12 height 12
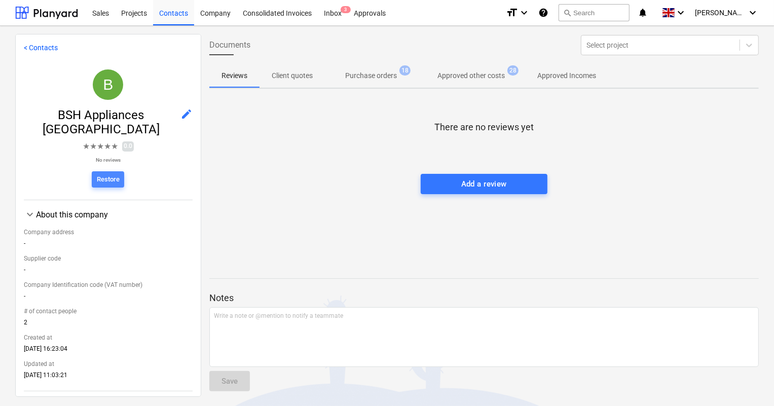
click at [106, 174] on div "Restore" at bounding box center [108, 180] width 23 height 12
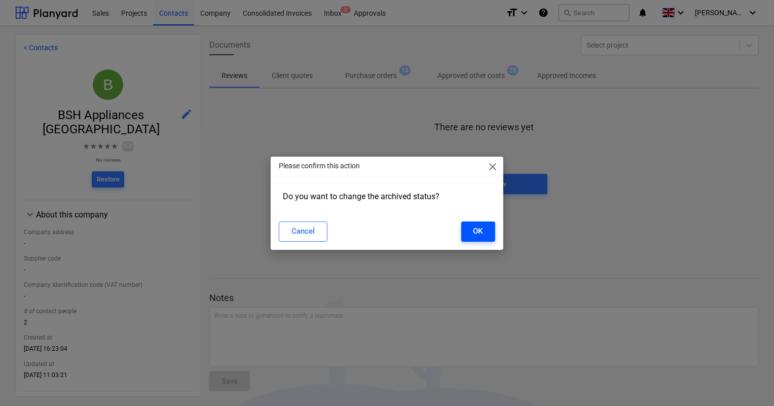
click at [485, 233] on button "OK" at bounding box center [478, 232] width 34 height 20
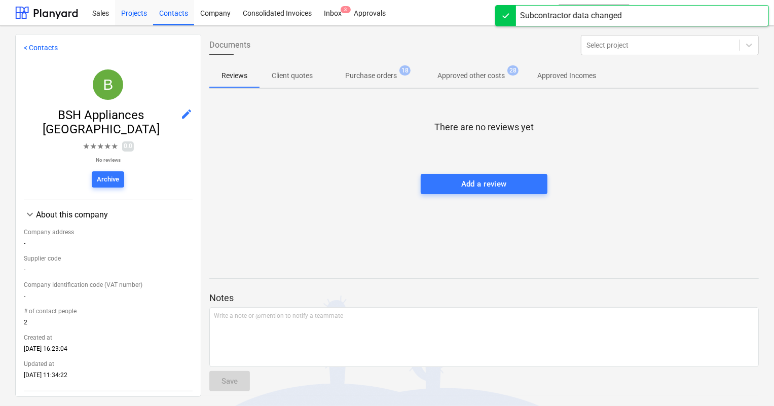
click at [126, 12] on div "Projects" at bounding box center [134, 12] width 38 height 26
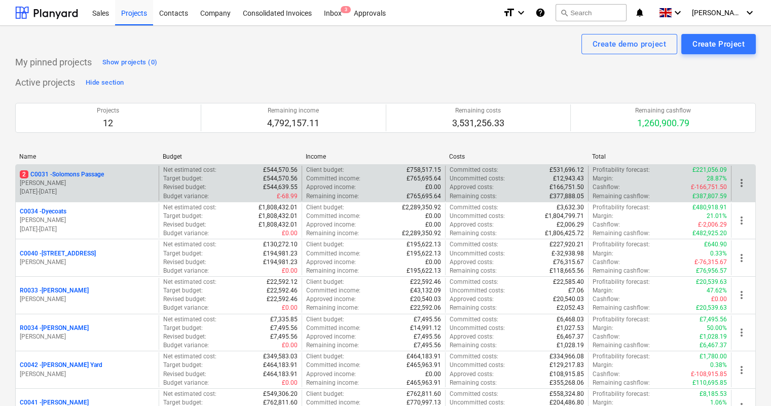
click at [96, 174] on p "2 C0031 - Solomons Passage" at bounding box center [62, 174] width 84 height 9
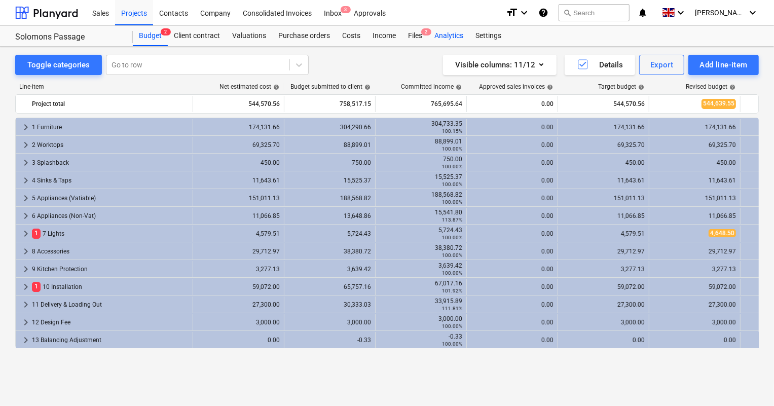
click at [430, 36] on div "Analytics" at bounding box center [448, 36] width 41 height 20
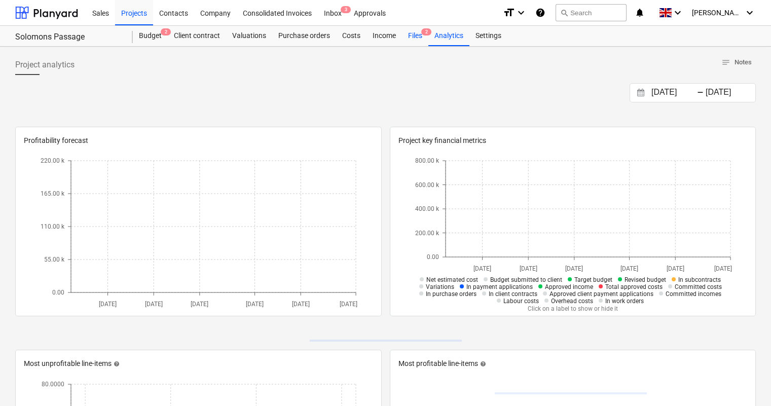
click at [424, 35] on div "Files 2" at bounding box center [415, 36] width 26 height 20
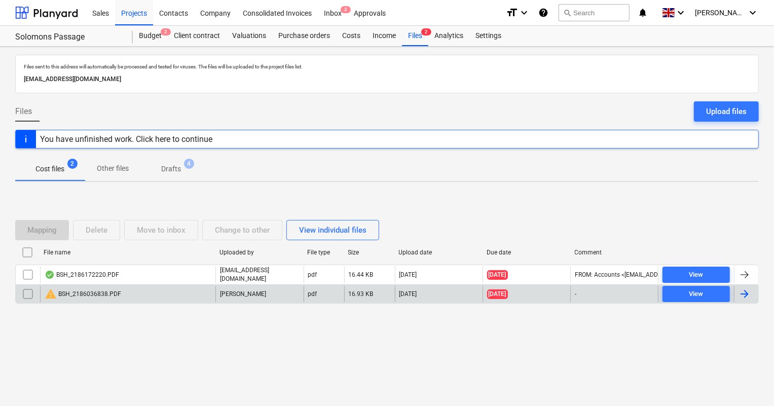
click at [142, 297] on div "warning BSH_2186036838.PDF" at bounding box center [127, 294] width 175 height 16
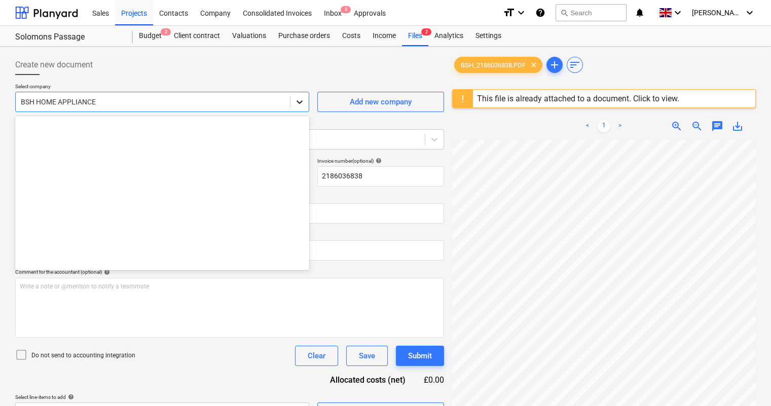
click at [303, 102] on icon at bounding box center [300, 102] width 10 height 10
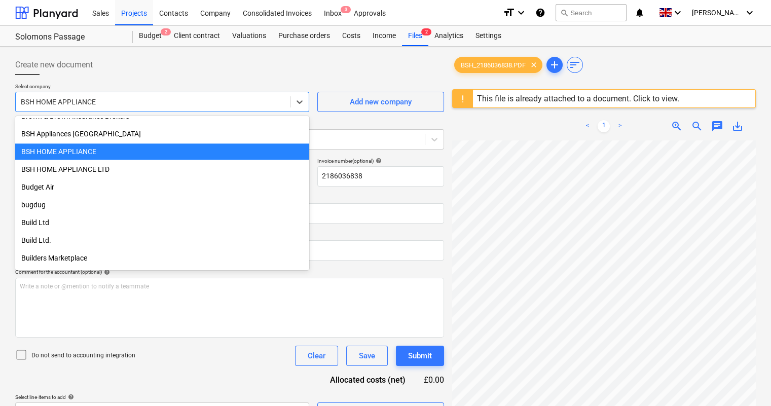
scroll to position [2686, 0]
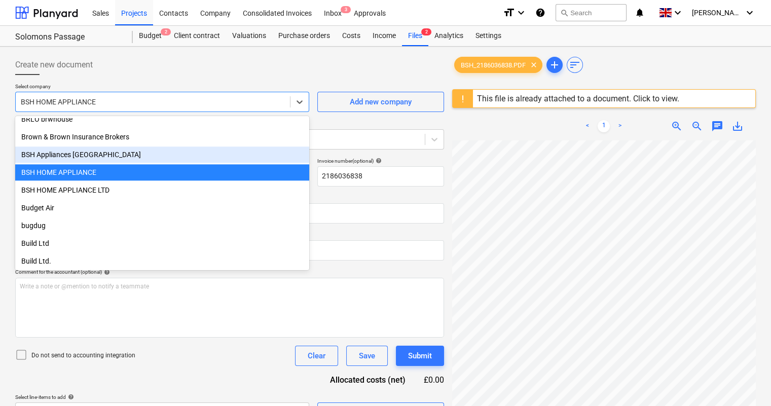
click at [202, 152] on div "BSH Appliances [GEOGRAPHIC_DATA]" at bounding box center [162, 154] width 294 height 16
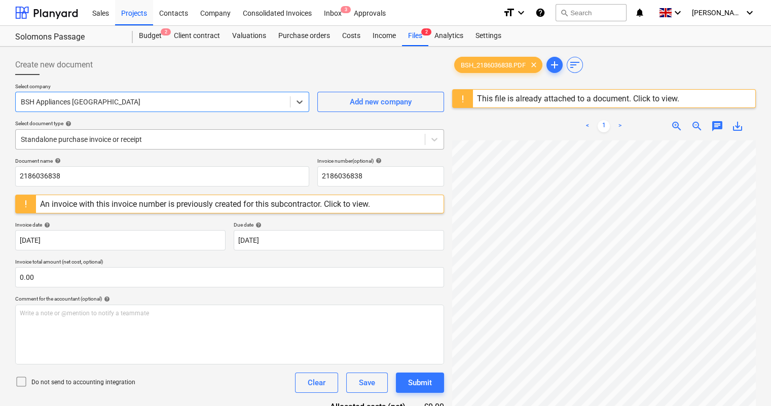
click at [209, 136] on div at bounding box center [220, 139] width 399 height 10
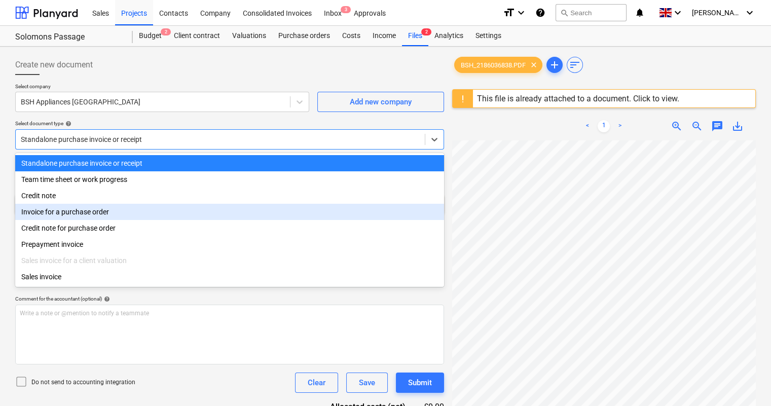
click at [117, 218] on div "Invoice for a purchase order" at bounding box center [229, 212] width 429 height 16
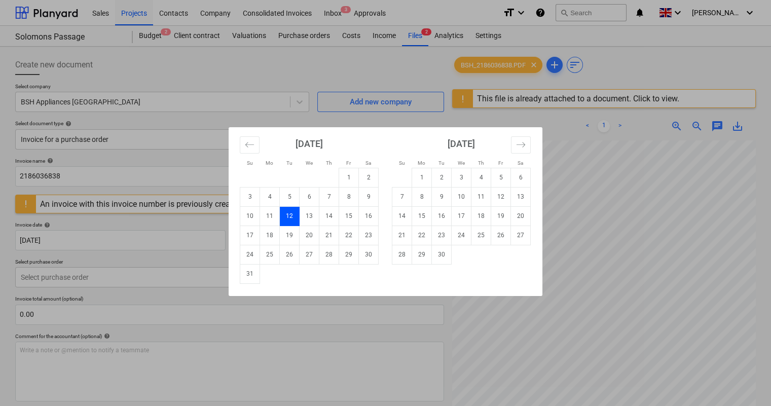
click at [317, 246] on body "Sales Projects Contacts Company Consolidated Invoices Inbox 3 Approvals format_…" at bounding box center [385, 203] width 771 height 406
click at [444, 254] on td "30" at bounding box center [442, 254] width 20 height 19
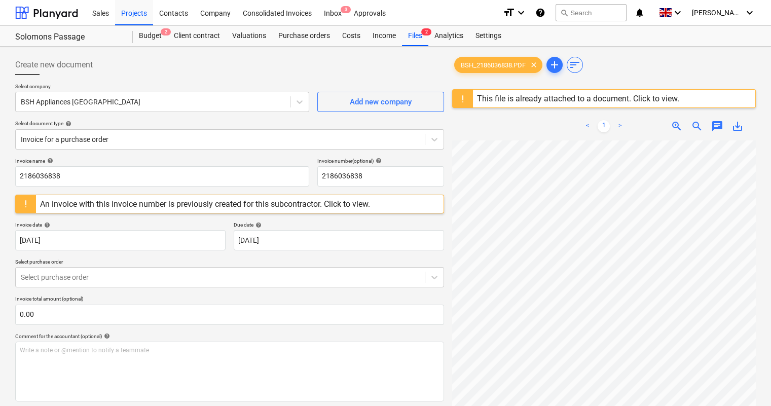
click at [302, 260] on p "Select purchase order" at bounding box center [229, 263] width 429 height 9
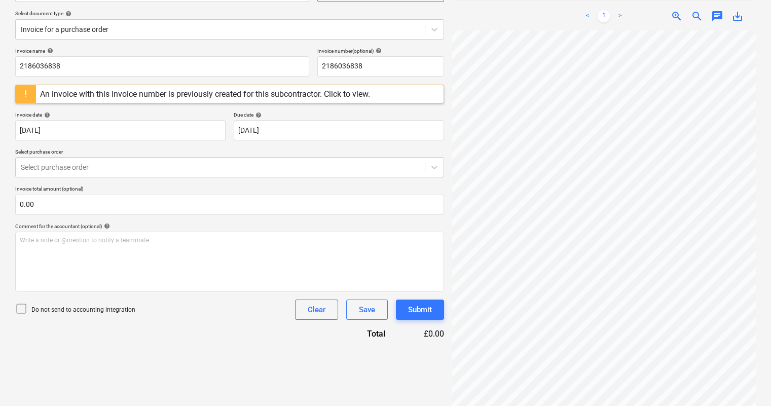
scroll to position [120, 0]
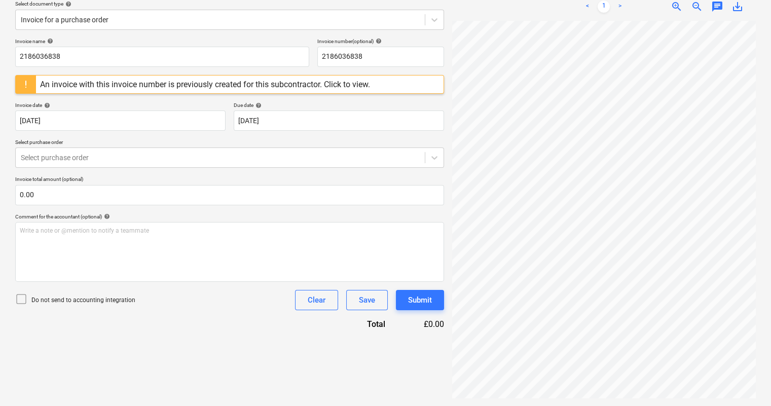
drag, startPoint x: 113, startPoint y: 298, endPoint x: 144, endPoint y: 297, distance: 30.9
click at [113, 299] on p "Do not send to accounting integration" at bounding box center [83, 300] width 104 height 9
click at [160, 160] on div at bounding box center [220, 158] width 399 height 10
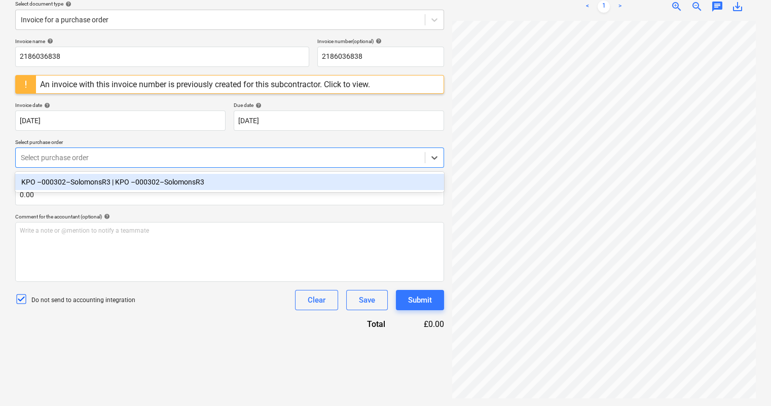
click at [142, 181] on div "KPO –000302–SolomonsR3 | KPO –000302–SolomonsR3" at bounding box center [229, 182] width 429 height 16
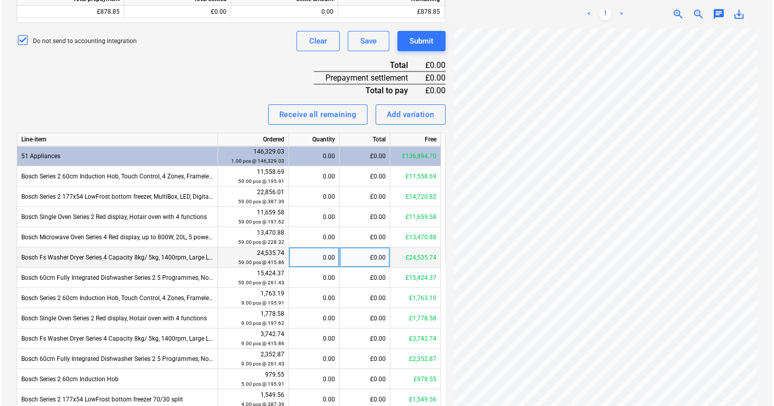
scroll to position [442, 0]
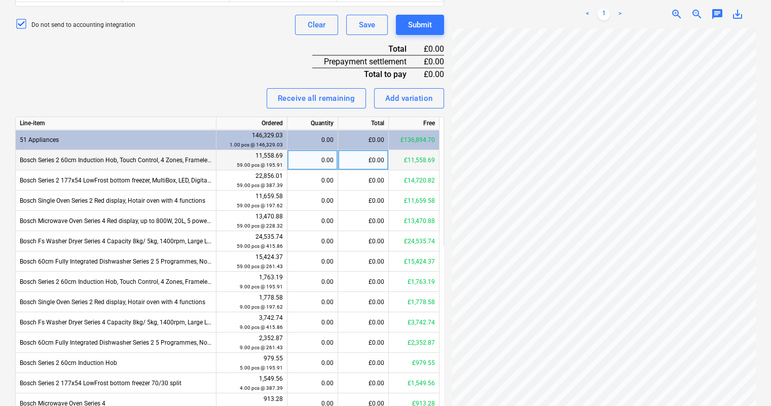
click at [326, 159] on div "0.00" at bounding box center [312, 160] width 42 height 20
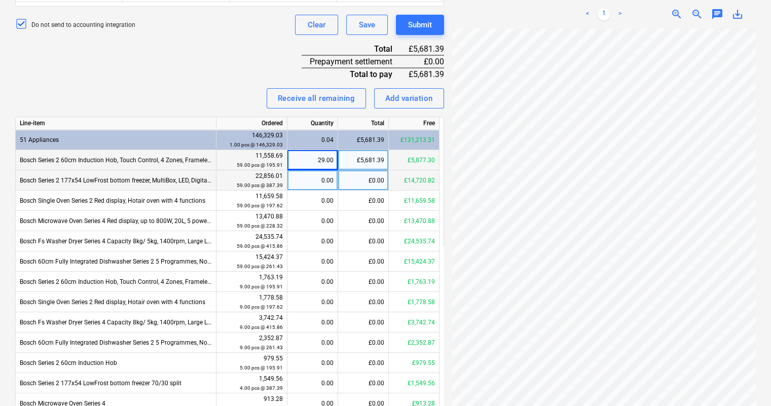
click at [322, 180] on div "0.00" at bounding box center [312, 180] width 42 height 20
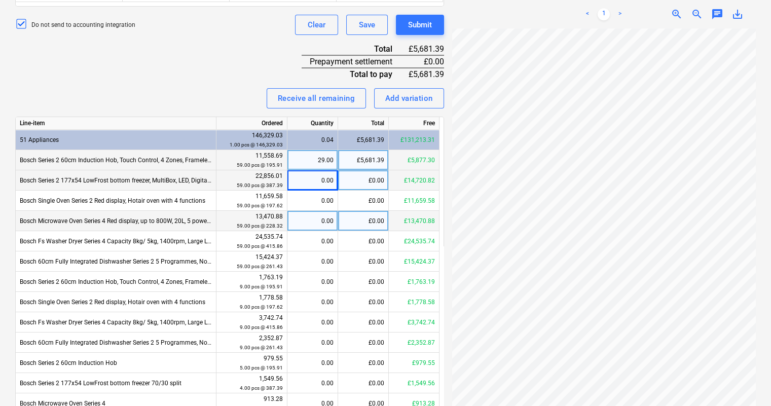
click at [322, 208] on div "0.00" at bounding box center [312, 201] width 42 height 20
click at [316, 225] on div "0.00" at bounding box center [312, 221] width 42 height 20
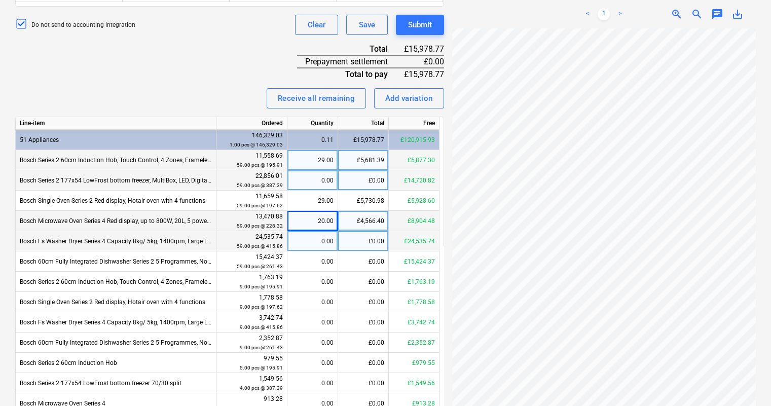
click at [317, 241] on div "0.00" at bounding box center [312, 241] width 42 height 20
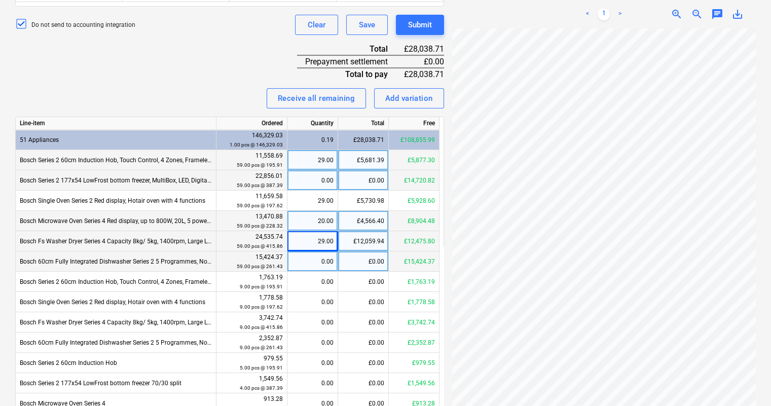
click at [314, 262] on div "0.00" at bounding box center [312, 261] width 42 height 20
click at [222, 107] on div "Receive all remaining Add variation" at bounding box center [229, 98] width 429 height 20
click at [424, 20] on div "Submit" at bounding box center [420, 24] width 24 height 13
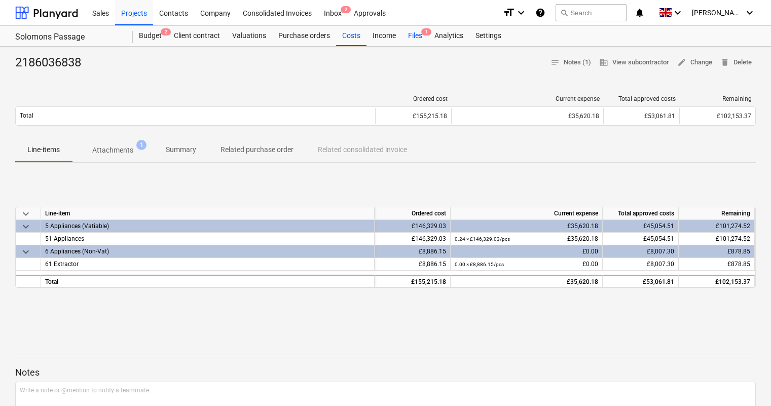
click at [415, 34] on div "Files 1" at bounding box center [415, 36] width 26 height 20
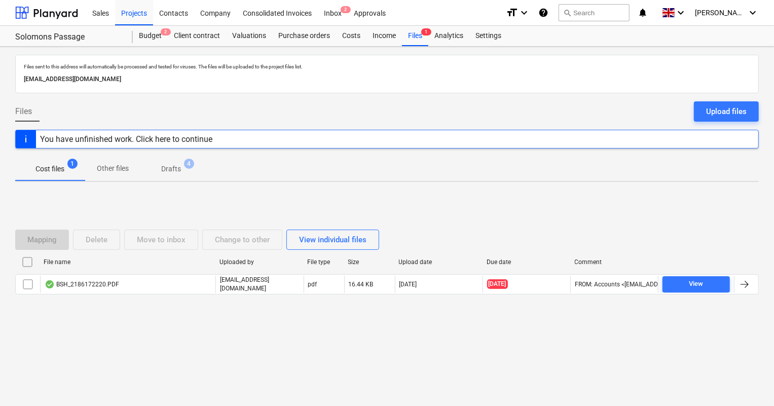
click at [187, 173] on span "Drafts 4" at bounding box center [171, 169] width 36 height 11
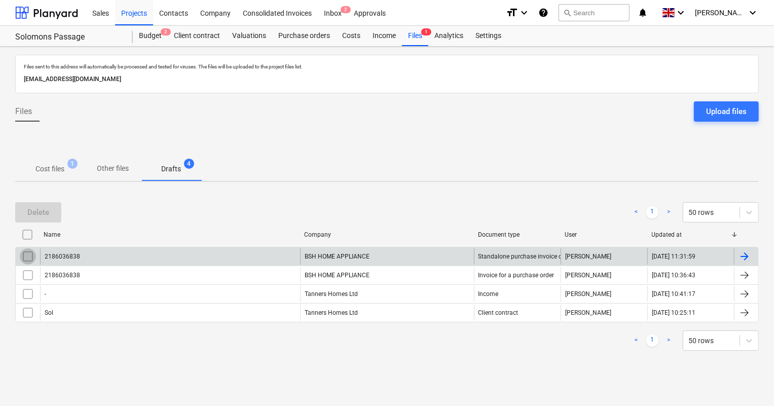
click at [23, 253] on input "checkbox" at bounding box center [28, 256] width 16 height 16
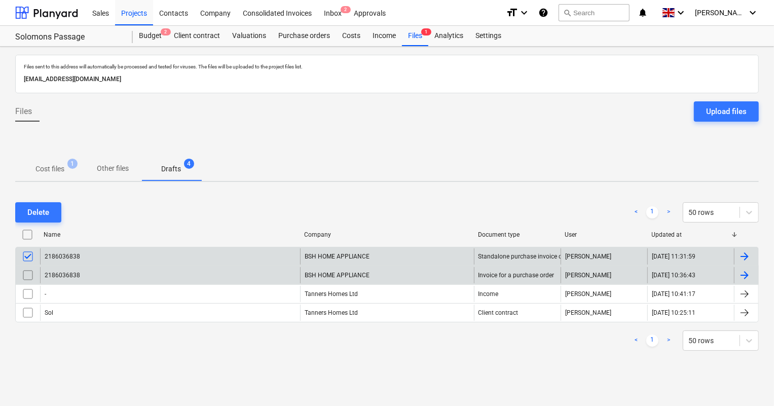
click at [27, 275] on input "checkbox" at bounding box center [28, 275] width 16 height 16
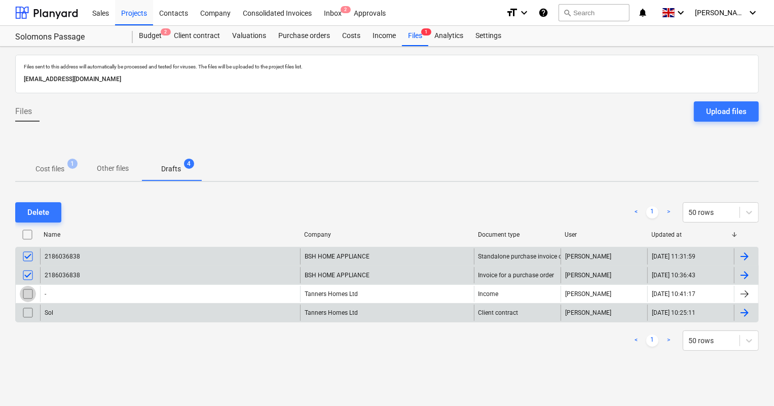
drag, startPoint x: 31, startPoint y: 291, endPoint x: 30, endPoint y: 303, distance: 11.8
click at [31, 294] on input "checkbox" at bounding box center [28, 294] width 16 height 16
click at [30, 311] on input "checkbox" at bounding box center [28, 313] width 16 height 16
click at [50, 216] on button "Delete" at bounding box center [38, 212] width 46 height 20
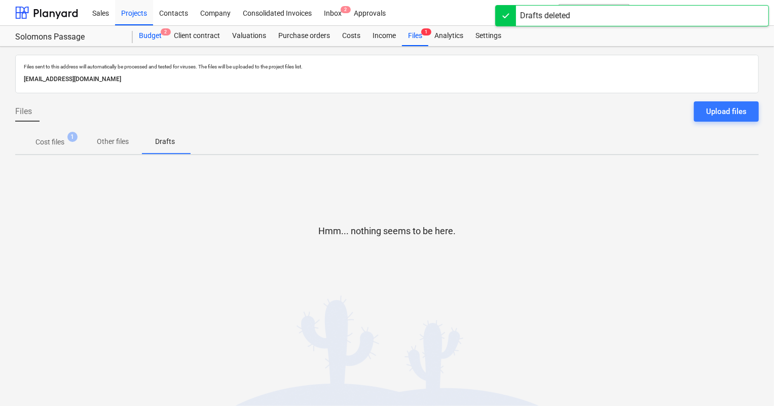
click at [162, 41] on div "Budget 2" at bounding box center [150, 36] width 35 height 20
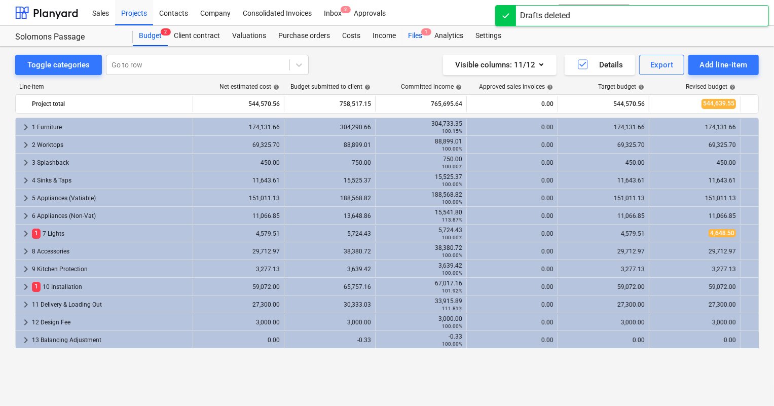
click at [411, 32] on div "Files 1" at bounding box center [415, 36] width 26 height 20
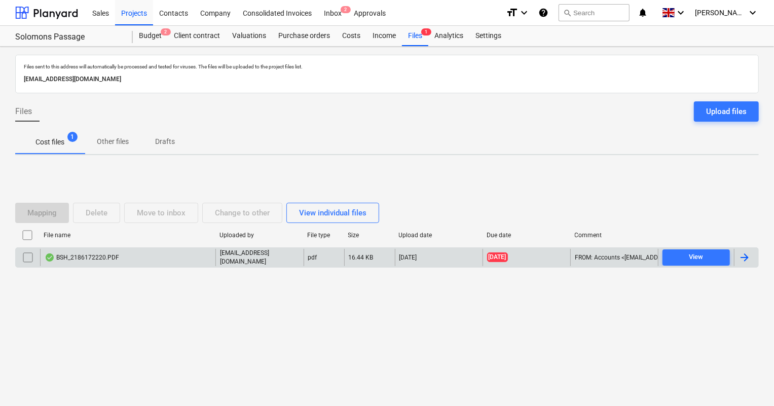
click at [128, 260] on div "BSH_2186172220.PDF" at bounding box center [127, 257] width 175 height 17
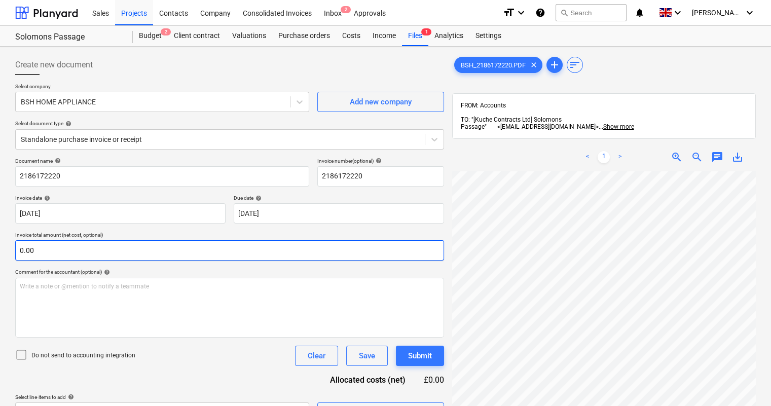
scroll to position [154, 70]
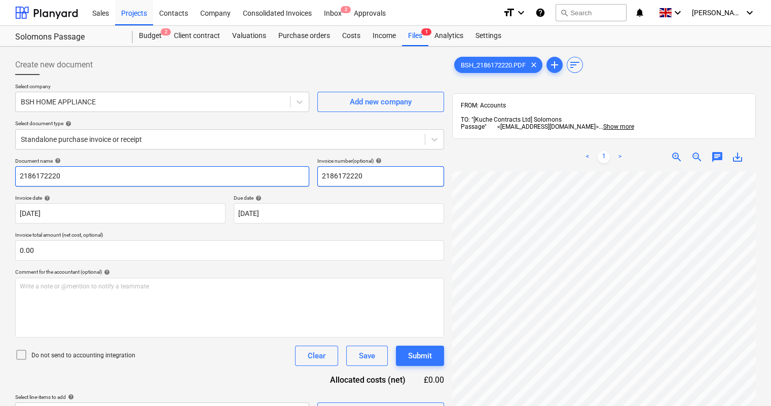
drag, startPoint x: 400, startPoint y: 179, endPoint x: 296, endPoint y: 167, distance: 105.6
click at [296, 167] on div "Document name help 2186172220 Invoice number (optional) help 2186172220" at bounding box center [229, 172] width 429 height 29
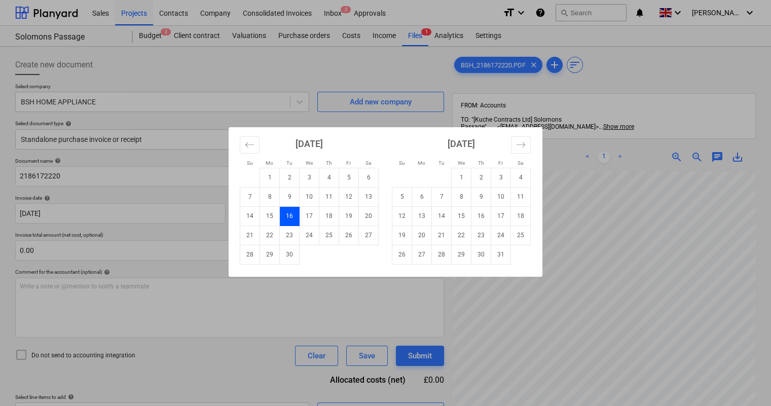
click at [424, 217] on body "Sales Projects Contacts Company Consolidated Invoices Inbox 2 Approvals format_…" at bounding box center [385, 203] width 771 height 406
click at [496, 251] on td "31" at bounding box center [501, 254] width 20 height 19
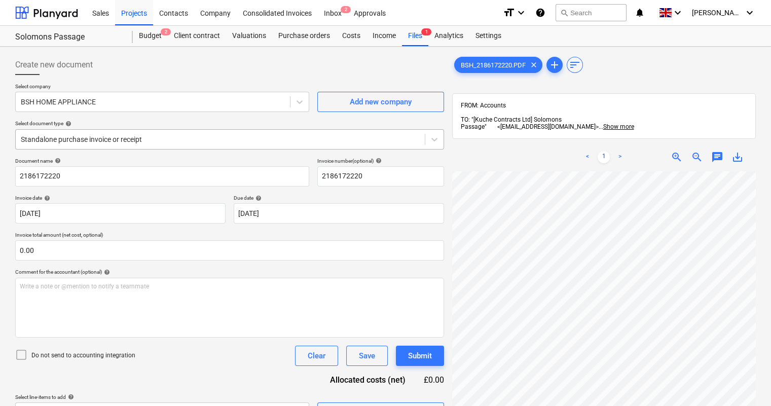
click at [281, 133] on div "Standalone purchase invoice or receipt" at bounding box center [220, 139] width 409 height 14
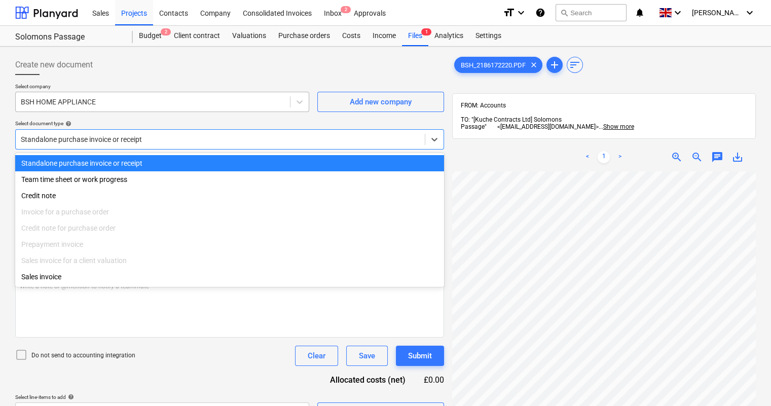
click at [282, 96] on div "BSH HOME APPLIANCE" at bounding box center [153, 102] width 274 height 14
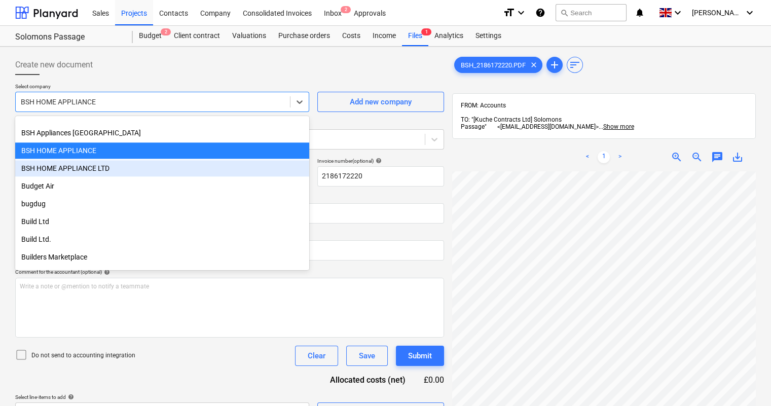
scroll to position [2686, 0]
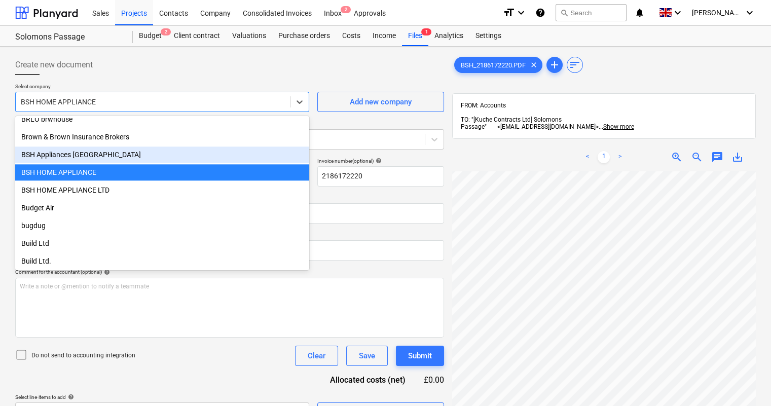
click at [225, 149] on div "BSH Appliances [GEOGRAPHIC_DATA]" at bounding box center [162, 154] width 294 height 16
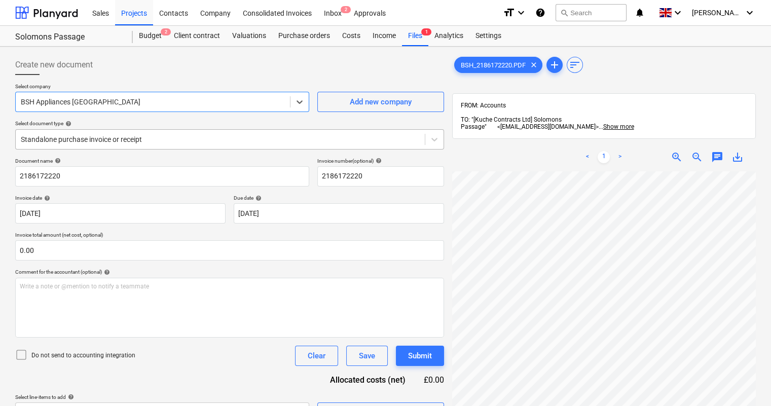
click at [183, 140] on div at bounding box center [220, 139] width 399 height 10
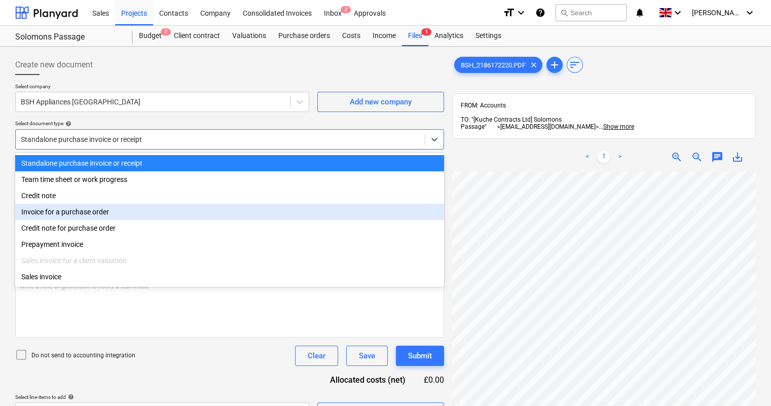
click at [144, 212] on div "Invoice for a purchase order" at bounding box center [229, 212] width 429 height 16
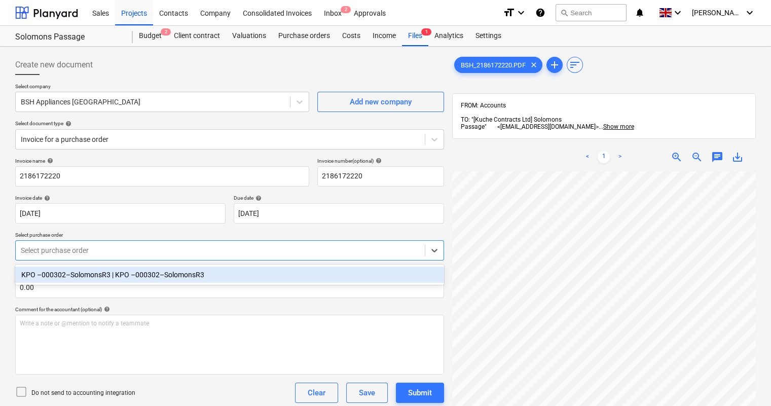
click at [145, 246] on div at bounding box center [220, 250] width 399 height 10
click at [139, 275] on div "KPO –000302–SolomonsR3 | KPO –000302–SolomonsR3" at bounding box center [229, 275] width 429 height 16
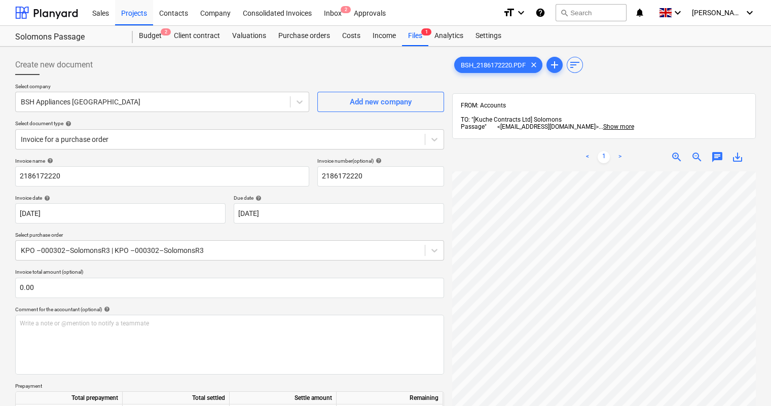
click at [136, 269] on p "Invoice total amount (optional)" at bounding box center [229, 273] width 429 height 9
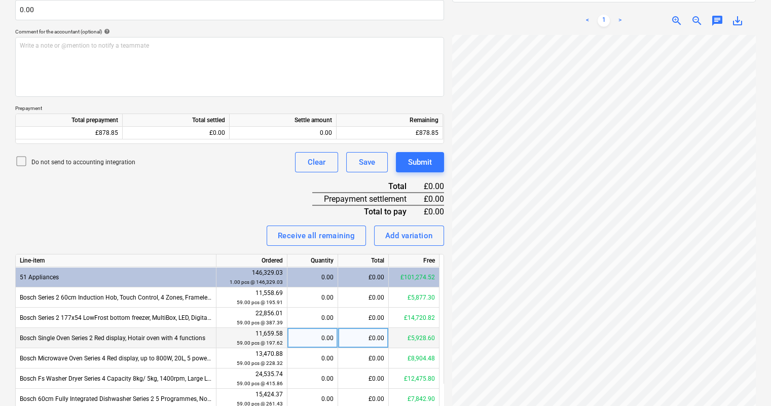
scroll to position [322, 0]
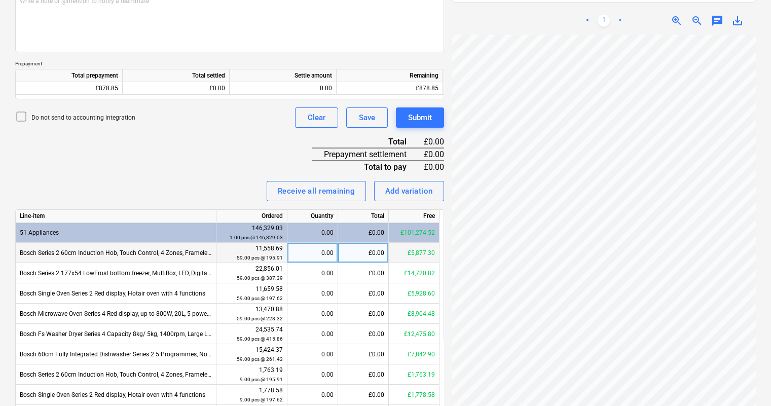
click at [307, 251] on div "0.00" at bounding box center [312, 253] width 42 height 20
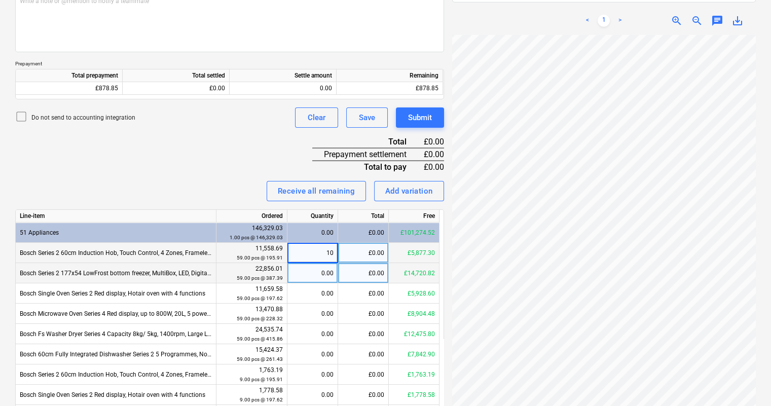
click at [315, 277] on div "0.00" at bounding box center [312, 273] width 42 height 20
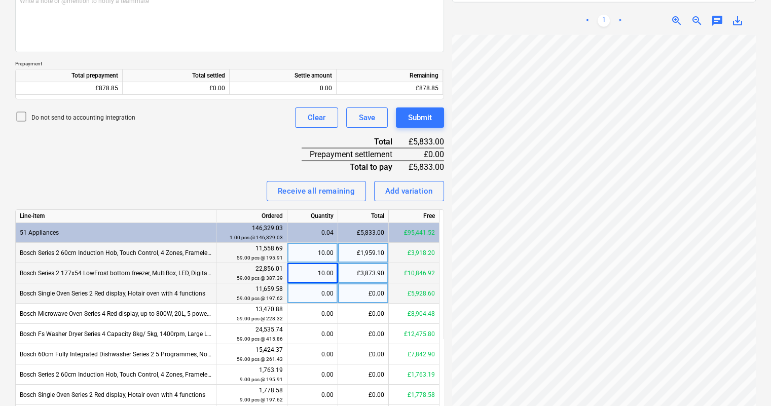
click at [316, 298] on div "0.00" at bounding box center [312, 293] width 42 height 20
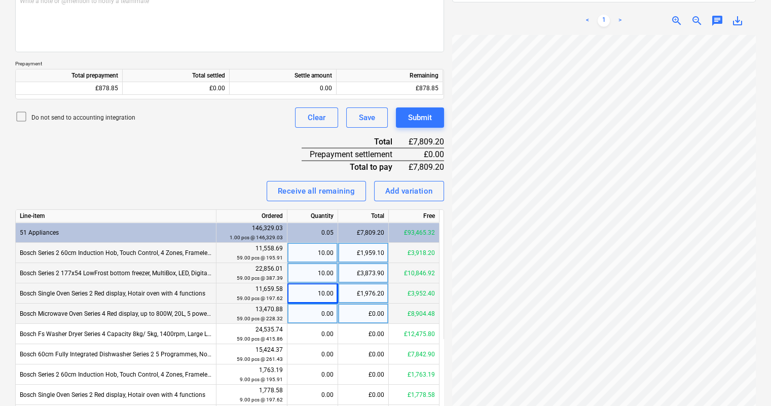
click at [320, 316] on div "0.00" at bounding box center [312, 314] width 42 height 20
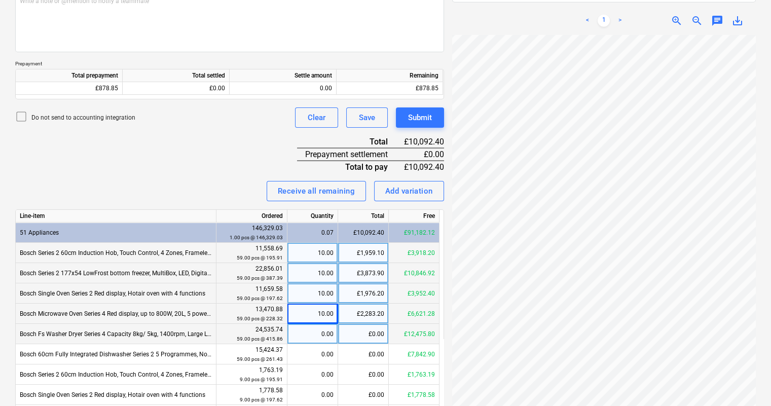
click at [319, 335] on div "0.00" at bounding box center [312, 334] width 42 height 20
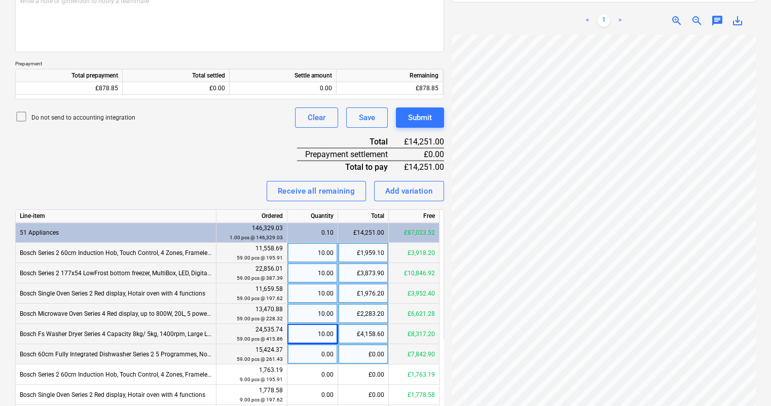
click at [317, 352] on div "0.00" at bounding box center [312, 354] width 42 height 20
click at [192, 172] on div "Invoice name help 2186172220 Invoice number (optional) help 2186172220 Invoice …" at bounding box center [229, 199] width 429 height 728
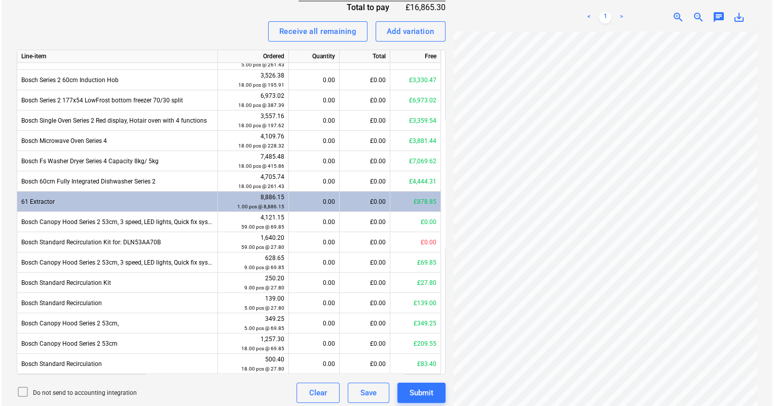
scroll to position [487, 0]
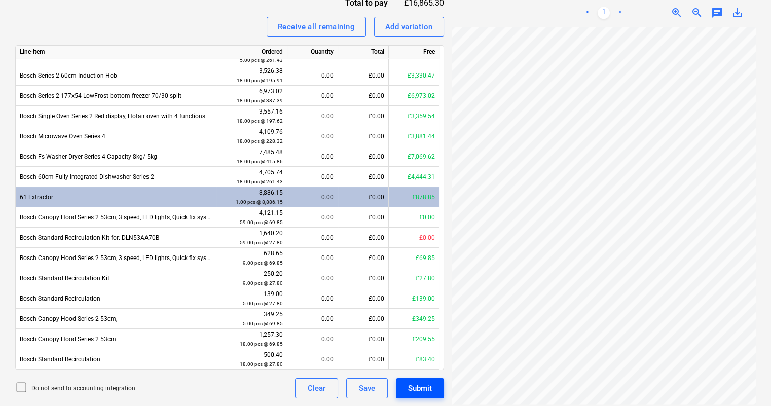
click at [418, 386] on div "Submit" at bounding box center [420, 388] width 24 height 13
